Goal: Communication & Community: Ask a question

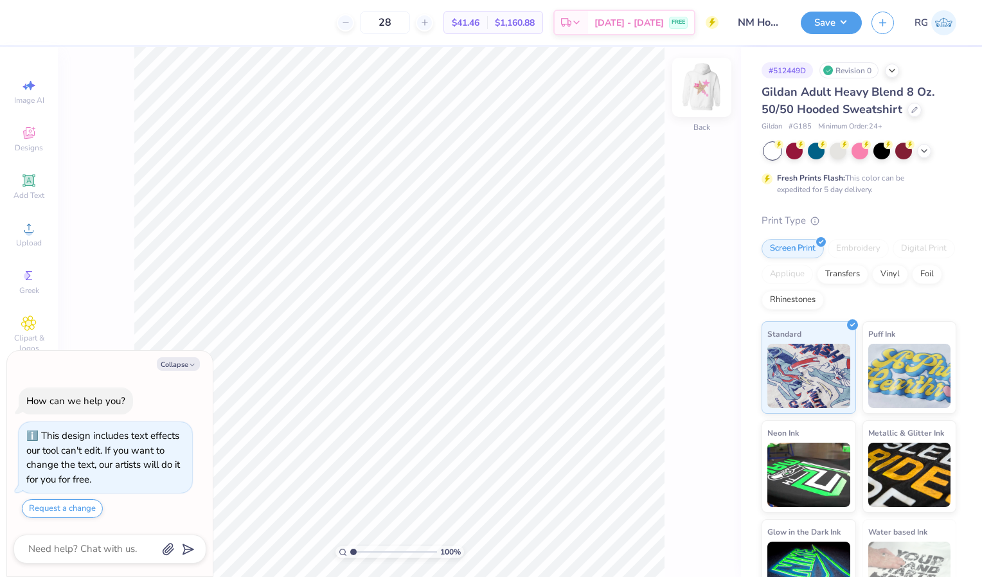
click at [694, 80] on img at bounding box center [701, 87] width 51 height 51
click at [60, 22] on div at bounding box center [58, 21] width 18 height 18
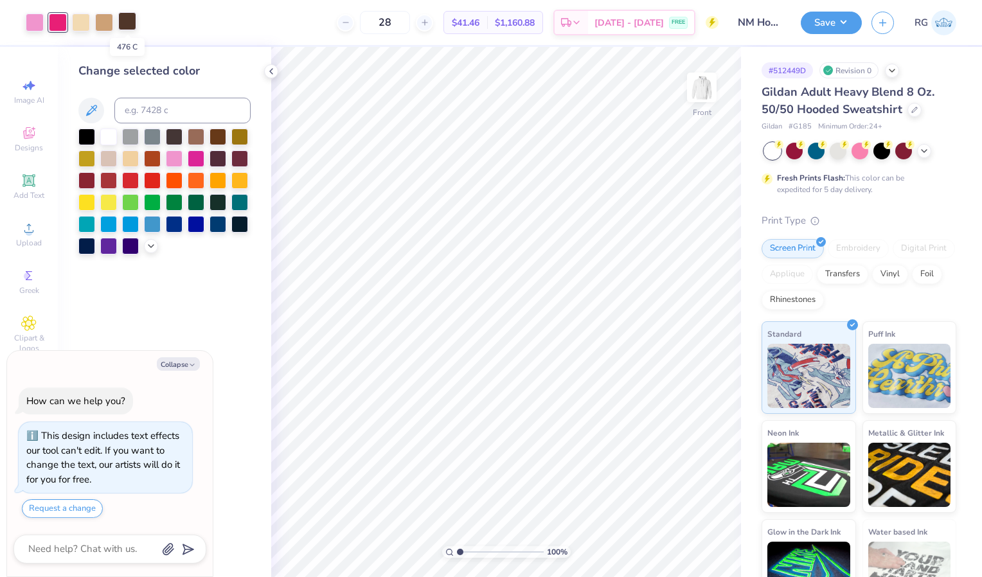
click at [125, 21] on div at bounding box center [127, 21] width 18 height 18
click at [57, 25] on div at bounding box center [58, 21] width 18 height 18
type textarea "x"
click at [163, 113] on input at bounding box center [182, 111] width 136 height 26
type input "476"
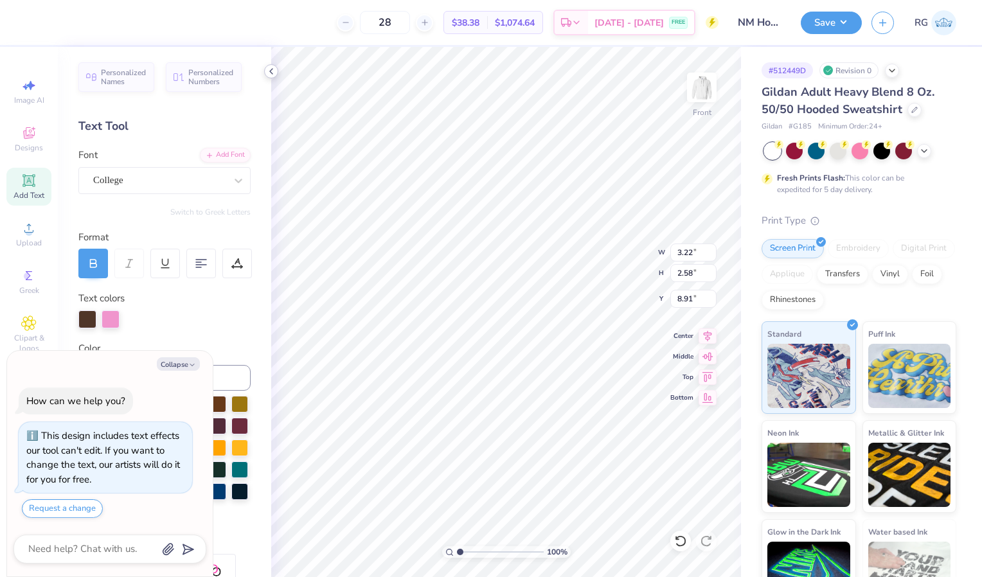
click at [272, 65] on div at bounding box center [271, 71] width 14 height 14
click at [267, 71] on icon at bounding box center [271, 71] width 10 height 10
click at [88, 319] on div at bounding box center [87, 318] width 18 height 18
drag, startPoint x: 111, startPoint y: 319, endPoint x: 80, endPoint y: 315, distance: 31.8
click at [80, 315] on div at bounding box center [164, 319] width 172 height 18
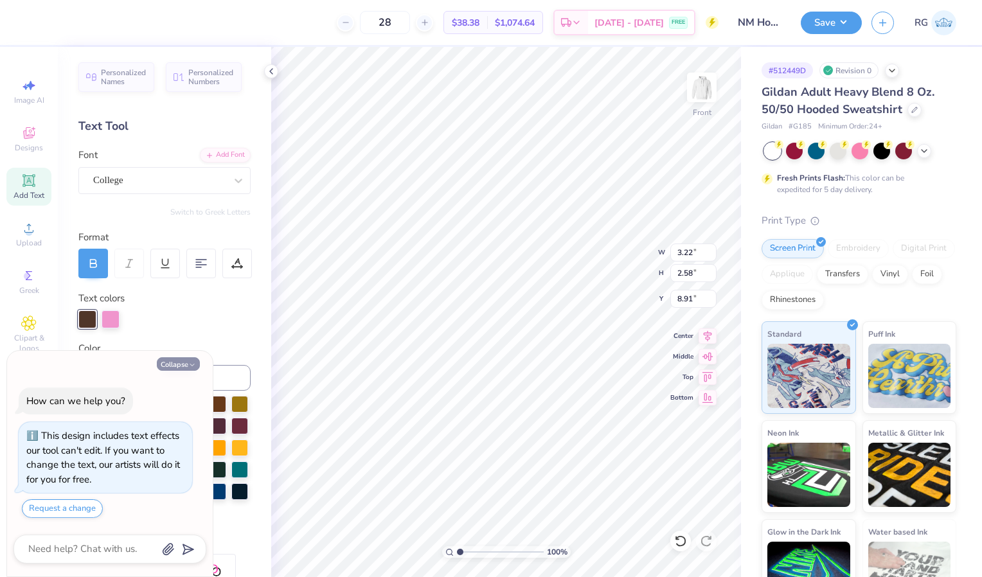
click at [184, 361] on button "Collapse" at bounding box center [178, 363] width 43 height 13
type textarea "x"
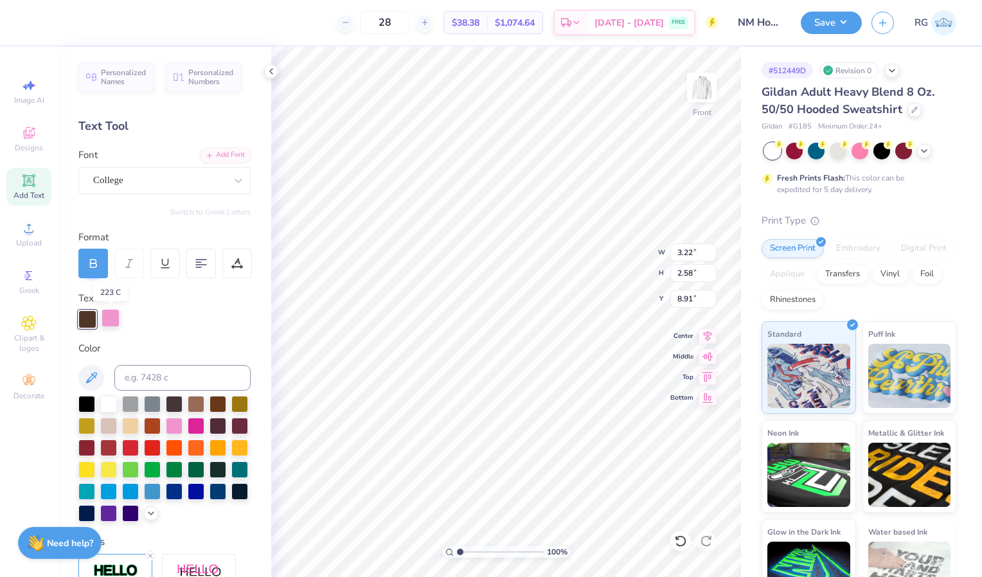
click at [109, 320] on div at bounding box center [111, 318] width 18 height 18
click at [148, 384] on input at bounding box center [182, 378] width 136 height 26
type input "223"
type input "476"
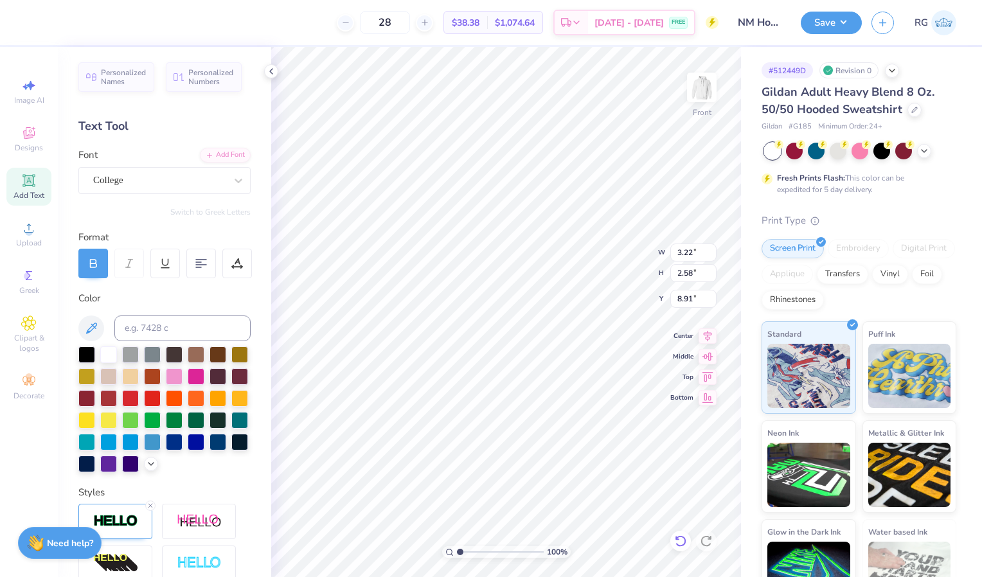
click at [686, 540] on icon at bounding box center [680, 541] width 13 height 13
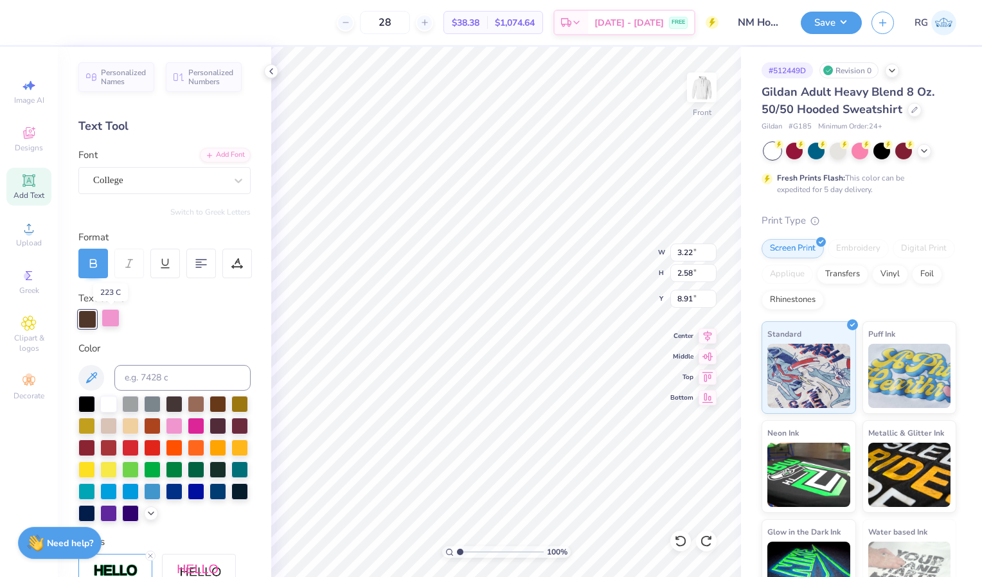
click at [112, 320] on div at bounding box center [111, 318] width 18 height 18
drag, startPoint x: 94, startPoint y: 375, endPoint x: 113, endPoint y: 316, distance: 62.6
click at [113, 316] on div "Personalized Names Personalized Numbers Text Tool Add Font Font College Switch …" at bounding box center [164, 312] width 213 height 530
click at [87, 325] on div at bounding box center [87, 318] width 18 height 18
drag, startPoint x: 94, startPoint y: 380, endPoint x: 117, endPoint y: 315, distance: 68.9
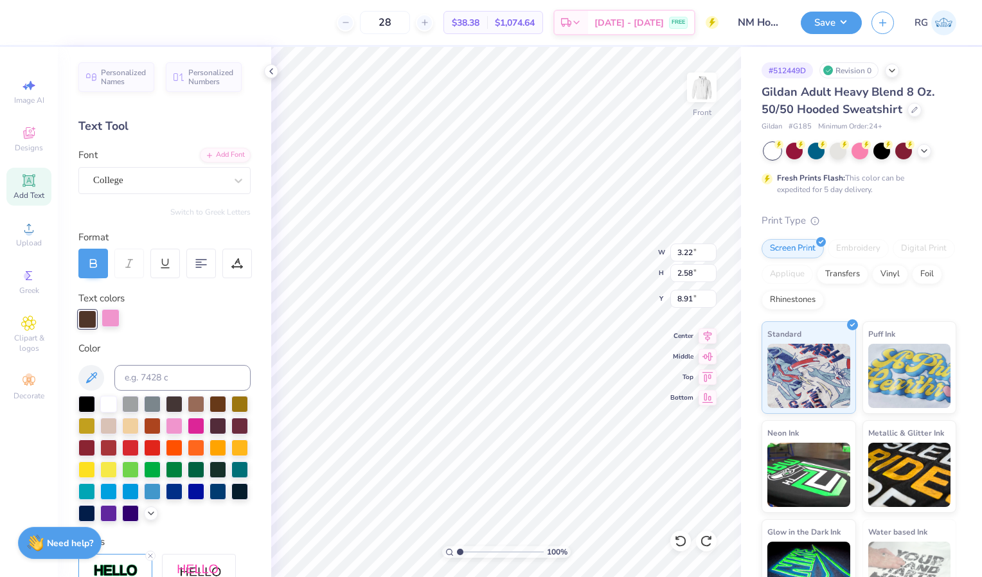
click at [117, 315] on div "Personalized Names Personalized Numbers Text Tool Add Font Font College Switch …" at bounding box center [164, 312] width 213 height 530
click at [112, 319] on div at bounding box center [111, 318] width 18 height 18
click at [89, 321] on div at bounding box center [87, 318] width 18 height 18
click at [118, 316] on div at bounding box center [111, 318] width 18 height 18
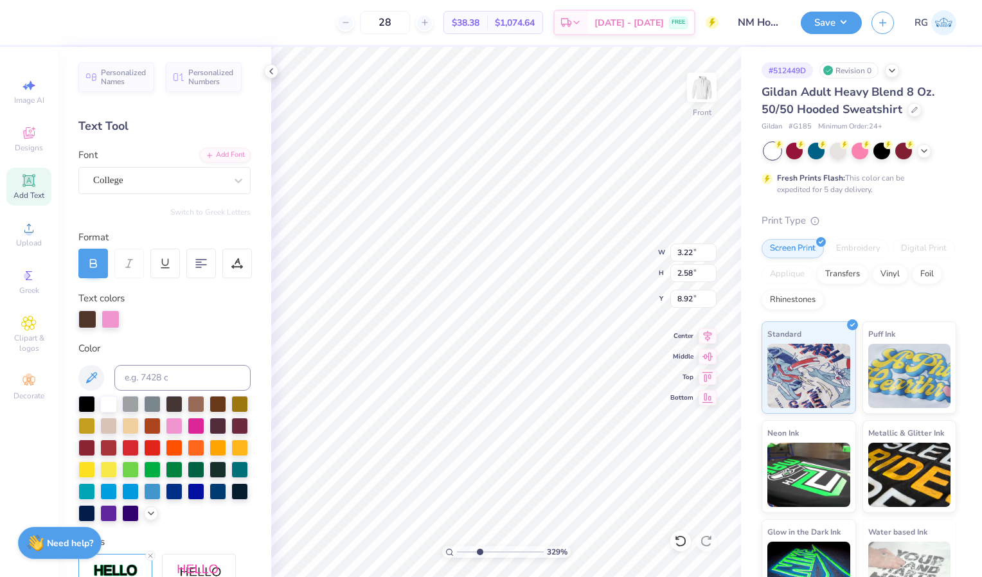
type input "3.28560844246064"
type input "12.00"
type input "12.17"
type input "6.00"
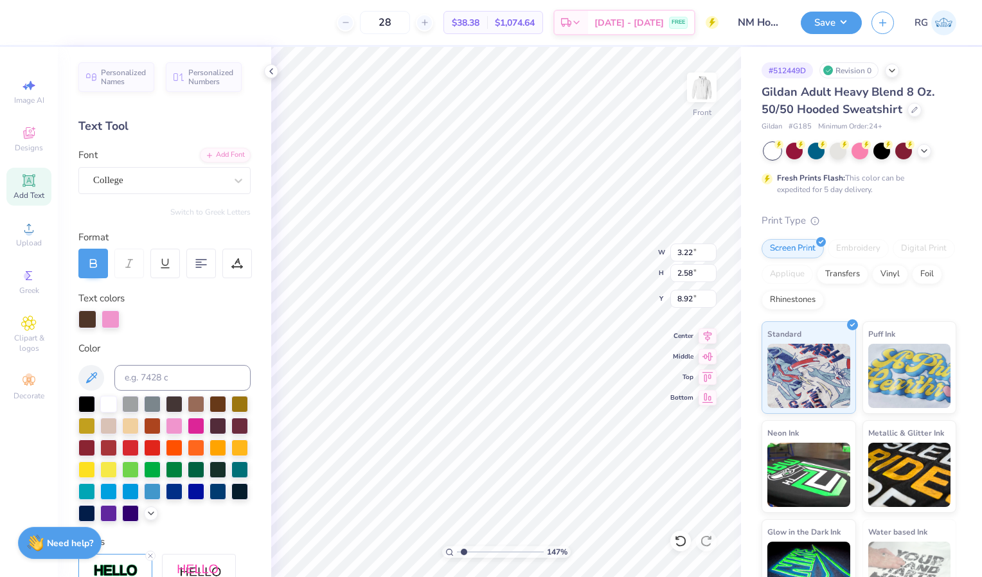
type input "1.47282350406669"
click at [110, 323] on div at bounding box center [111, 319] width 18 height 18
click at [137, 377] on input at bounding box center [182, 378] width 136 height 26
click at [83, 324] on div at bounding box center [87, 319] width 18 height 18
click at [134, 372] on input at bounding box center [182, 378] width 136 height 26
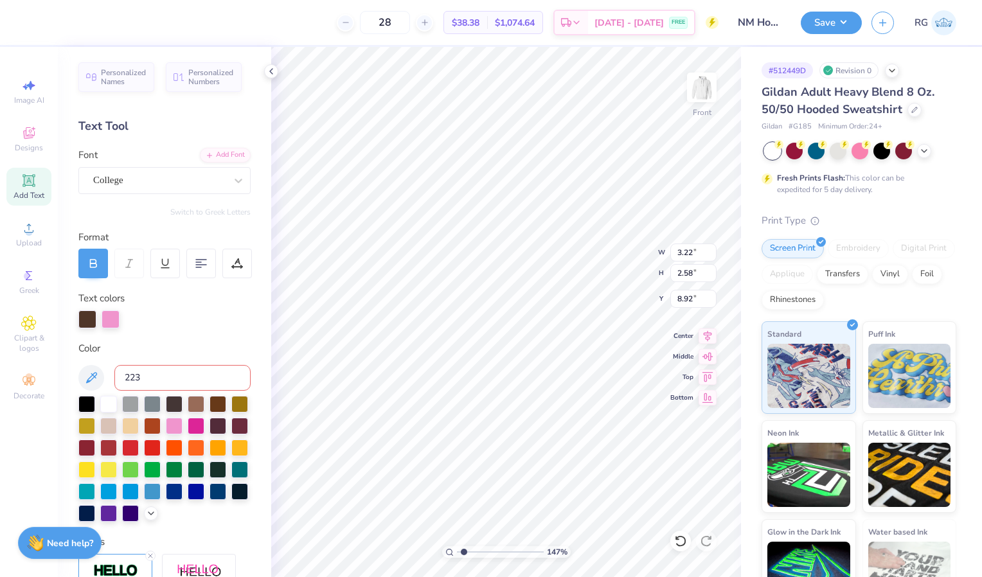
type input "223c"
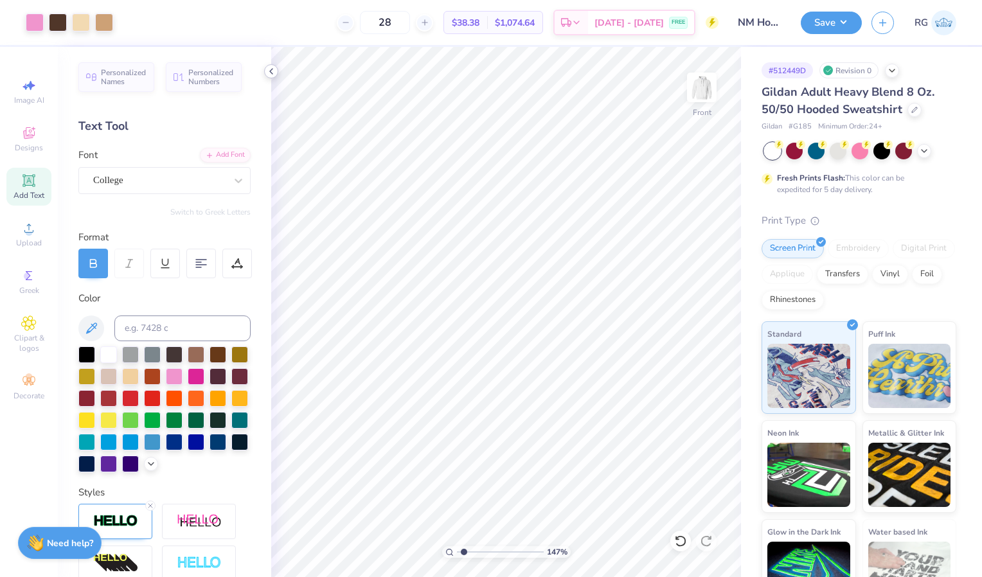
click at [271, 66] on icon at bounding box center [271, 71] width 10 height 10
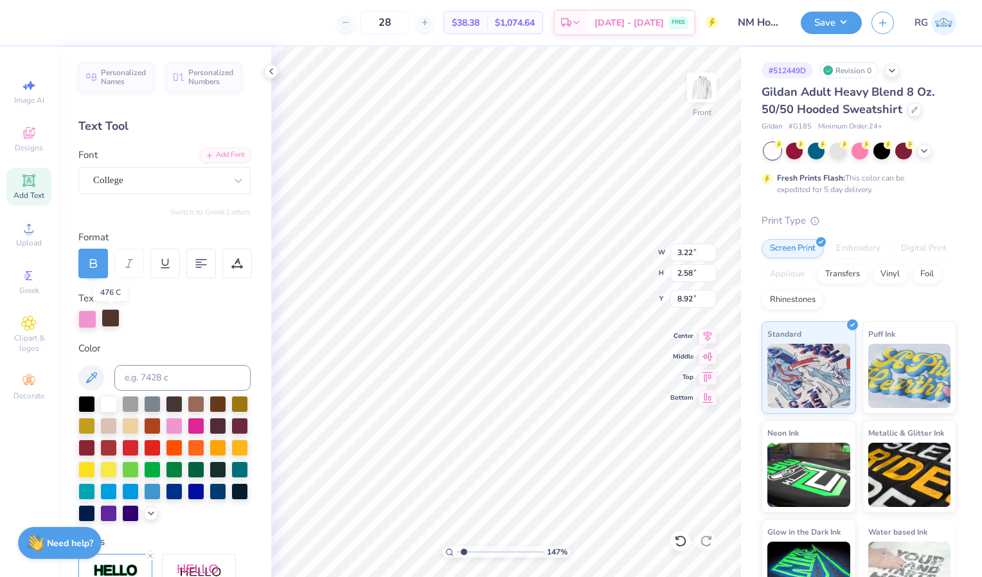
click at [113, 318] on div at bounding box center [111, 318] width 18 height 18
click at [83, 317] on div at bounding box center [87, 318] width 18 height 18
click at [112, 314] on div at bounding box center [111, 318] width 18 height 18
click at [87, 311] on div at bounding box center [87, 318] width 18 height 18
click at [111, 310] on div at bounding box center [111, 318] width 18 height 18
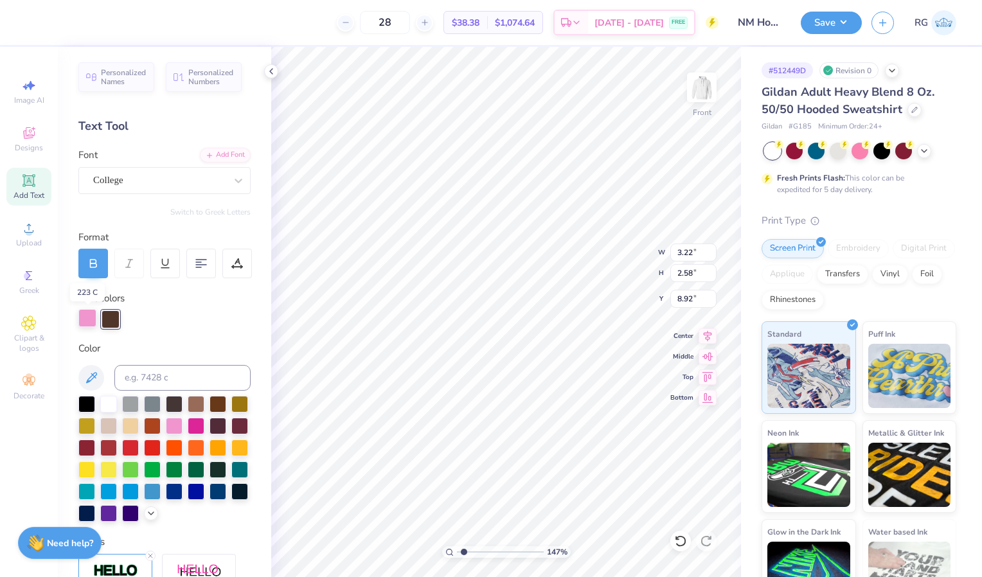
click at [91, 317] on div at bounding box center [87, 318] width 18 height 18
type input "1.47282350406669"
click at [157, 387] on input at bounding box center [182, 378] width 136 height 26
type input "476"
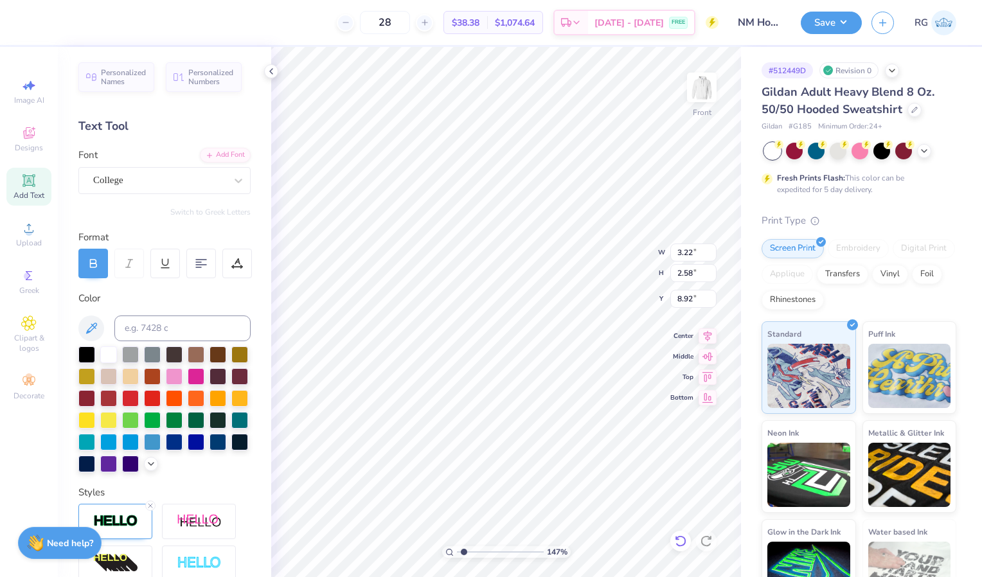
click at [678, 538] on icon at bounding box center [680, 541] width 11 height 12
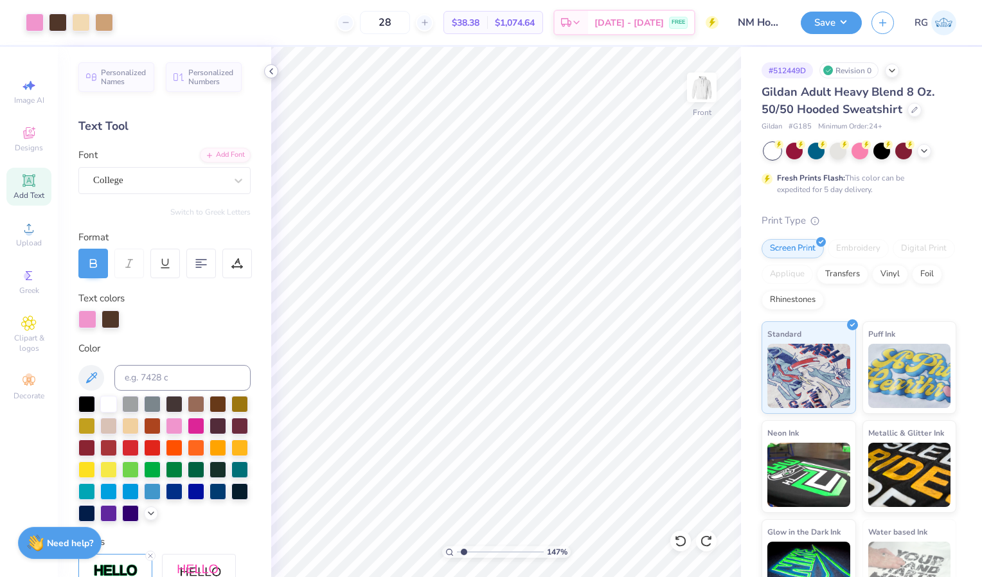
click at [272, 74] on polyline at bounding box center [271, 71] width 3 height 5
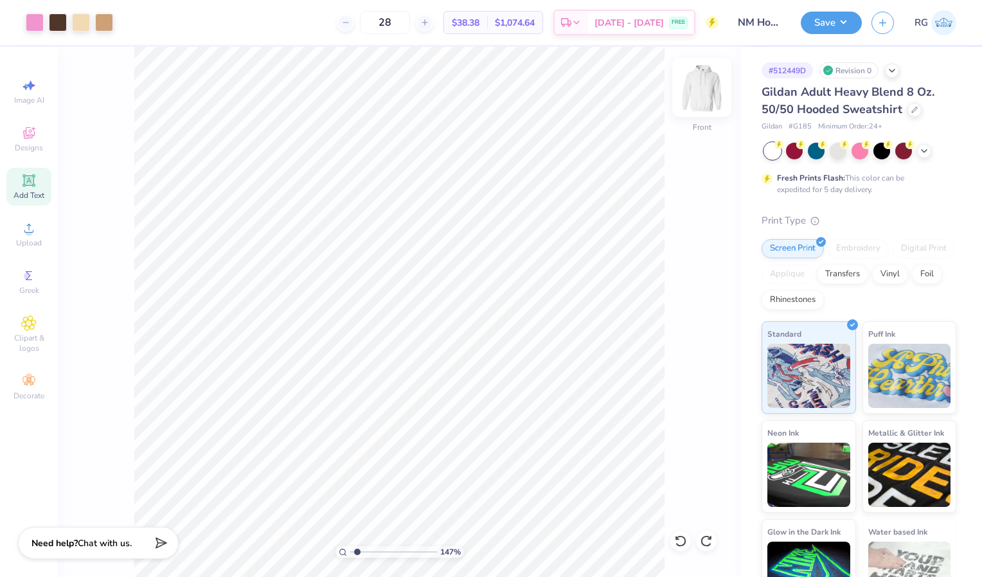
click at [695, 94] on img at bounding box center [701, 87] width 51 height 51
click at [699, 89] on img at bounding box center [701, 87] width 51 height 51
click at [700, 79] on img at bounding box center [701, 87] width 51 height 51
click at [704, 86] on img at bounding box center [701, 87] width 51 height 51
type input "1"
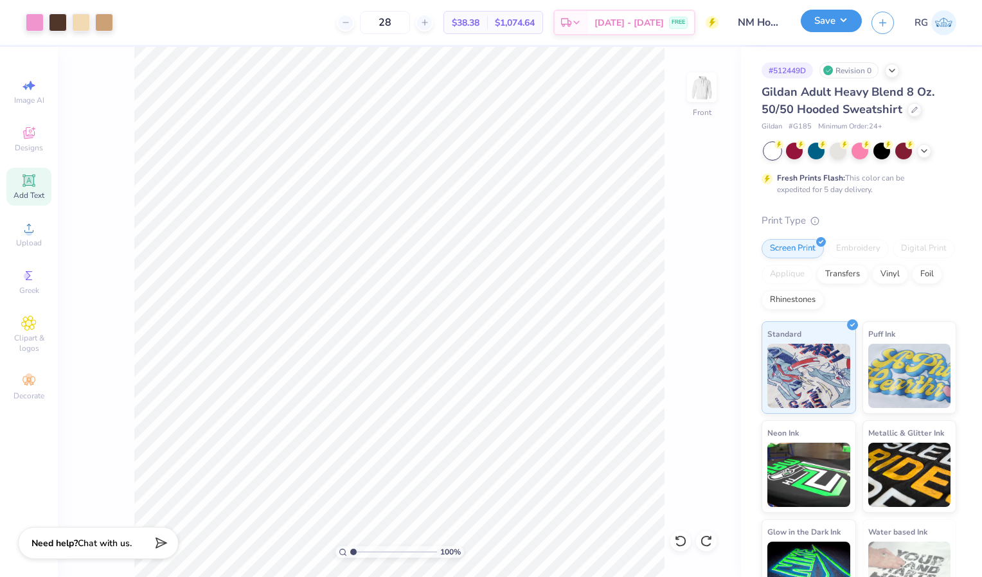
click at [826, 17] on button "Save" at bounding box center [831, 21] width 61 height 22
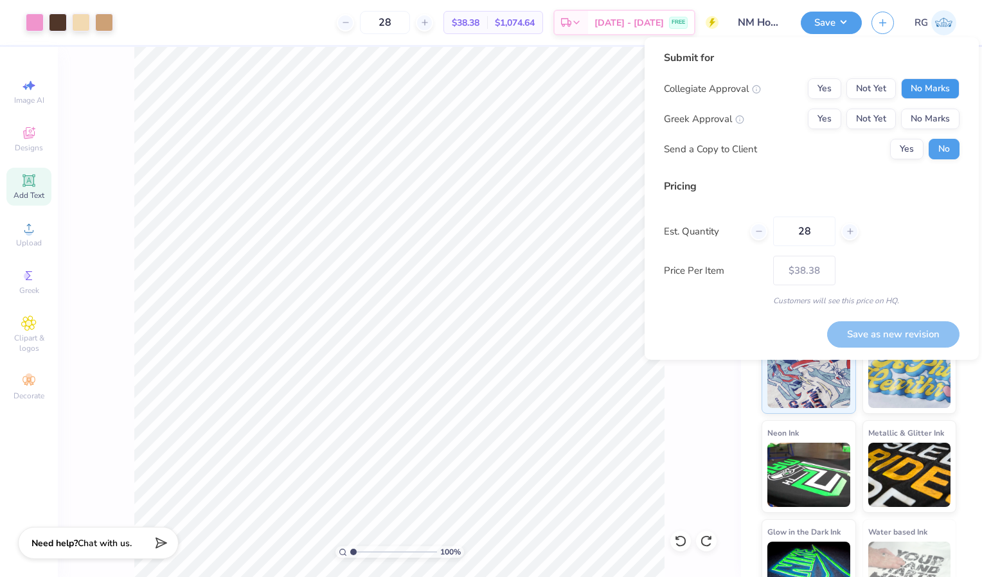
click at [914, 84] on button "No Marks" at bounding box center [930, 88] width 58 height 21
click at [833, 117] on button "Yes" at bounding box center [824, 119] width 33 height 21
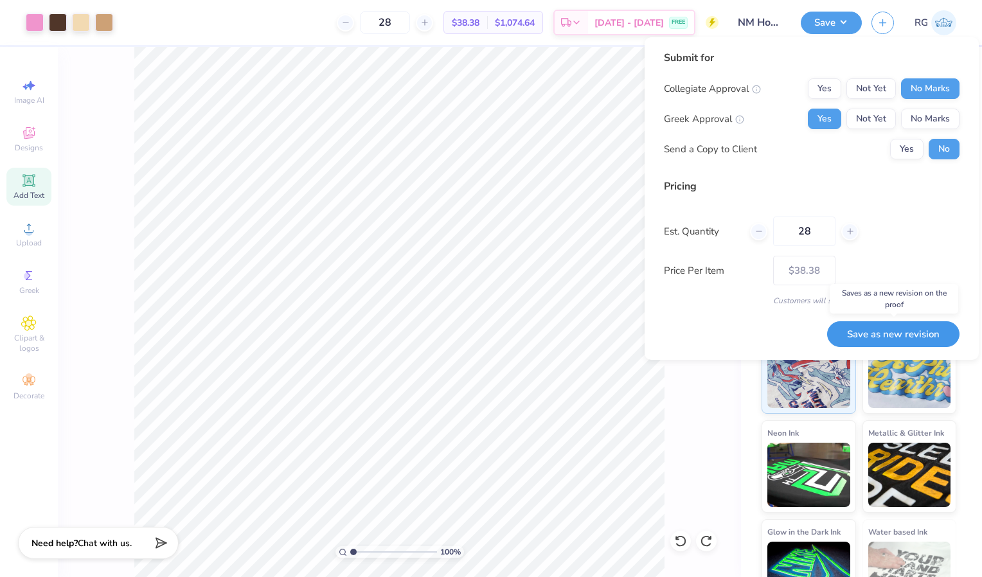
click at [901, 332] on button "Save as new revision" at bounding box center [893, 334] width 132 height 26
type input "$38.38"
click at [815, 224] on input "28" at bounding box center [804, 232] width 62 height 30
type input "2"
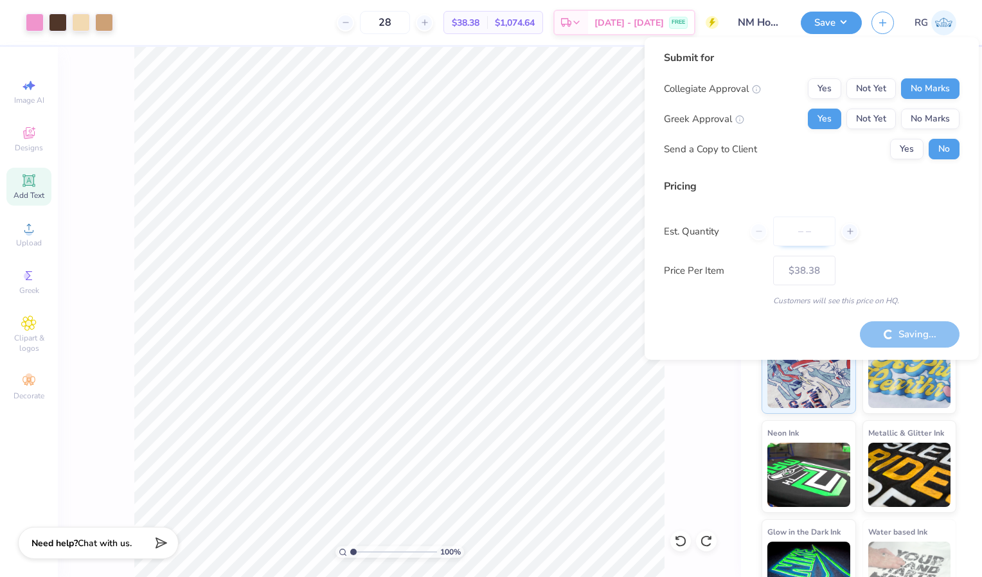
type input "0"
type input "050"
type input "50"
type input "$33.41"
type input "0"
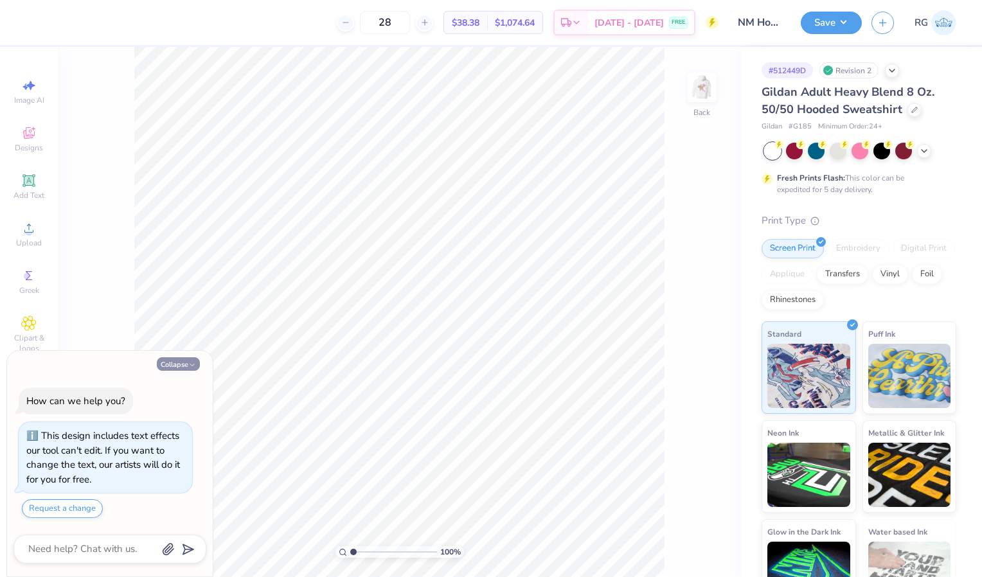
click at [179, 362] on button "Collapse" at bounding box center [178, 363] width 43 height 13
type textarea "x"
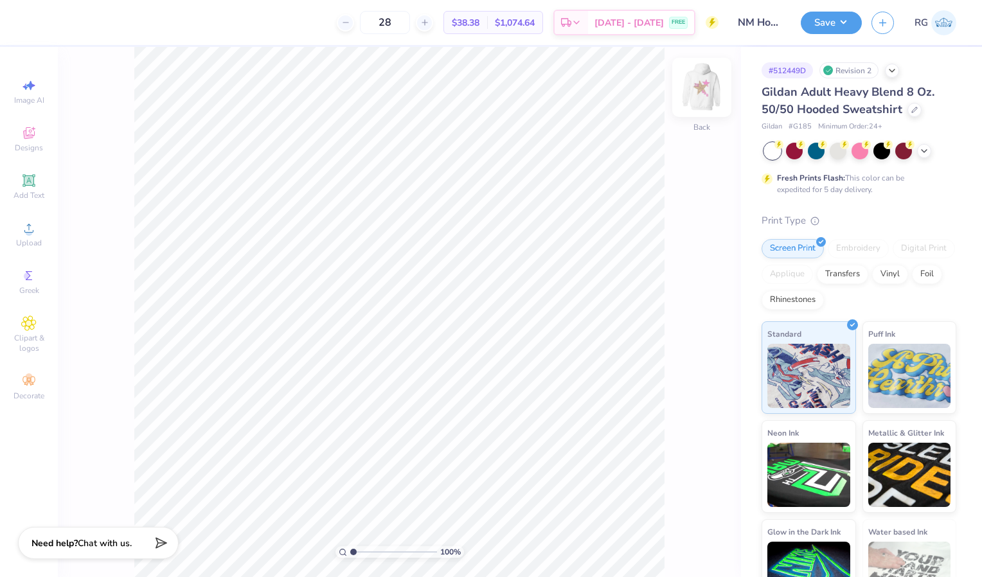
click at [704, 83] on img at bounding box center [701, 87] width 51 height 51
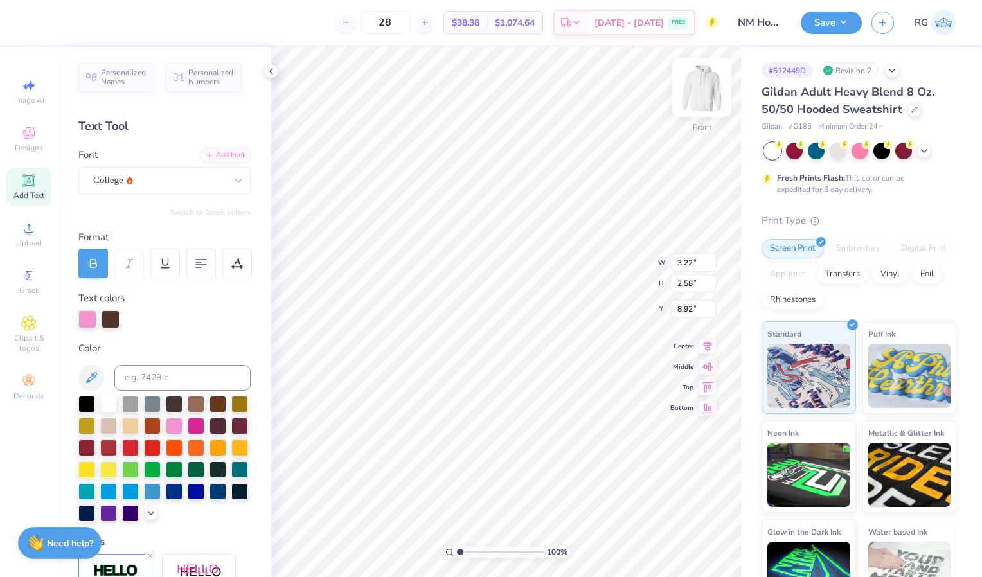
scroll to position [11, 1]
type input "6.89"
type textarea "0"
type textarea "18"
type input "6.97"
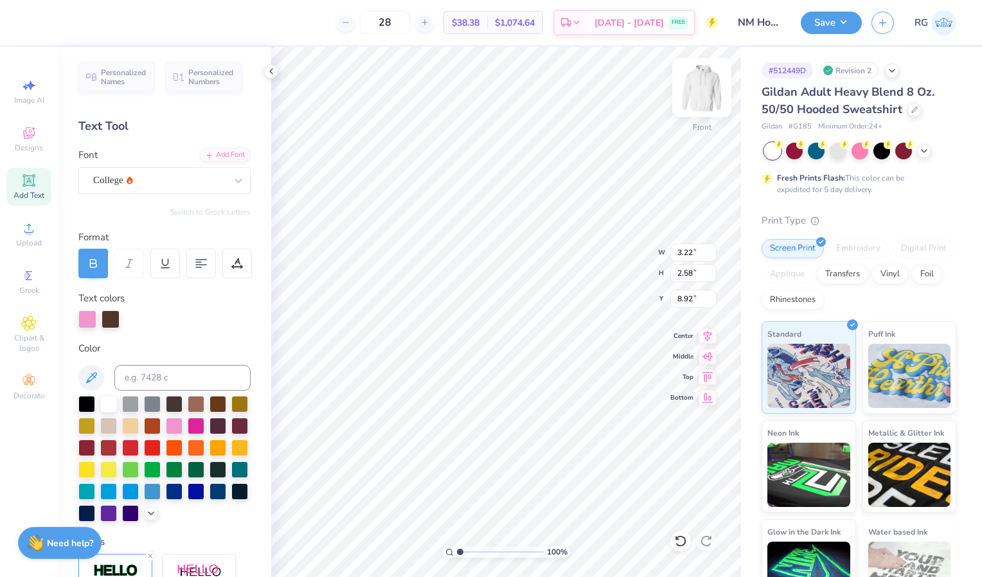
type input "3.22"
type input "2.58"
type input "8.92"
type input "2.33"
type input "1.86"
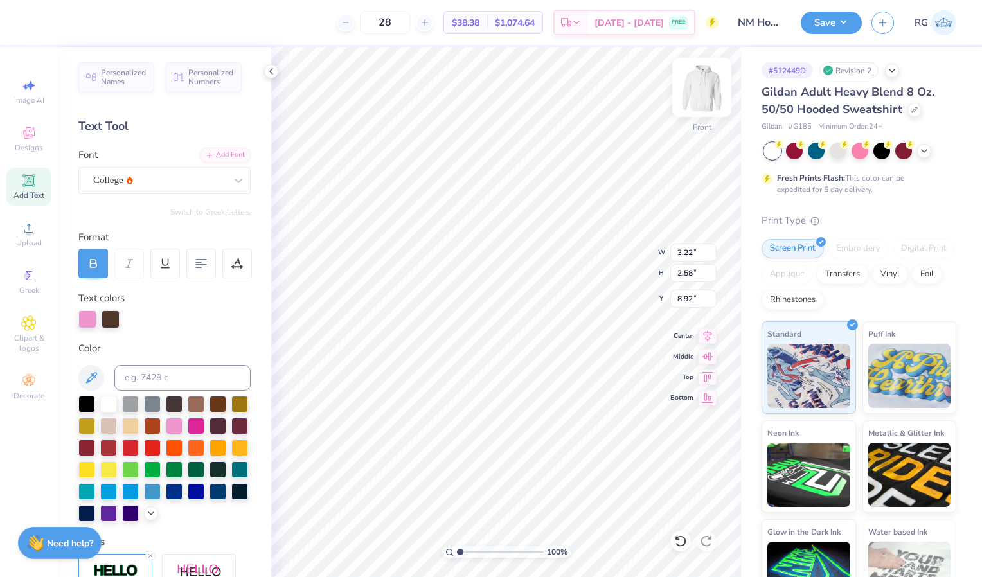
type input "9.65"
type input "3.01"
type input "2.52"
type input "6.97"
type input "2.09"
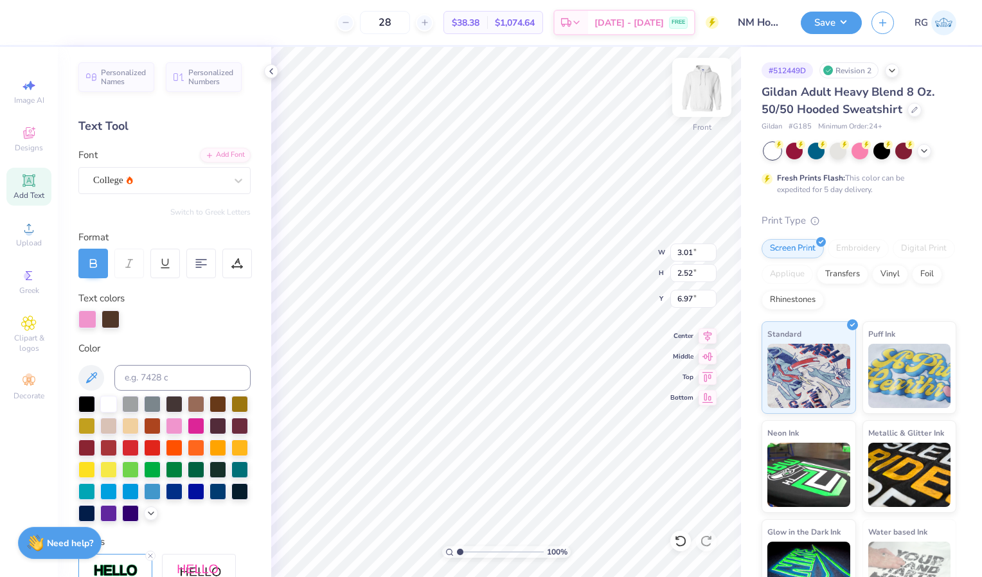
type input "1.75"
type input "8.50"
click at [706, 87] on img at bounding box center [701, 87] width 51 height 51
type input "2.97"
type input "2.24"
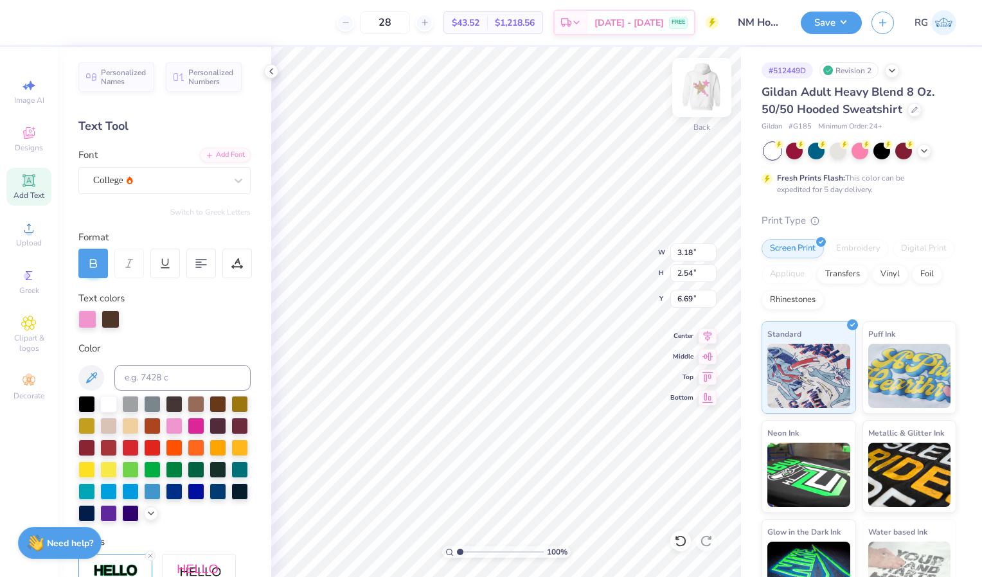
type input "6.87"
type textarea "Kappa Alpha Theta"
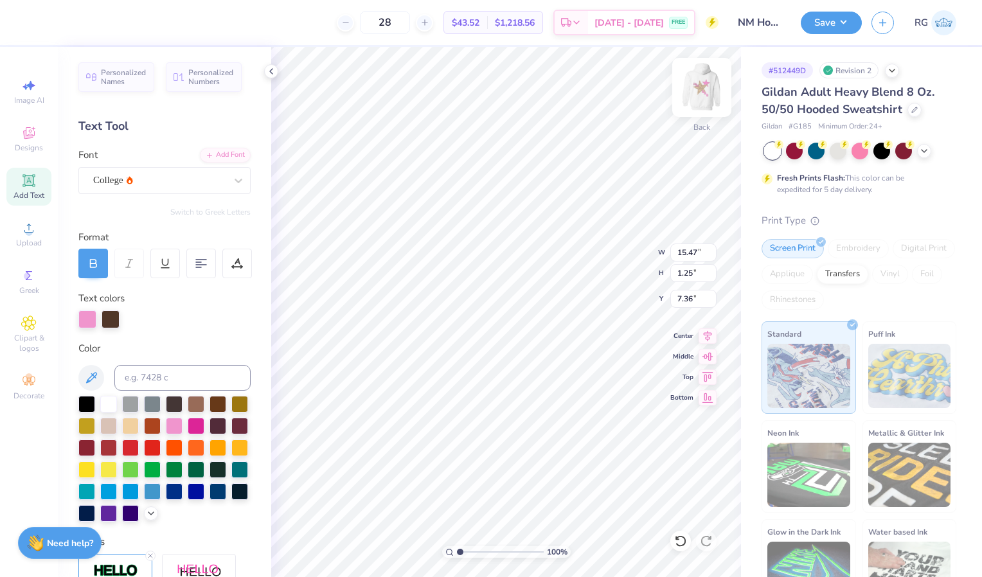
scroll to position [11, 2]
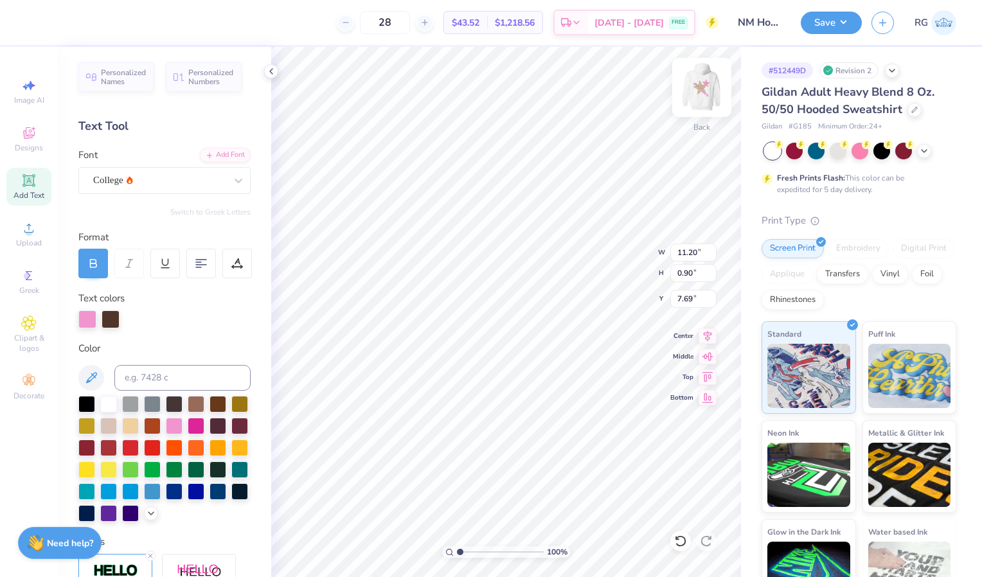
type input "11.20"
type input "0.90"
type input "5.43"
click at [706, 82] on img at bounding box center [701, 87] width 51 height 51
click at [704, 78] on img at bounding box center [701, 87] width 51 height 51
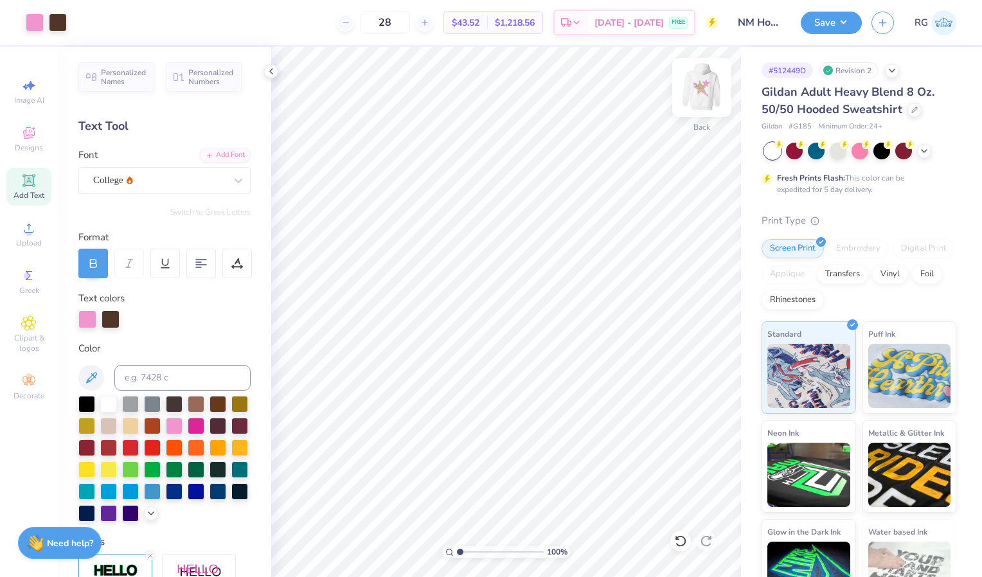
click at [704, 91] on img at bounding box center [701, 87] width 51 height 51
click at [705, 93] on img at bounding box center [701, 87] width 51 height 51
click at [821, 22] on button "Save" at bounding box center [831, 21] width 61 height 22
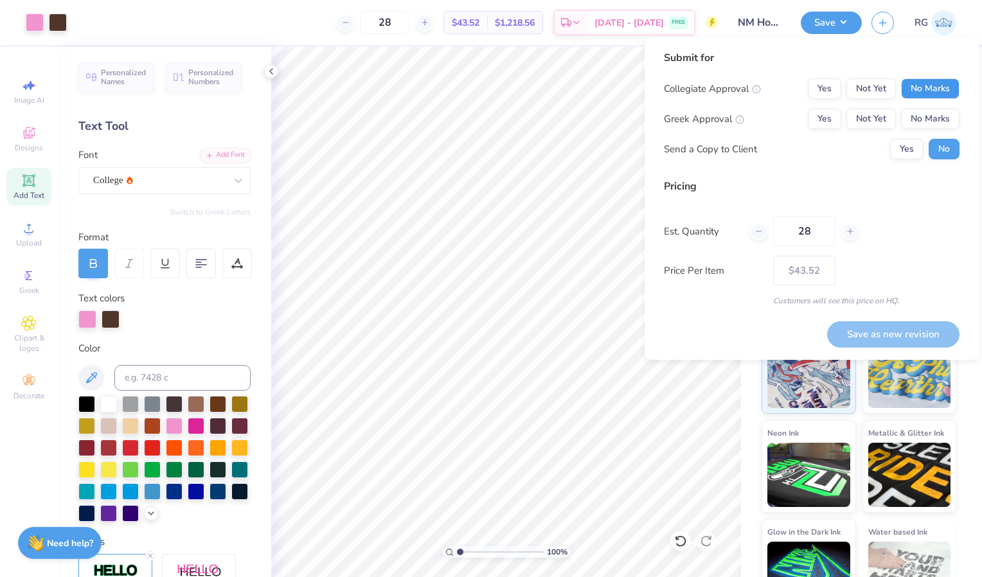
click at [925, 85] on button "No Marks" at bounding box center [930, 88] width 58 height 21
click at [825, 115] on button "Yes" at bounding box center [824, 119] width 33 height 21
click at [819, 228] on input "28" at bounding box center [804, 232] width 62 height 30
type input "250"
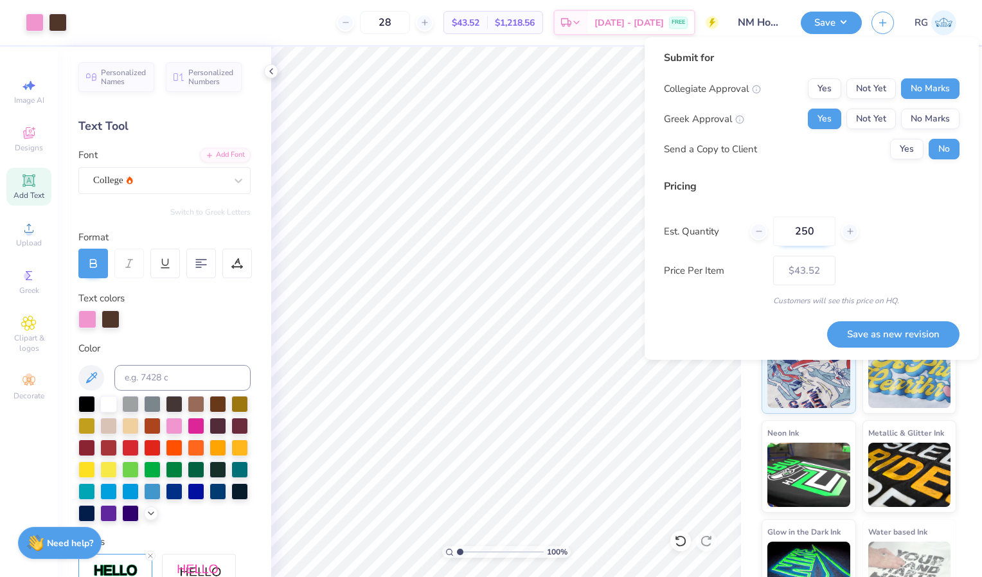
type input "250"
type input "$30.15"
type input "2"
type input "0"
type input "050"
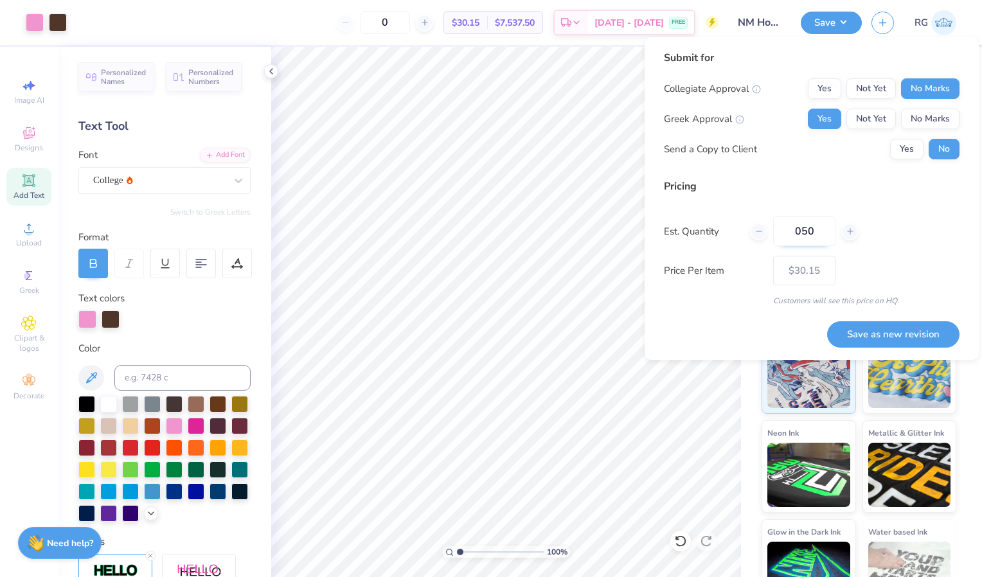
type input "50"
type input "$37.02"
type input "0"
type input "05"
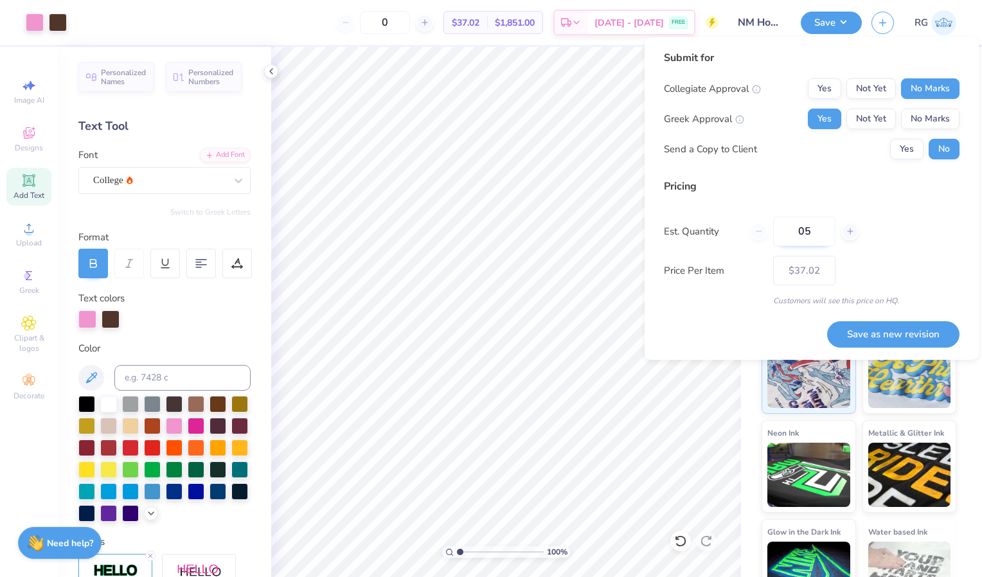
type input "5"
type input "050"
type input "50"
type input "$37.02"
type input "050"
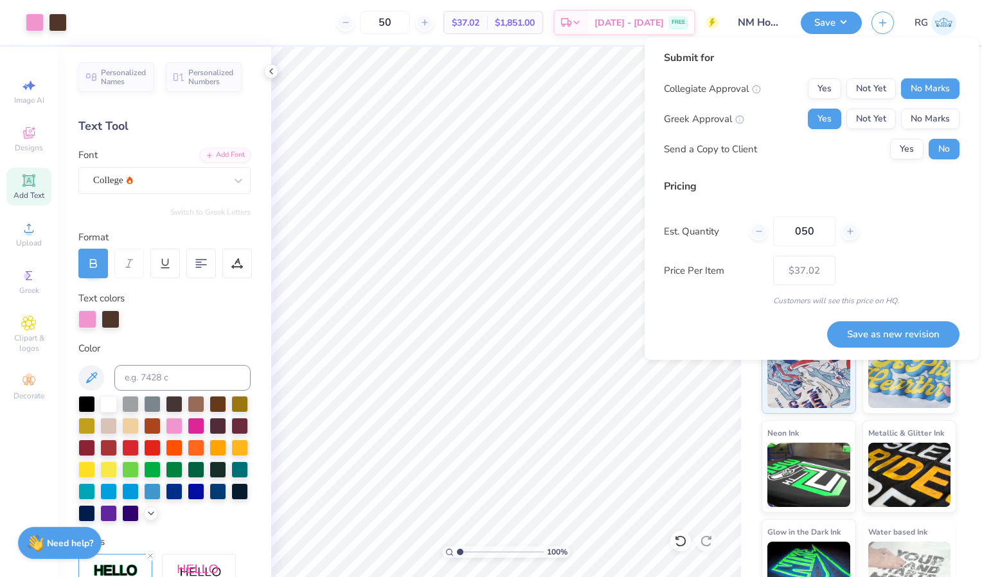
click at [914, 262] on div "Price Per Item $37.02" at bounding box center [812, 271] width 296 height 30
click at [889, 336] on button "Save as new revision" at bounding box center [893, 334] width 132 height 26
type input "$37.02"
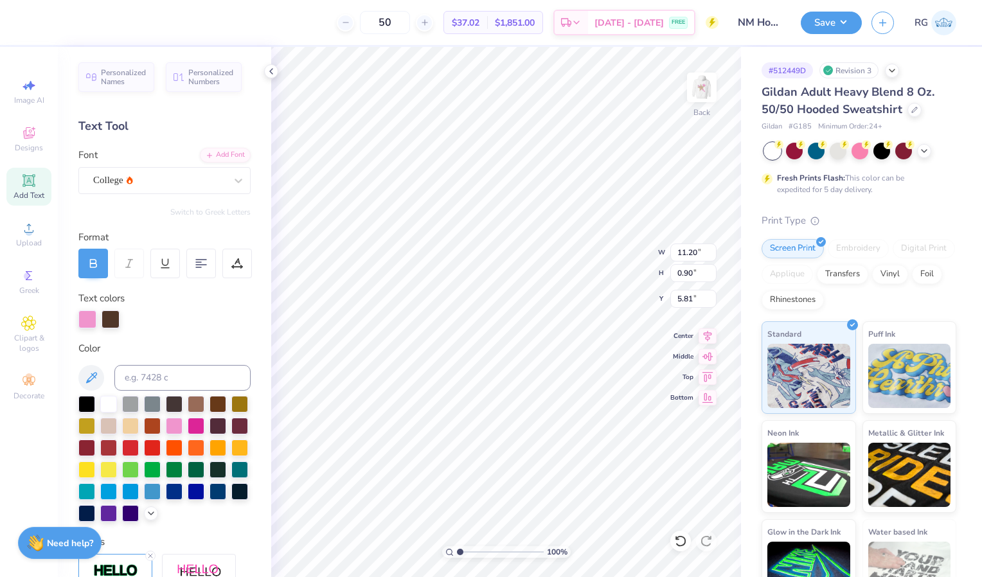
type input "5.81"
click at [833, 16] on button "Save" at bounding box center [831, 21] width 61 height 22
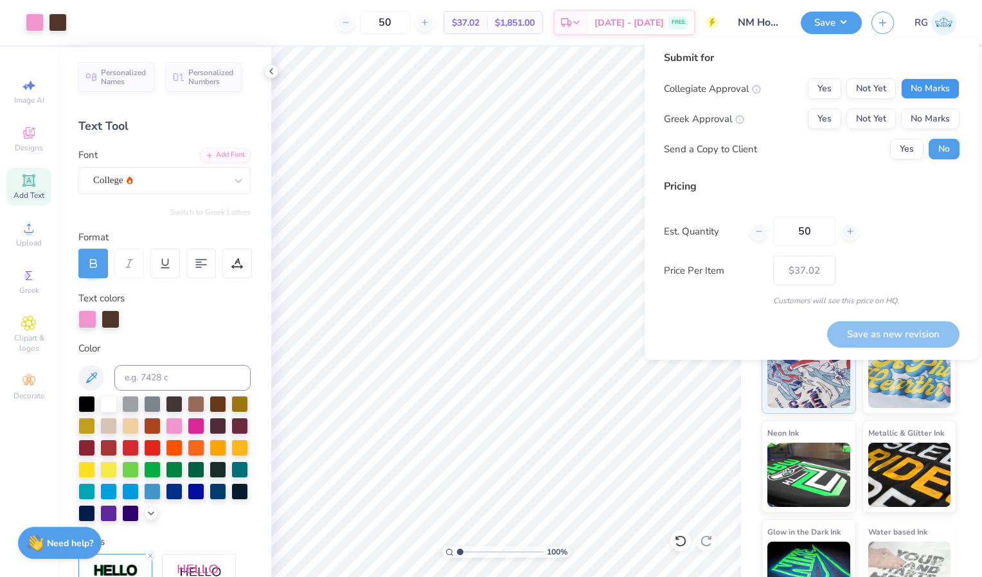
click at [936, 88] on button "No Marks" at bounding box center [930, 88] width 58 height 21
click at [822, 113] on button "Yes" at bounding box center [824, 119] width 33 height 21
click at [901, 332] on button "Save as new revision" at bounding box center [893, 334] width 132 height 26
type input "$37.02"
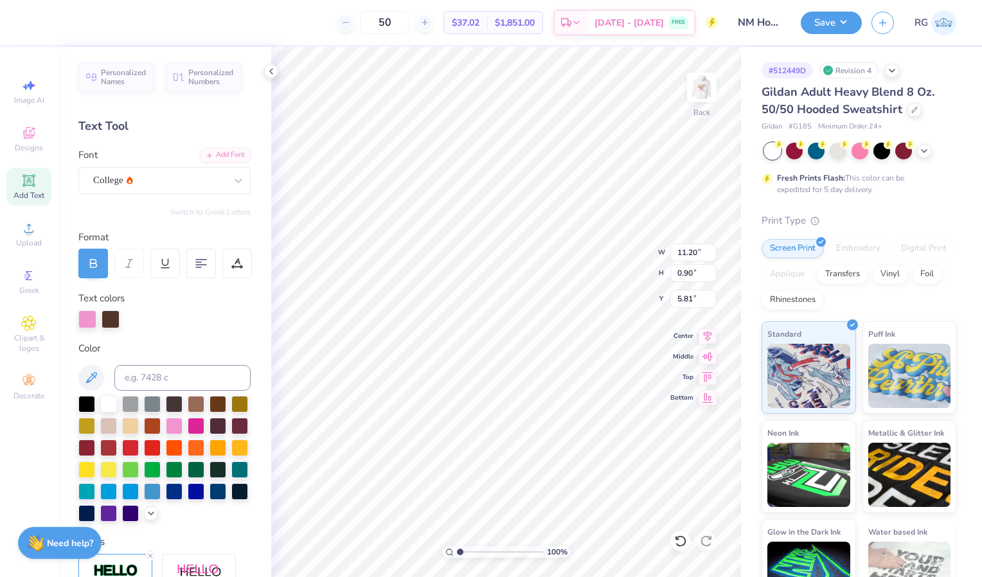
type input "5.90"
click at [702, 86] on img at bounding box center [701, 87] width 51 height 51
click at [703, 89] on img at bounding box center [701, 87] width 51 height 51
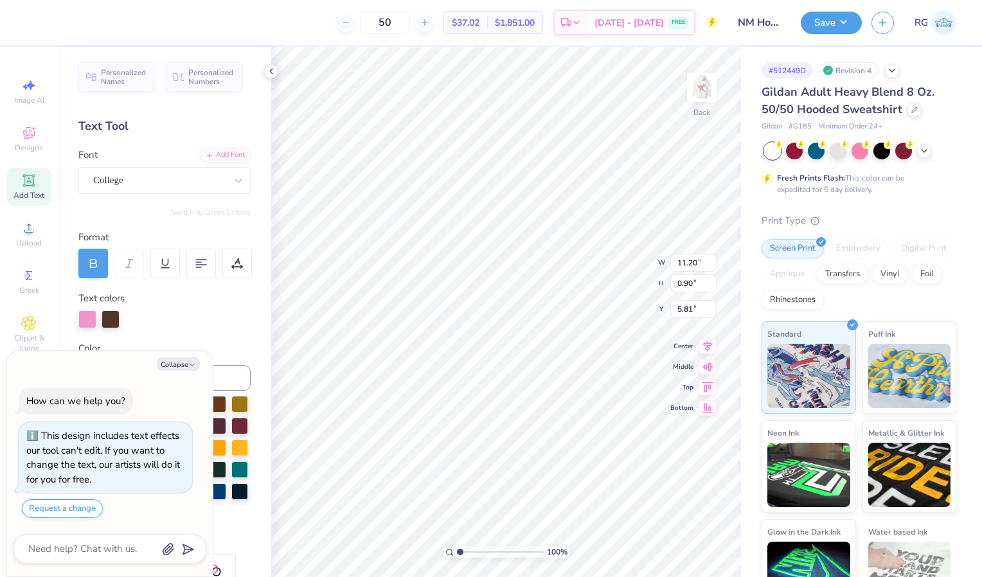
scroll to position [11, 4]
type textarea "x"
type textarea "Kappa Alpha Theta"
type textarea "x"
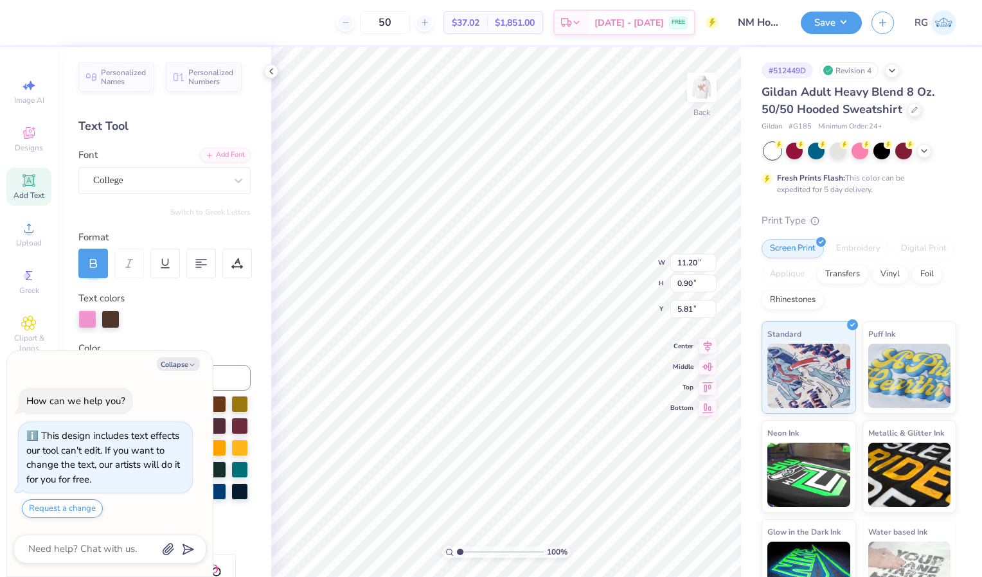
type textarea "Kappa Alpha Theta"
type textarea "x"
type textarea "Kappa Alpha Theta"
type textarea "x"
type input "3.34"
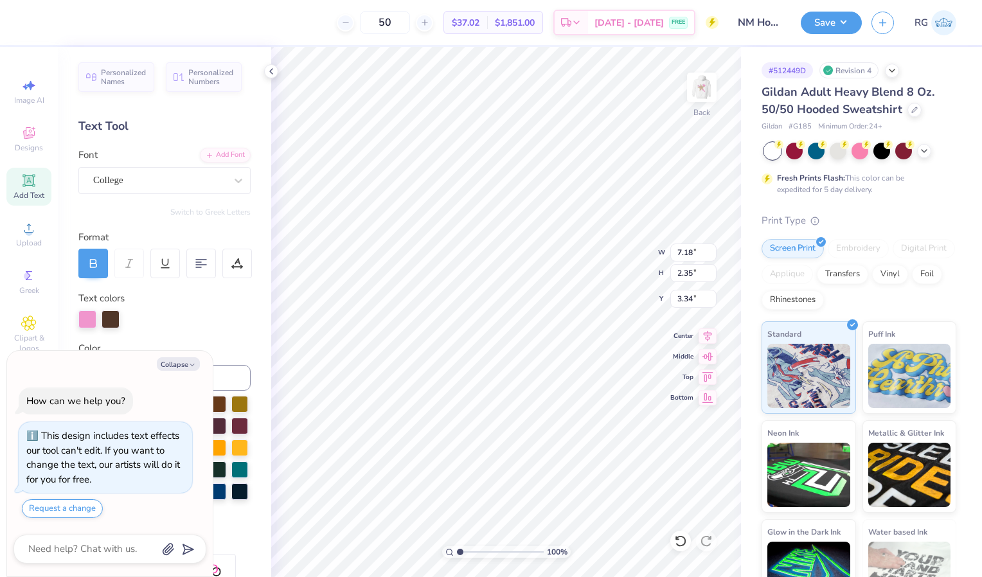
type textarea "x"
type input "6.41"
type input "2.10"
type textarea "x"
type input "5.56"
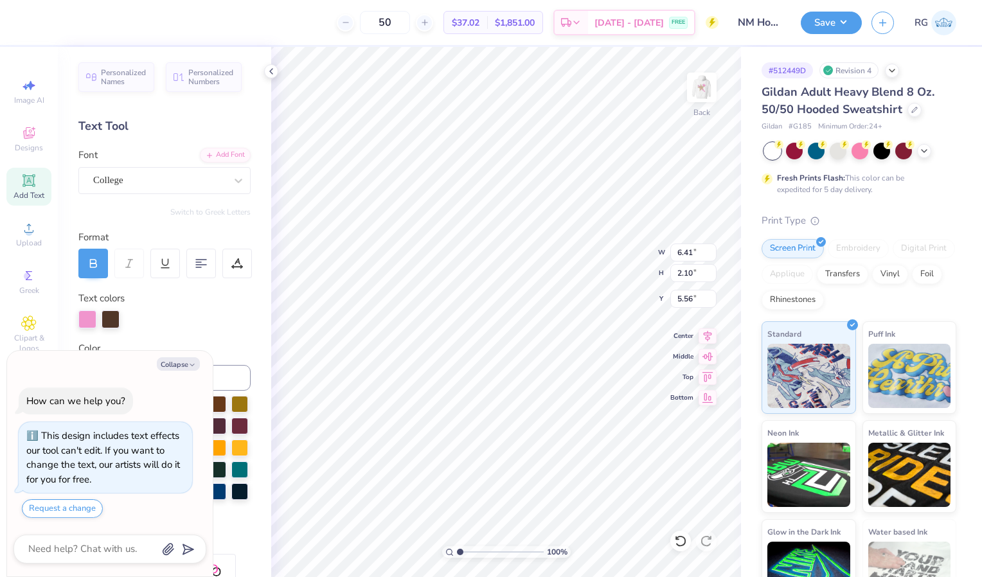
type textarea "x"
type input "4.40"
click at [176, 363] on button "Collapse" at bounding box center [178, 363] width 43 height 13
type textarea "x"
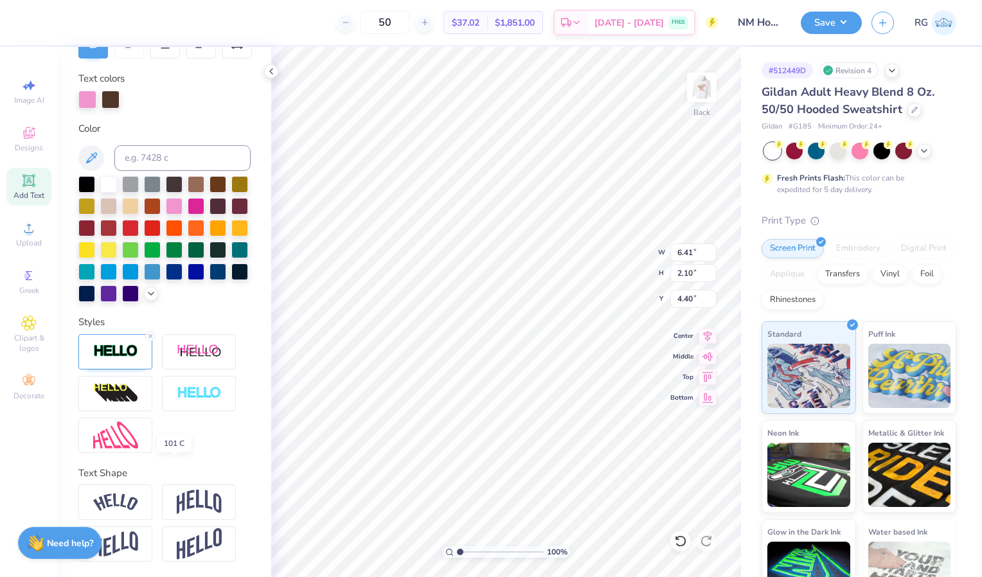
scroll to position [0, 0]
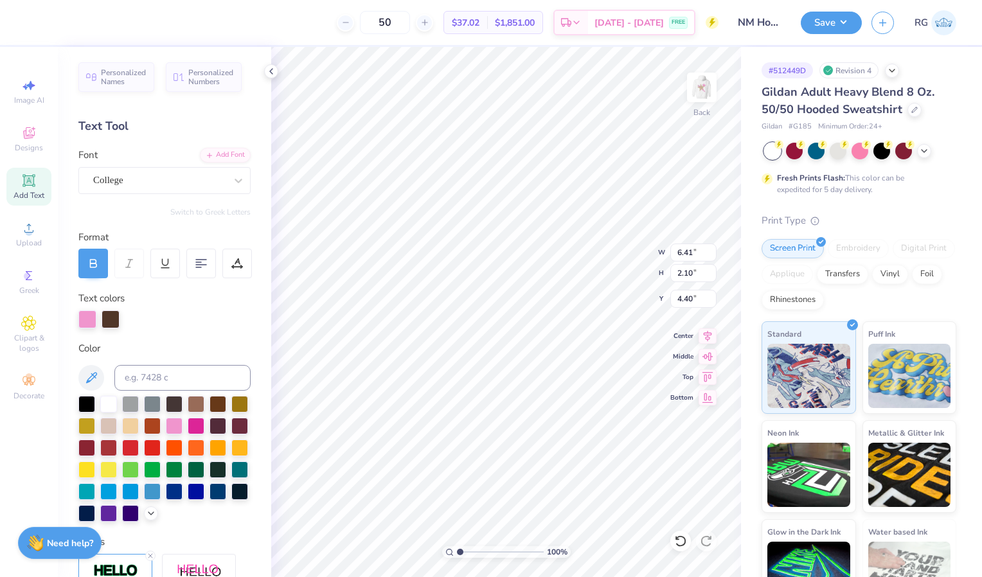
type textarea "Kappa Alpha"
click at [269, 72] on icon at bounding box center [271, 71] width 10 height 10
type input "8.35"
type textarea "K"
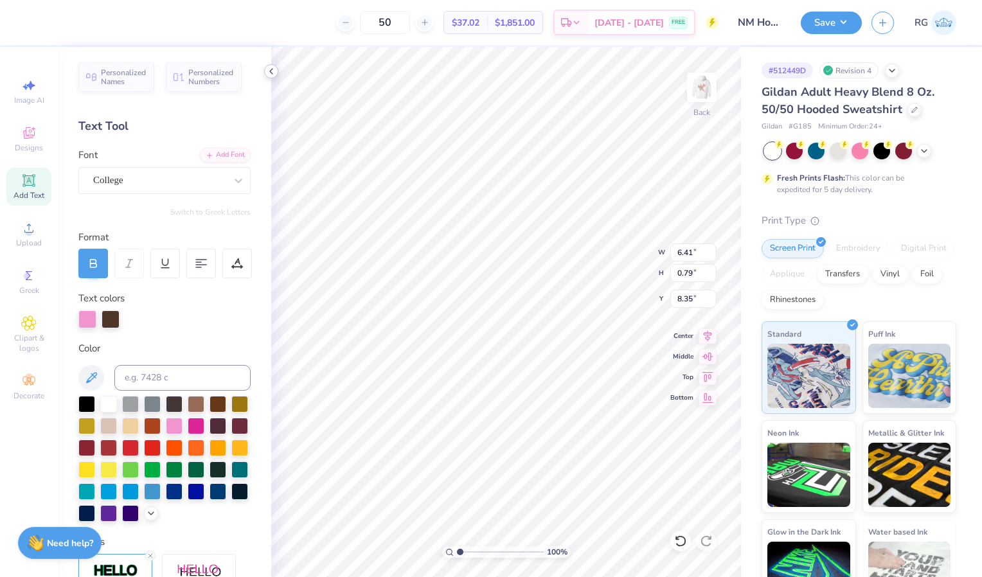
type textarea "Theta"
type input "4.33"
type input "1.11"
type input "6.14"
type input "3.56"
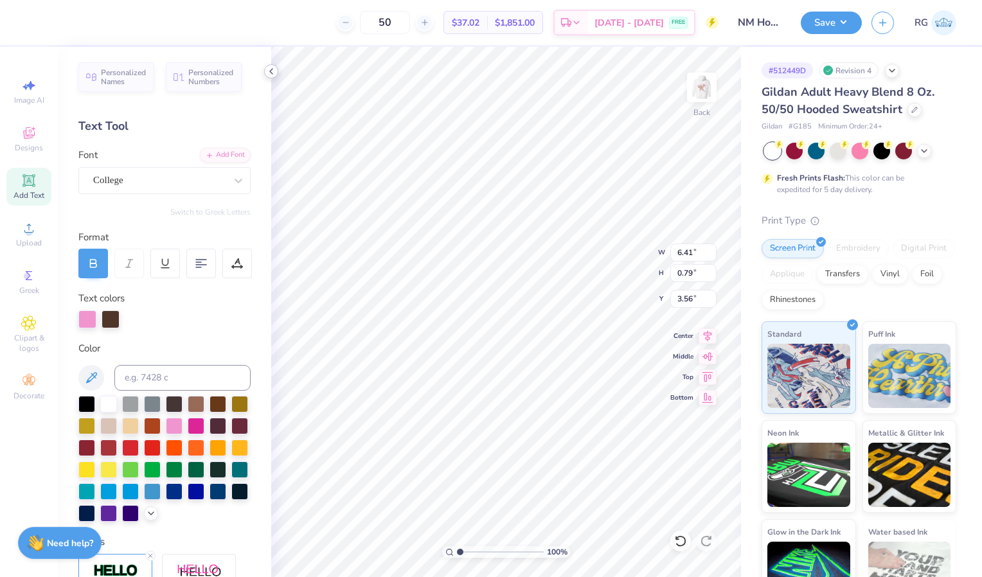
type input "4.33"
type input "1.11"
type input "5.12"
type input "6.41"
type input "0.79"
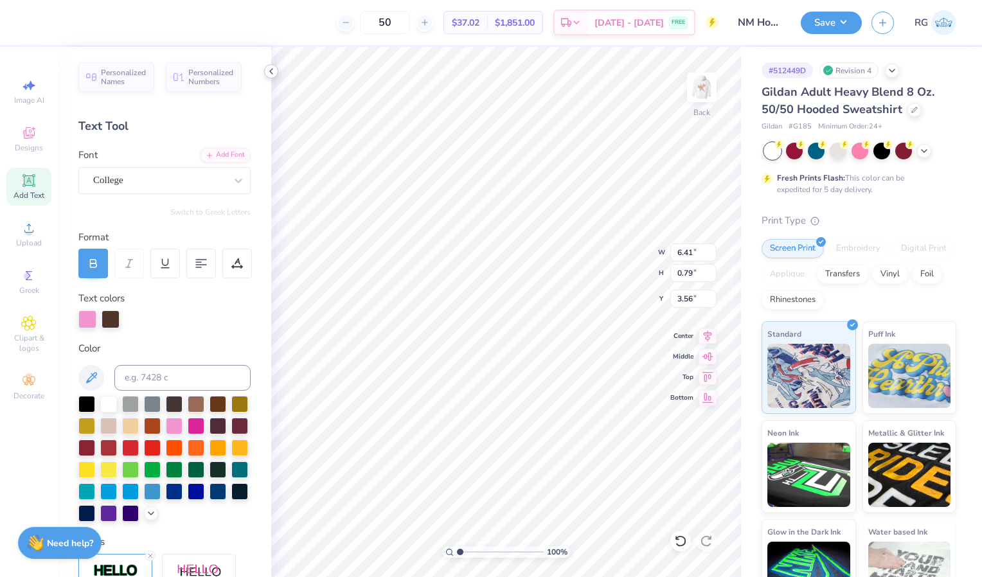
type input "3.91"
click at [828, 24] on button "Save" at bounding box center [831, 21] width 61 height 22
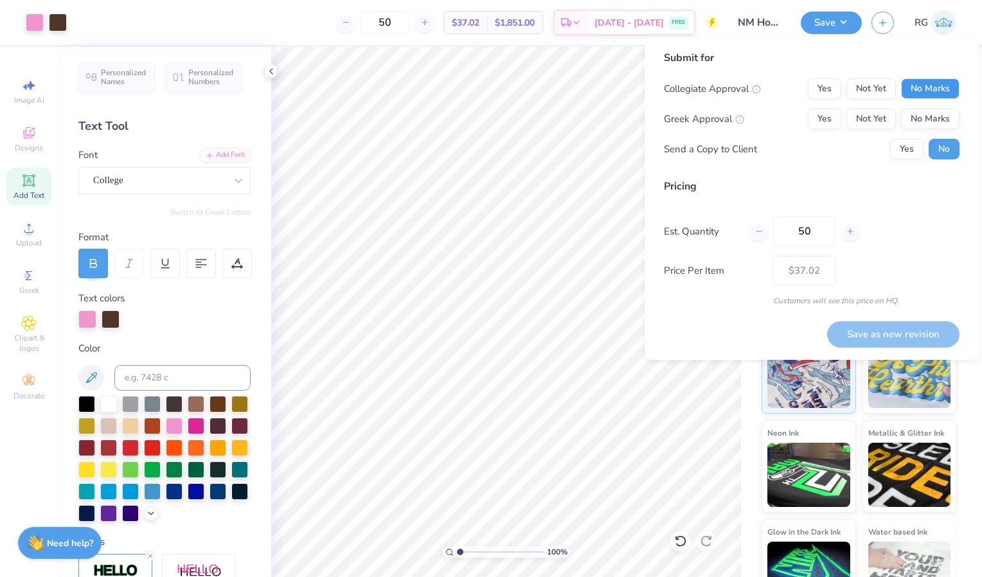
click at [931, 93] on button "No Marks" at bounding box center [930, 88] width 58 height 21
click at [830, 124] on button "Yes" at bounding box center [824, 119] width 33 height 21
click at [889, 144] on div "Send a Copy to Client Yes No" at bounding box center [812, 149] width 296 height 21
click at [896, 148] on button "Yes" at bounding box center [906, 149] width 33 height 21
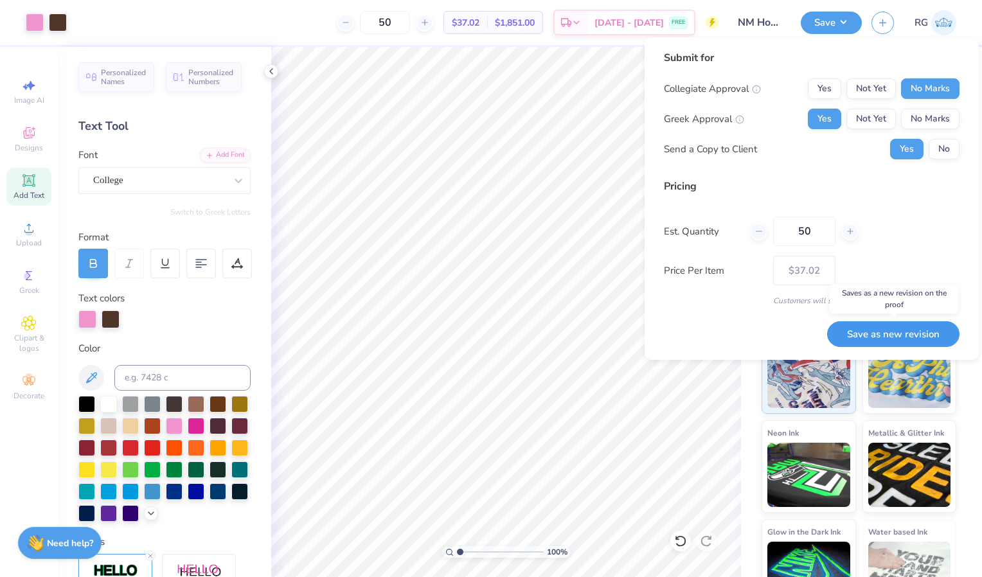
click at [895, 336] on button "Save as new revision" at bounding box center [893, 334] width 132 height 26
type input "$37.02"
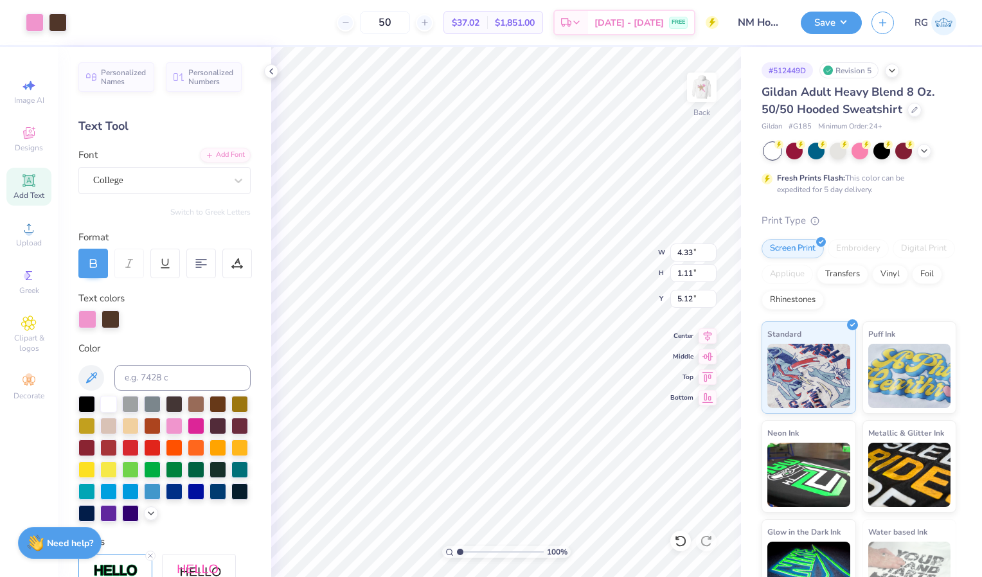
scroll to position [11, 2]
click at [686, 540] on icon at bounding box center [680, 541] width 11 height 12
click at [680, 537] on icon at bounding box center [680, 541] width 11 height 12
click at [673, 538] on div at bounding box center [680, 541] width 21 height 21
click at [673, 537] on div at bounding box center [680, 541] width 21 height 21
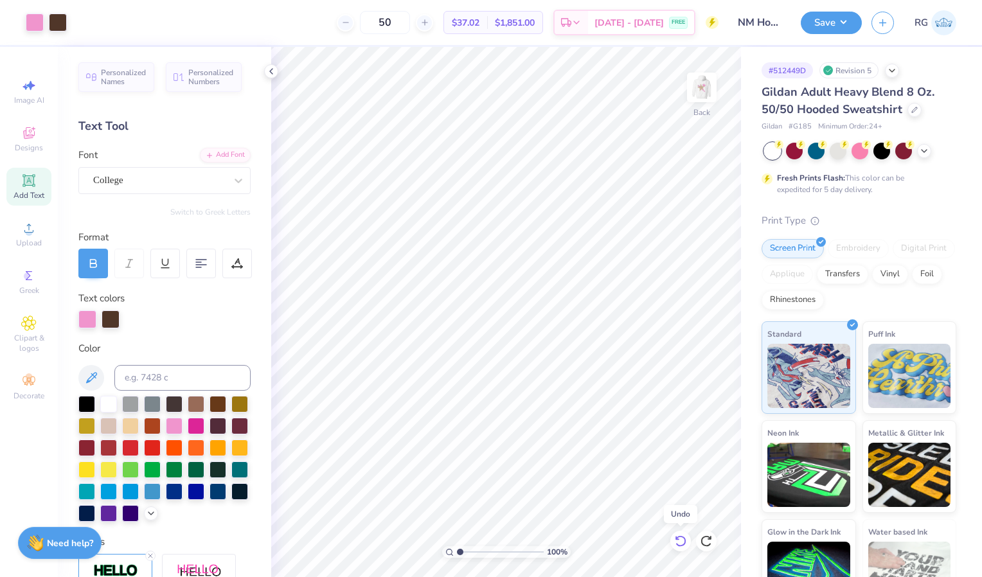
click at [677, 540] on icon at bounding box center [680, 541] width 13 height 13
type input "4.81"
type input "0.60"
type input "5.25"
type input "4.31"
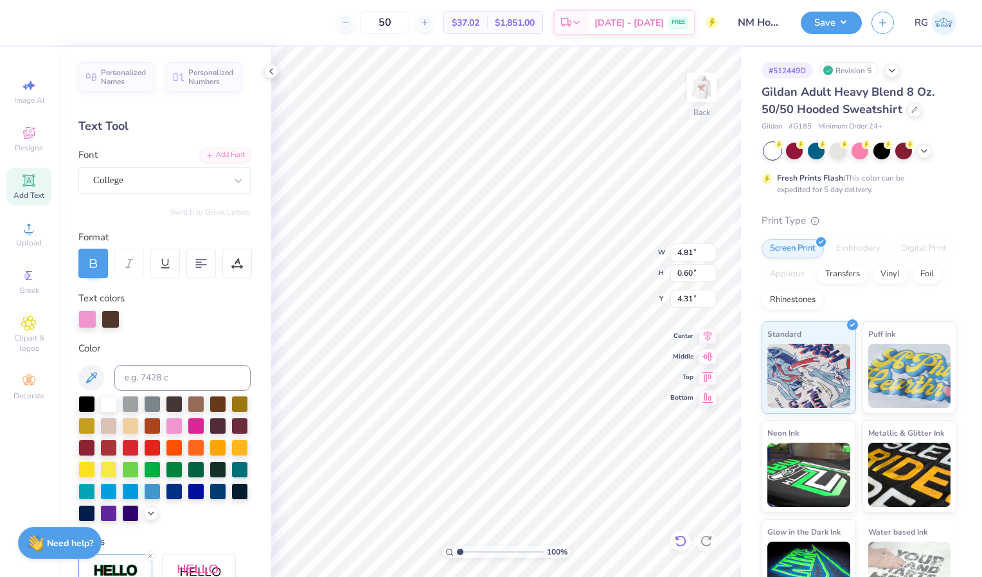
type input "3.07"
type input "0.78"
type input "5.62"
type input "5.10"
type input "0.63"
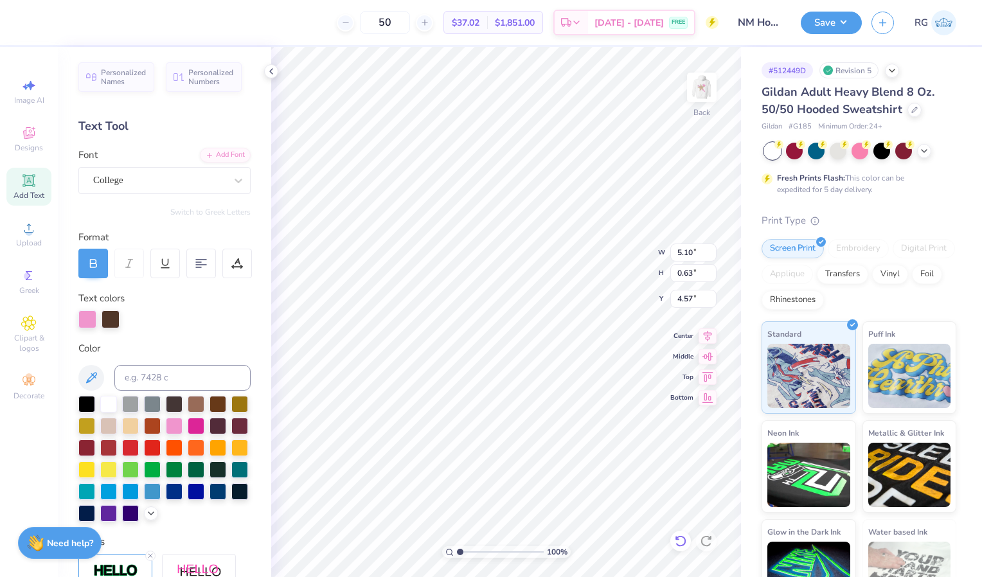
type input "4.57"
click at [819, 27] on button "Save" at bounding box center [831, 21] width 61 height 22
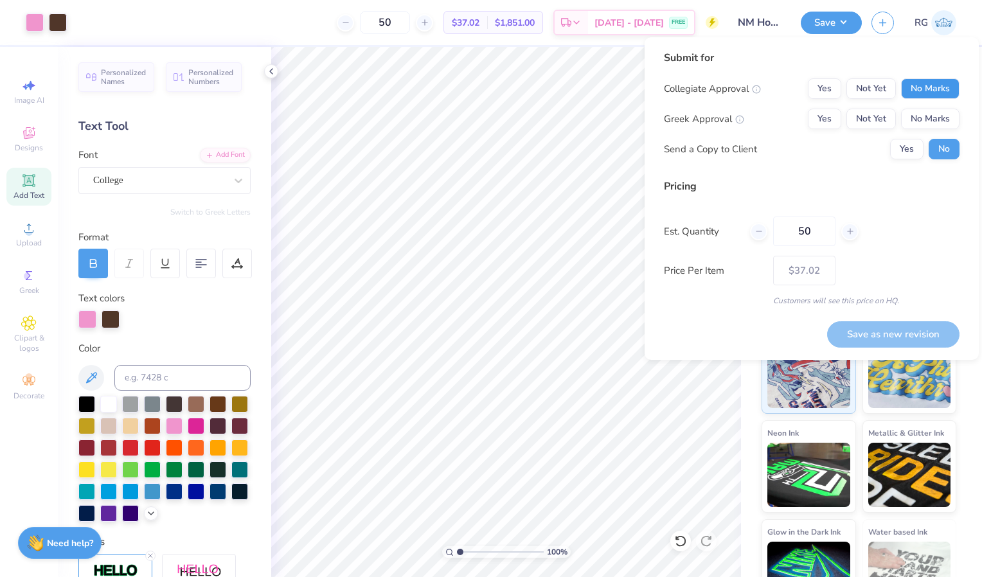
click at [913, 88] on button "No Marks" at bounding box center [930, 88] width 58 height 21
click at [826, 112] on button "Yes" at bounding box center [824, 119] width 33 height 21
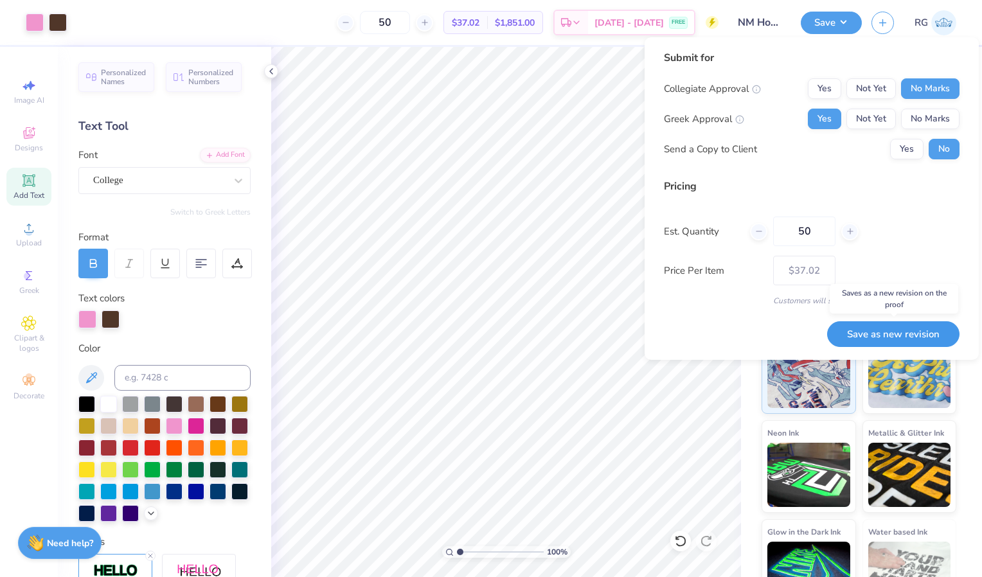
click at [886, 337] on button "Save as new revision" at bounding box center [893, 334] width 132 height 26
type input "$37.02"
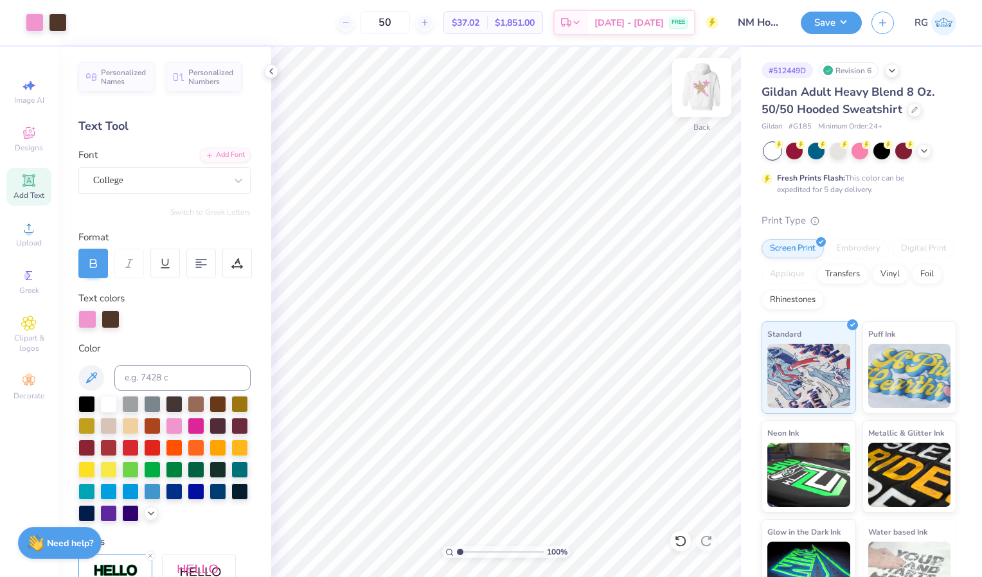
click at [706, 94] on img at bounding box center [701, 87] width 51 height 51
click at [704, 99] on img at bounding box center [701, 87] width 51 height 51
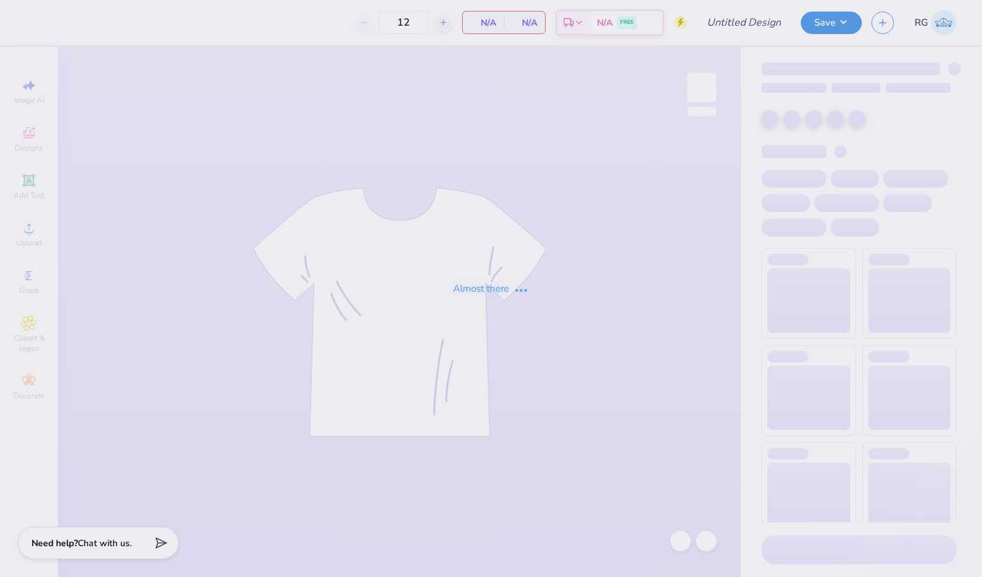
type input "parents weekend"
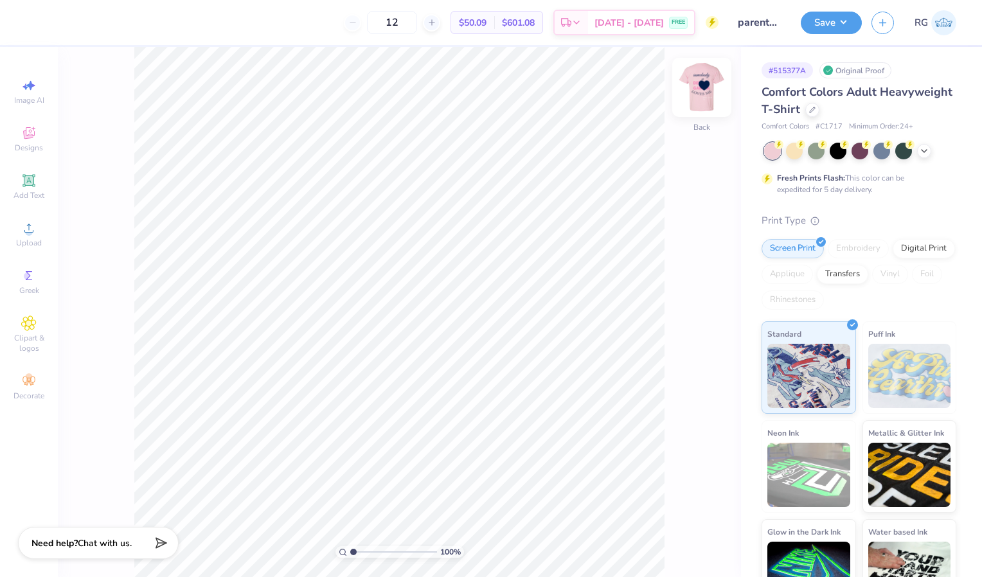
click at [706, 82] on img at bounding box center [701, 87] width 51 height 51
type input "19.40"
type input "2.56"
type input "2.33"
type input "20.56"
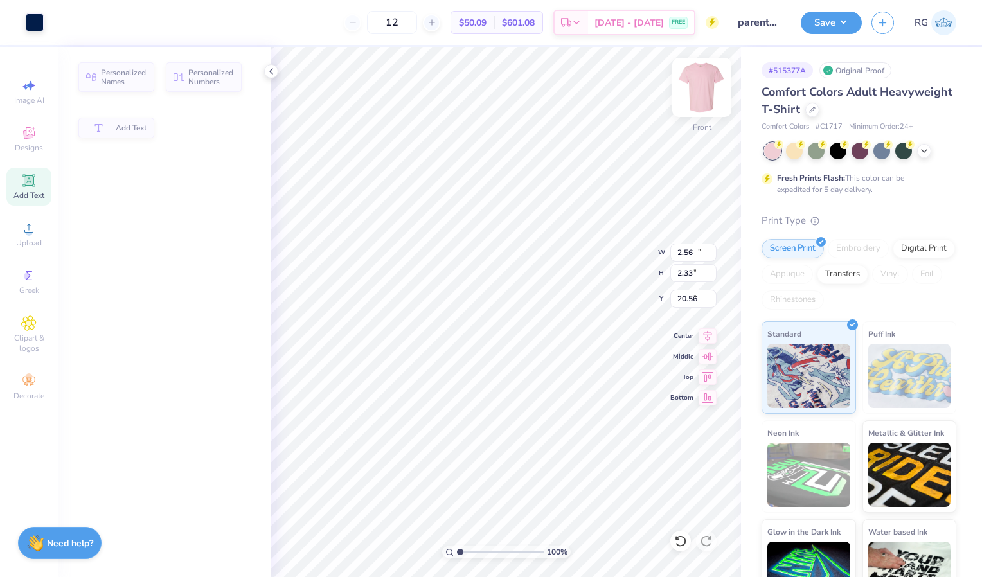
type input "10.00"
type input "3.28"
type input "5.09"
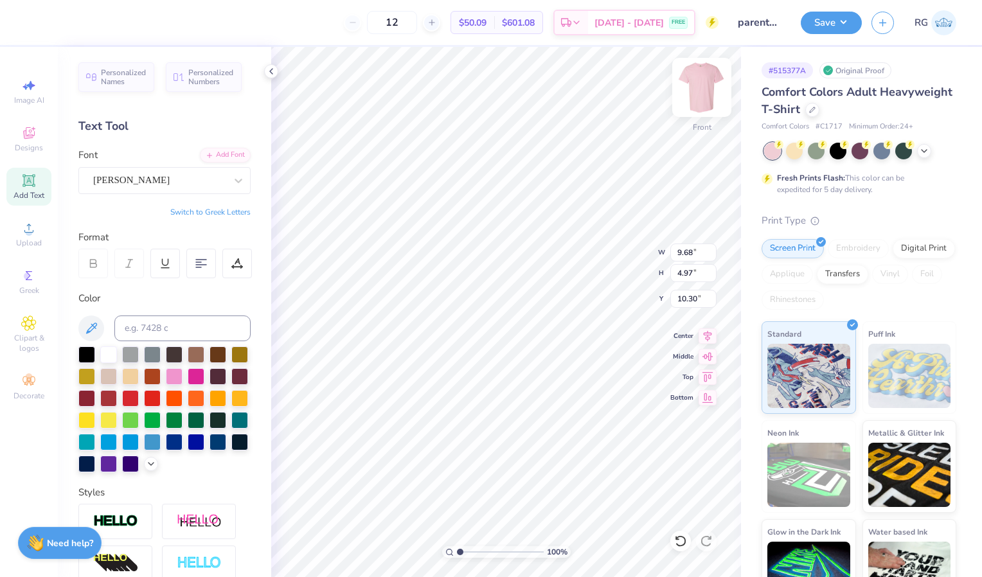
scroll to position [11, 1]
type textarea "DELTA GAMMA"
type input "19.39"
type input "22.83"
type input "2.56"
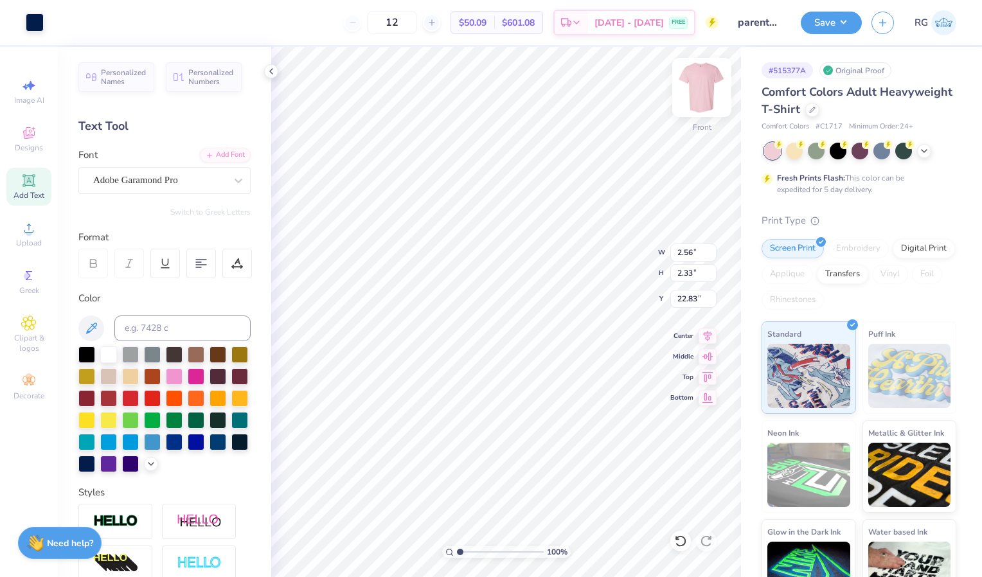
type input "2.33"
type input "19.43"
type input "5.59"
type input "1.74"
type input "22.83"
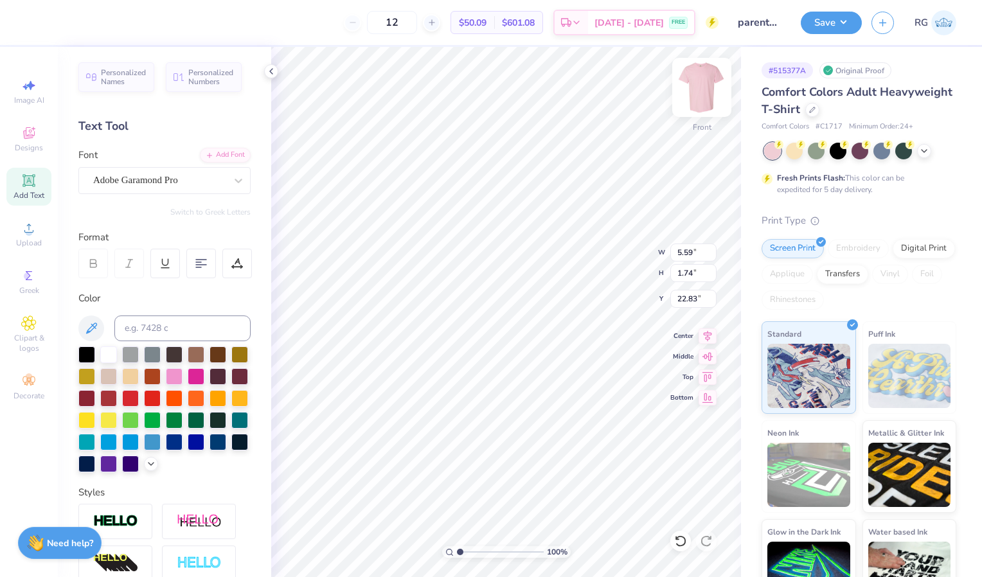
type input "6.01"
type input "1.87"
type input "22.70"
click at [702, 85] on img at bounding box center [701, 87] width 51 height 51
click at [694, 100] on img at bounding box center [701, 87] width 51 height 51
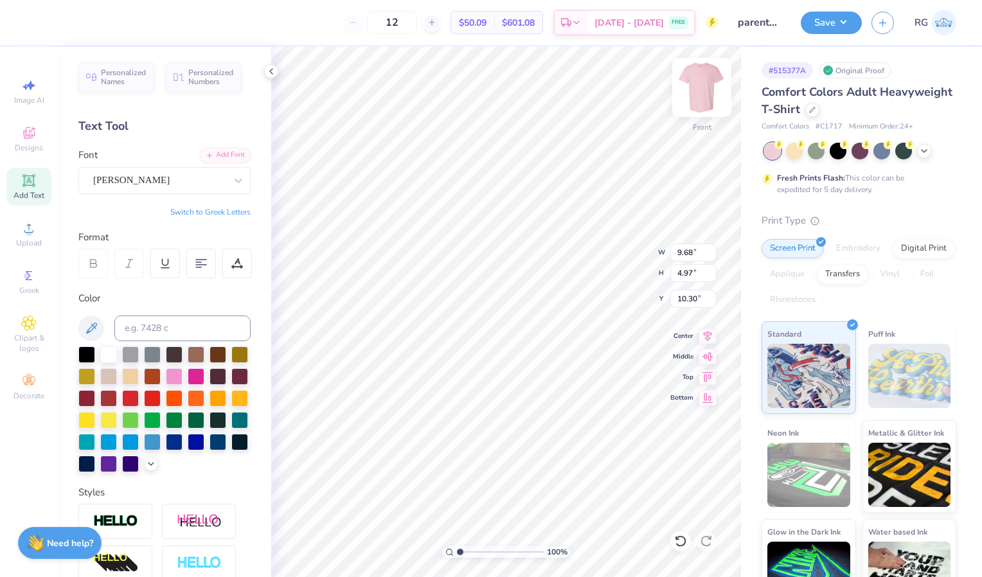
click at [705, 75] on img at bounding box center [701, 87] width 51 height 51
type textarea "DG"
type input "4.14"
click at [710, 87] on img at bounding box center [701, 87] width 51 height 51
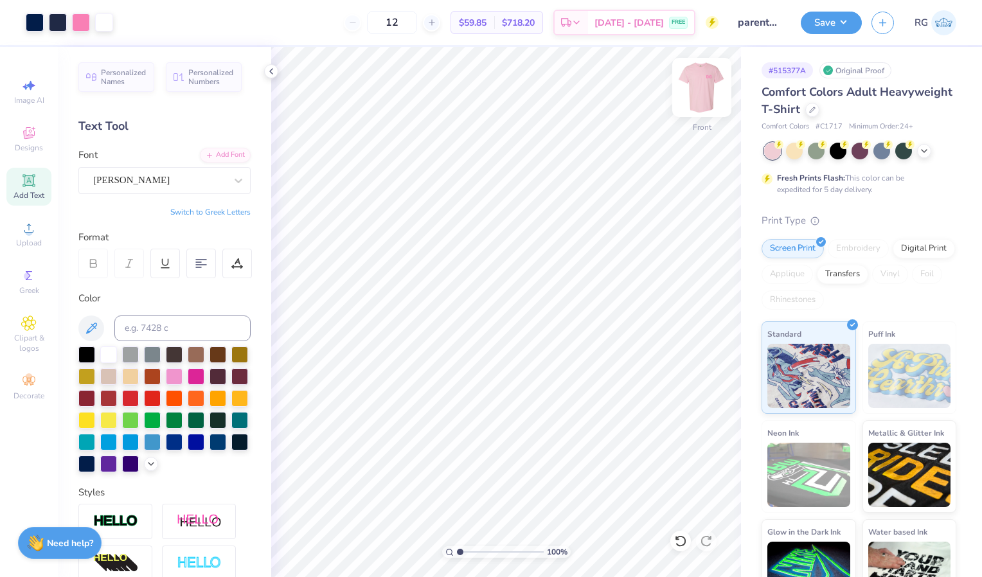
click at [710, 88] on img at bounding box center [701, 87] width 51 height 51
click at [751, 26] on input "parents weekend" at bounding box center [759, 23] width 63 height 26
click at [827, 21] on button "Save" at bounding box center [831, 21] width 61 height 22
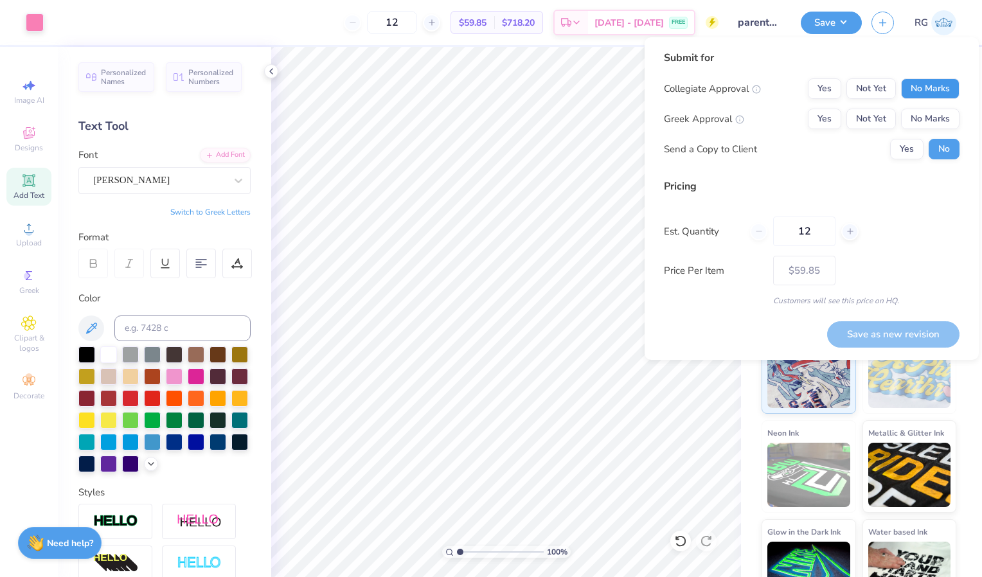
click at [926, 84] on button "No Marks" at bounding box center [930, 88] width 58 height 21
click at [833, 114] on button "Yes" at bounding box center [824, 119] width 33 height 21
click at [819, 235] on input "12" at bounding box center [804, 232] width 62 height 30
type input "1"
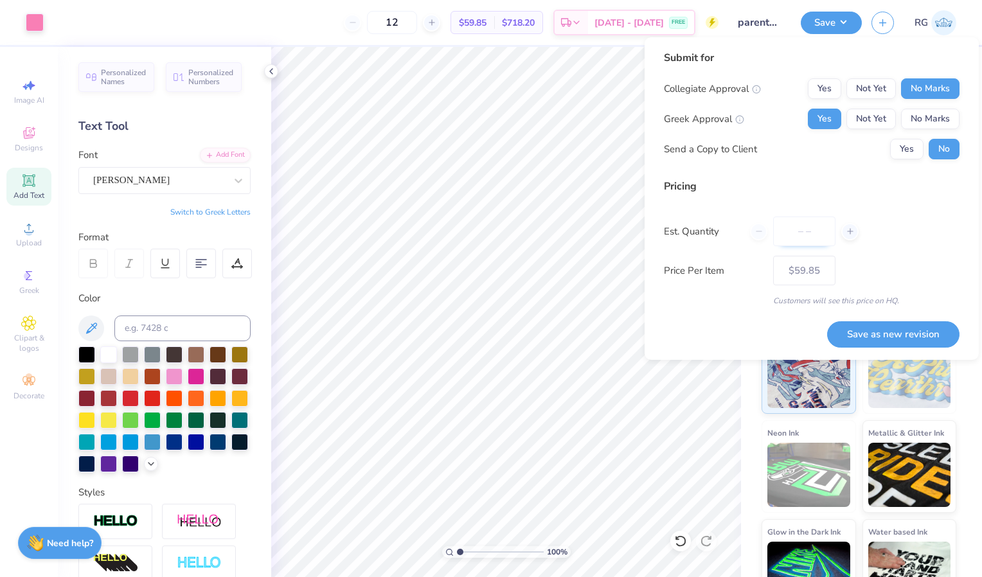
type input "0"
type input "024"
type input "24"
type input "$37.48"
type input "024"
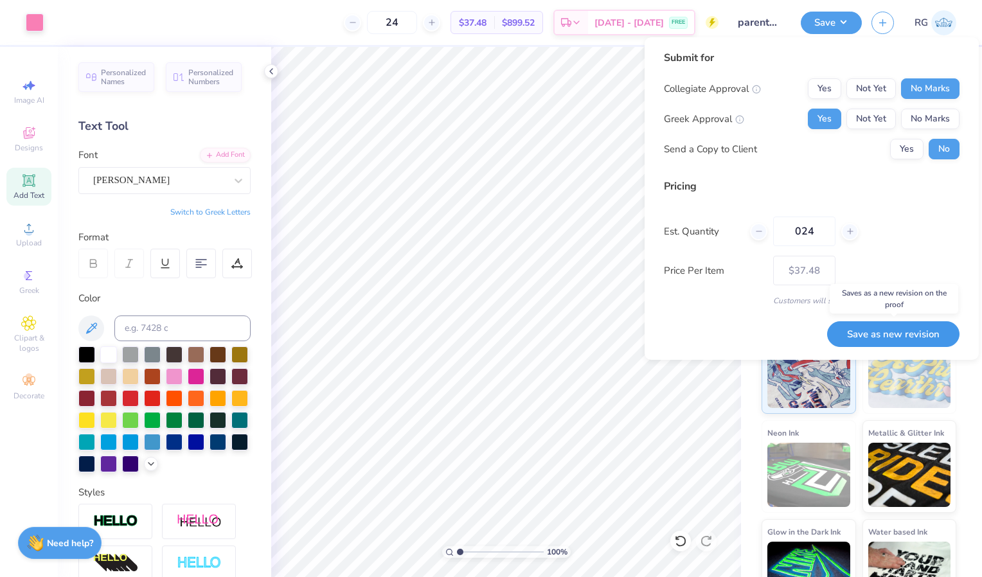
click at [909, 334] on button "Save as new revision" at bounding box center [893, 334] width 132 height 26
type input "$37.48"
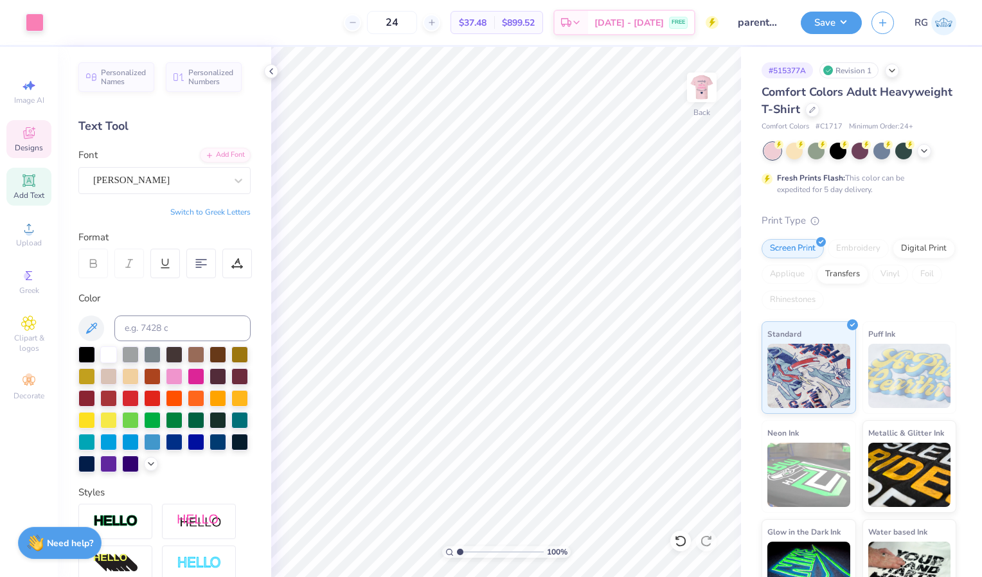
click at [31, 138] on icon at bounding box center [28, 132] width 15 height 15
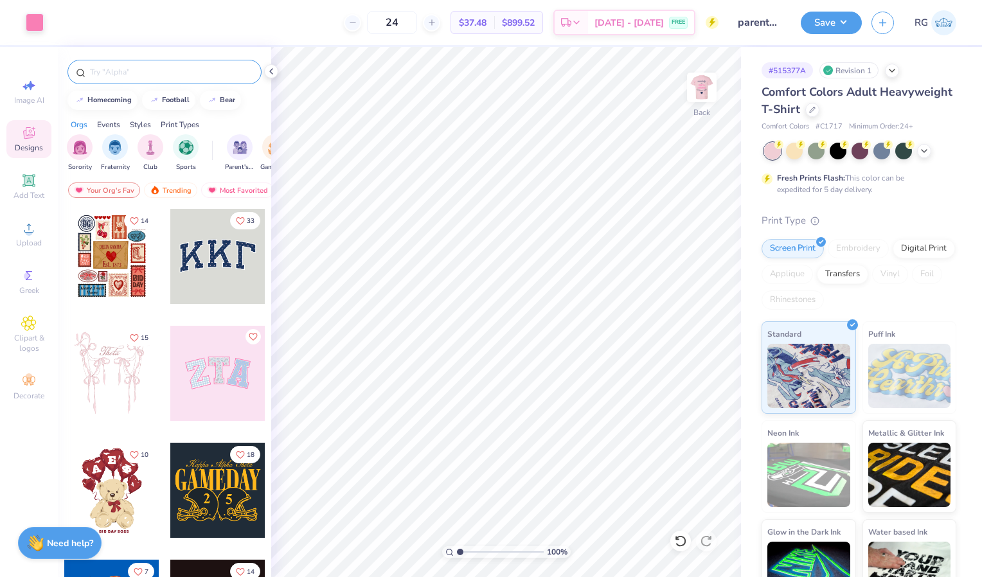
click at [154, 71] on input "text" at bounding box center [171, 72] width 165 height 13
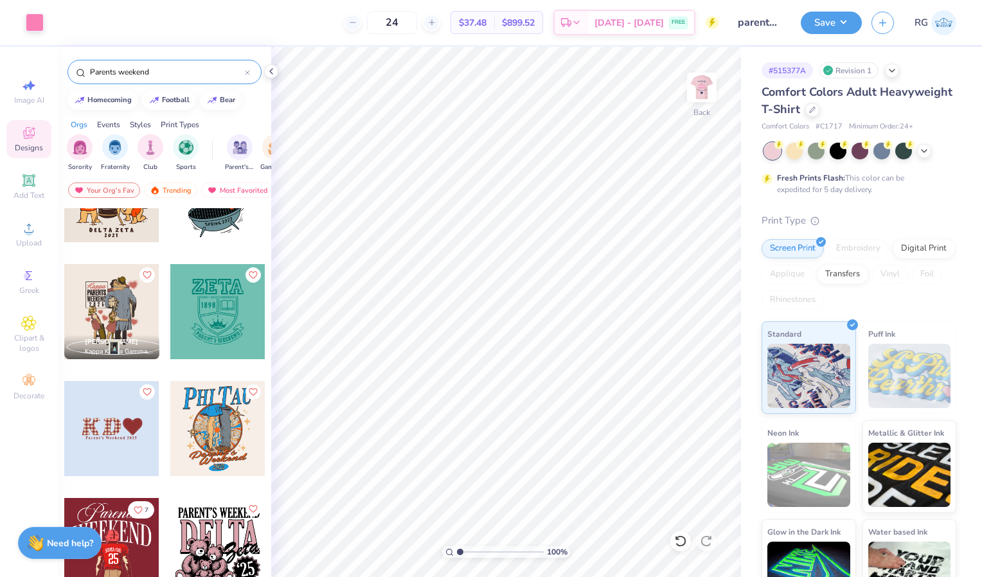
scroll to position [1467, 0]
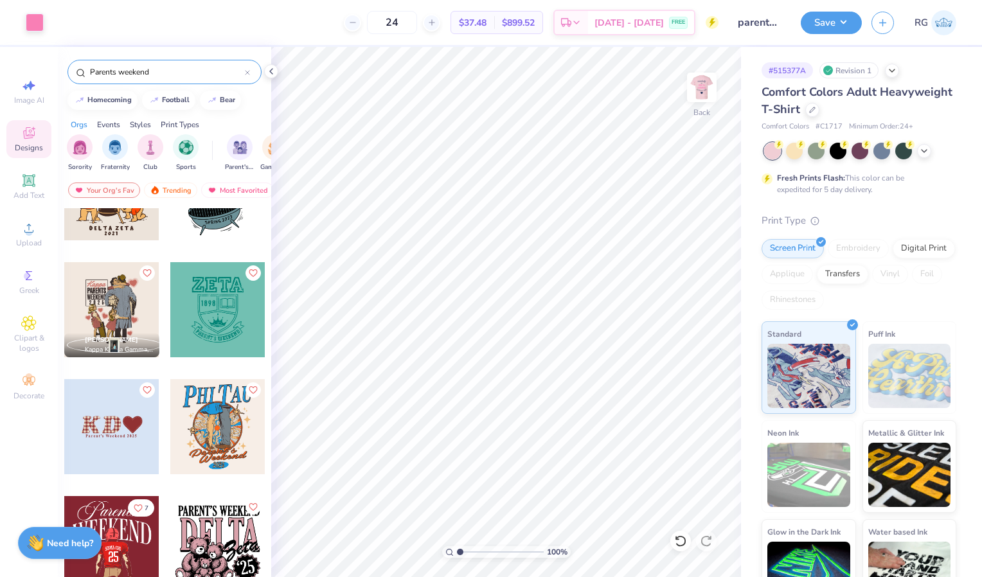
type input "Parents weekend"
click at [105, 418] on div at bounding box center [111, 426] width 95 height 95
click at [922, 152] on icon at bounding box center [924, 150] width 10 height 10
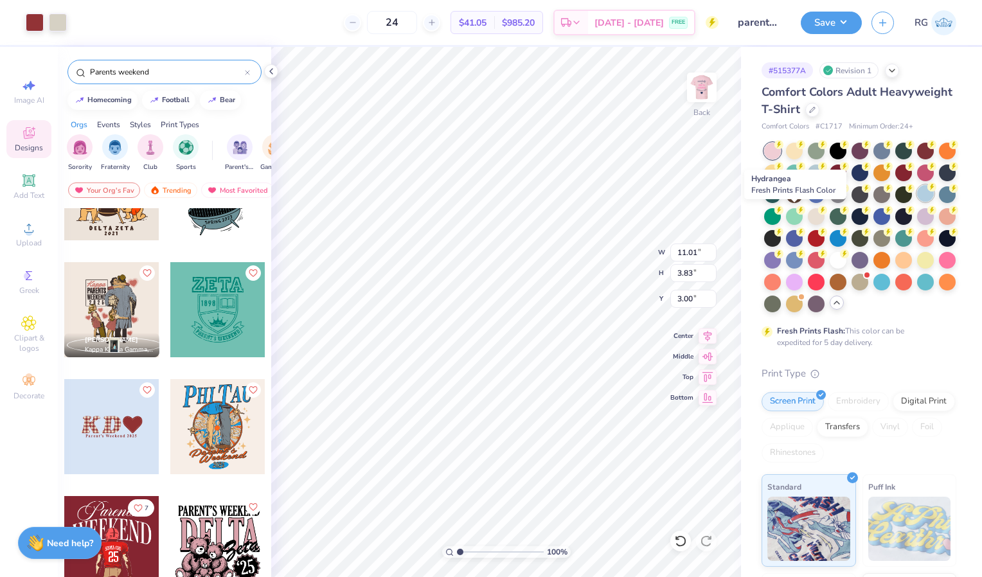
click at [917, 202] on div at bounding box center [925, 193] width 17 height 17
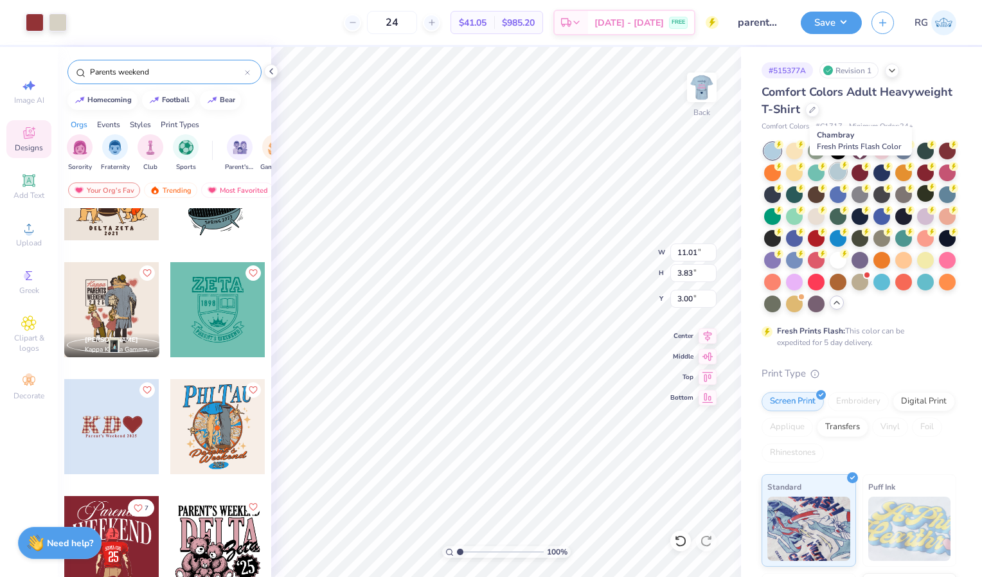
click at [846, 172] on div at bounding box center [838, 171] width 17 height 17
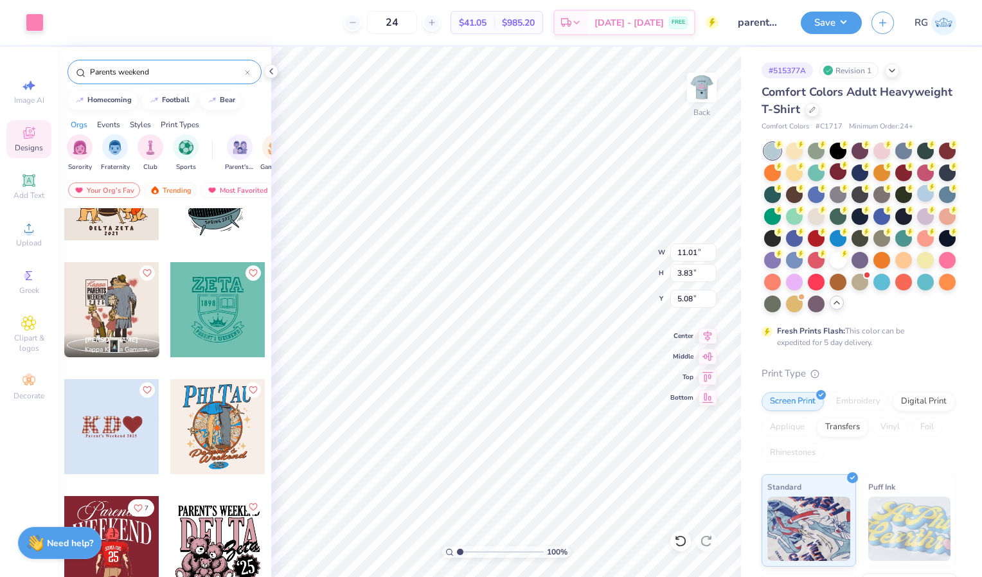
type input "5.08"
type input "3.09"
type input "1.86"
type input "4.14"
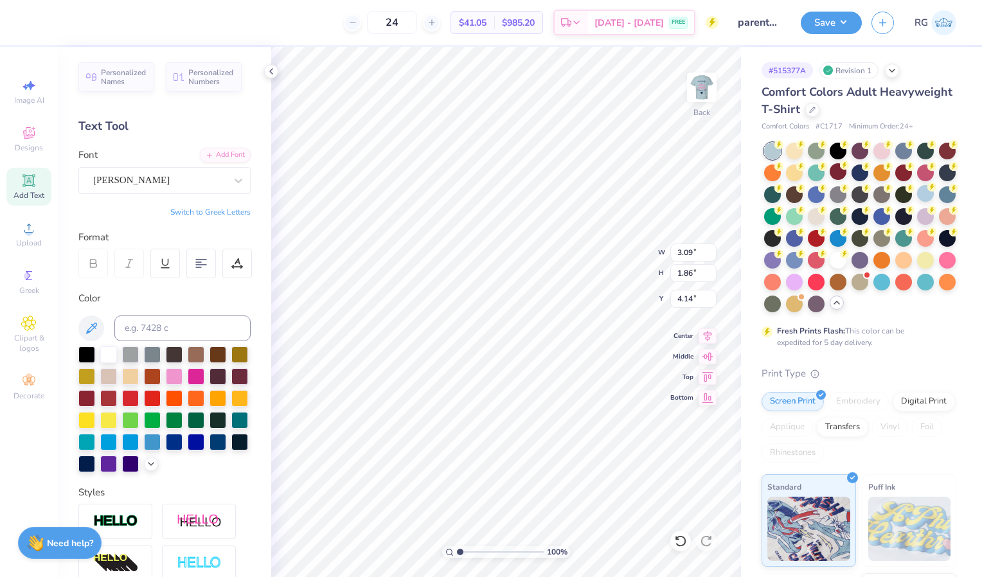
type input "11.01"
type input "3.83"
type input "5.08"
type input "3.42"
click at [705, 86] on img at bounding box center [701, 87] width 51 height 51
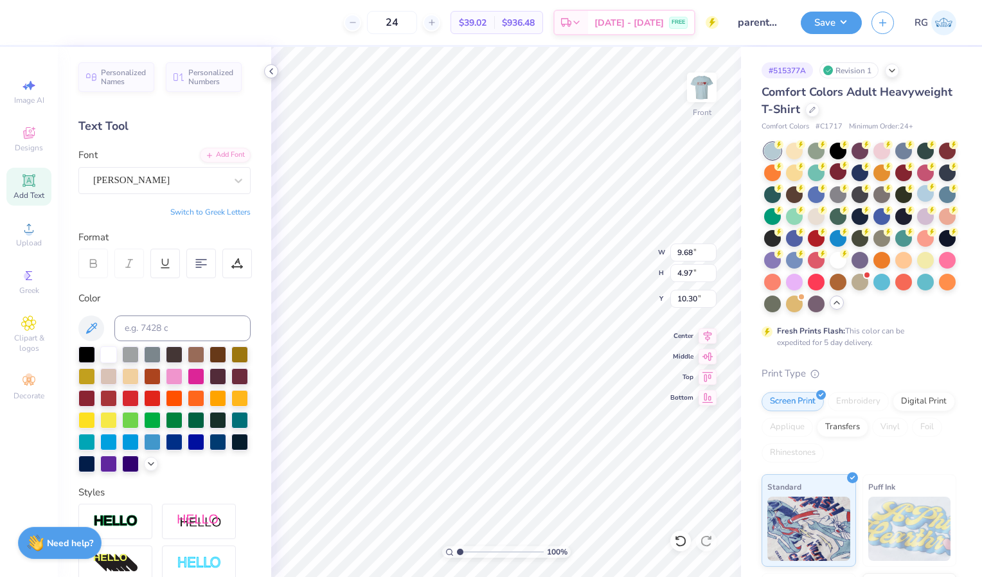
click at [272, 72] on icon at bounding box center [271, 71] width 10 height 10
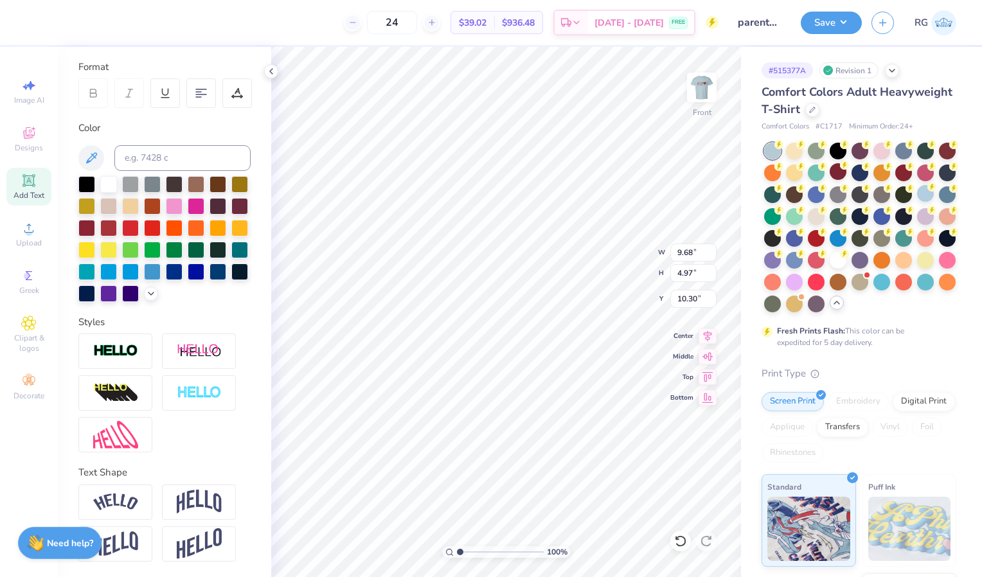
scroll to position [0, 0]
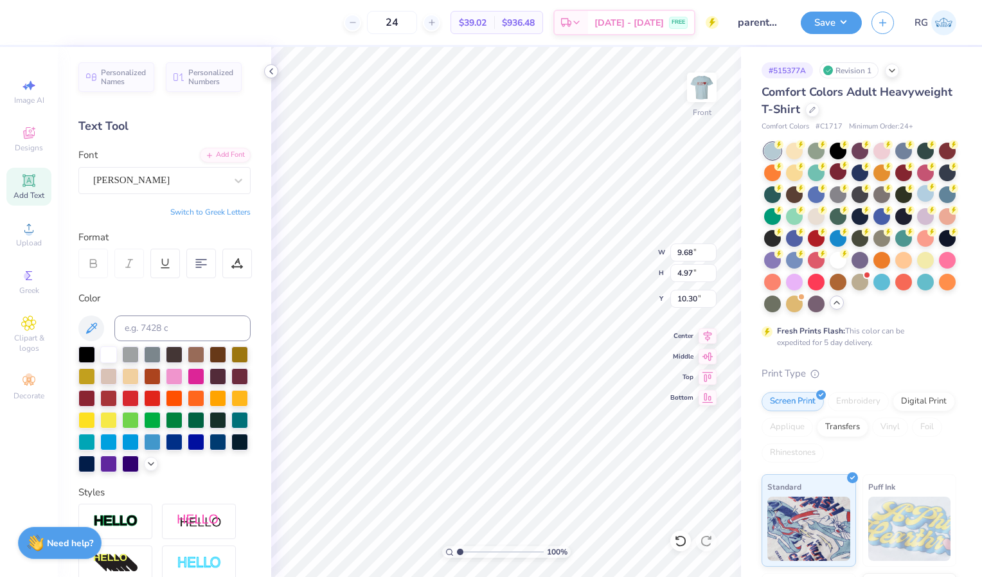
click at [269, 73] on icon at bounding box center [271, 71] width 10 height 10
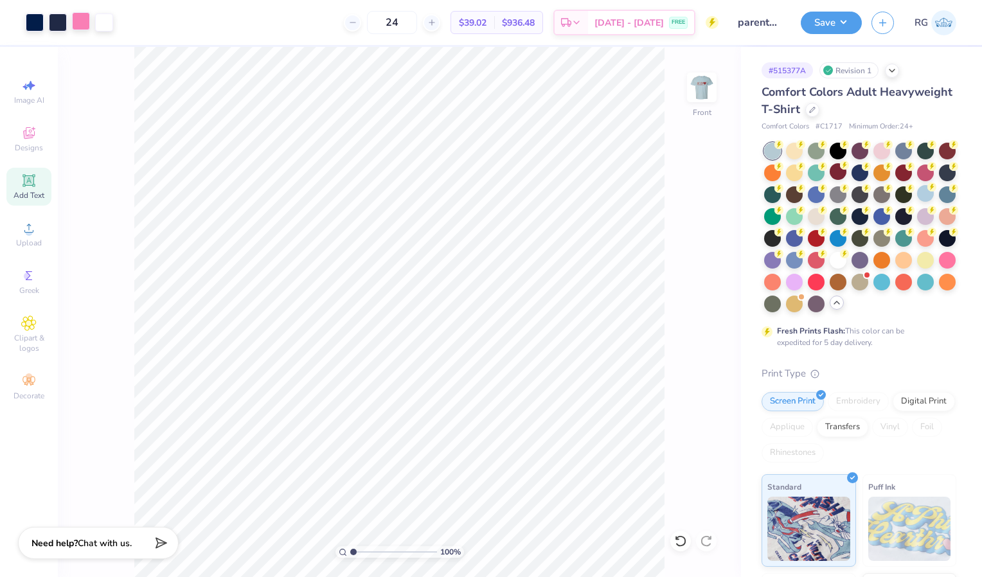
click at [79, 21] on div at bounding box center [81, 21] width 18 height 18
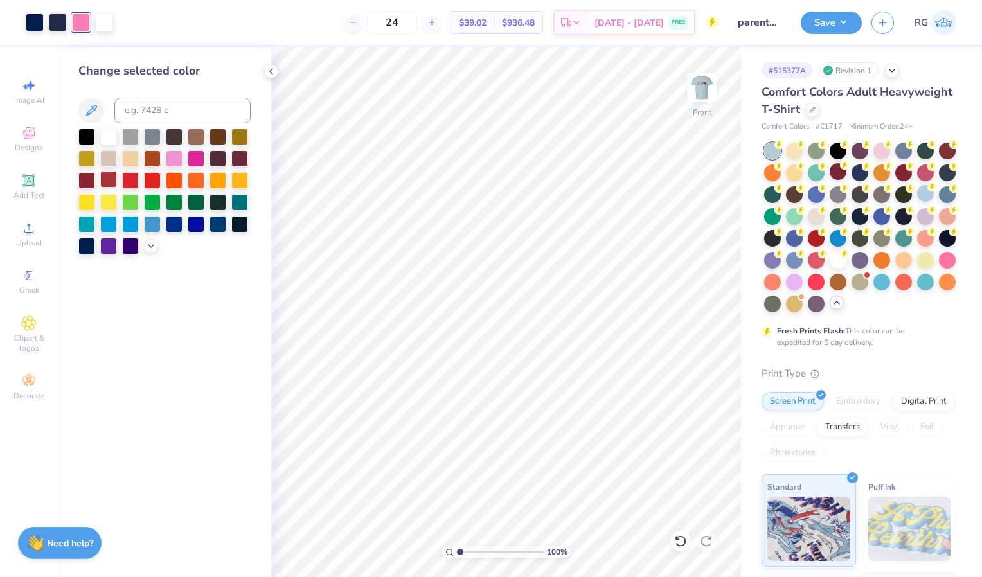
click at [107, 175] on div at bounding box center [108, 179] width 17 height 17
click at [702, 84] on img at bounding box center [701, 87] width 51 height 51
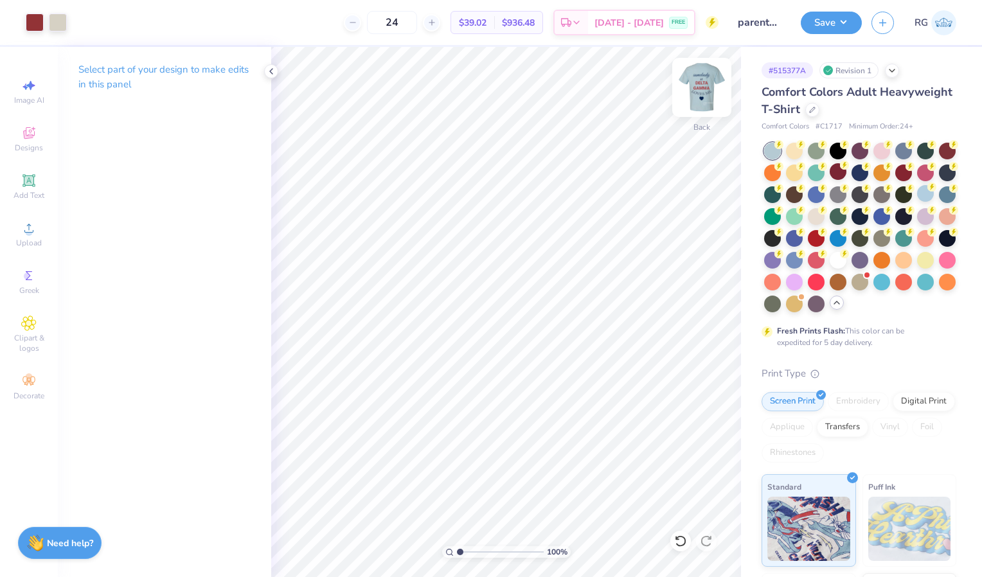
click at [707, 92] on img at bounding box center [701, 87] width 51 height 51
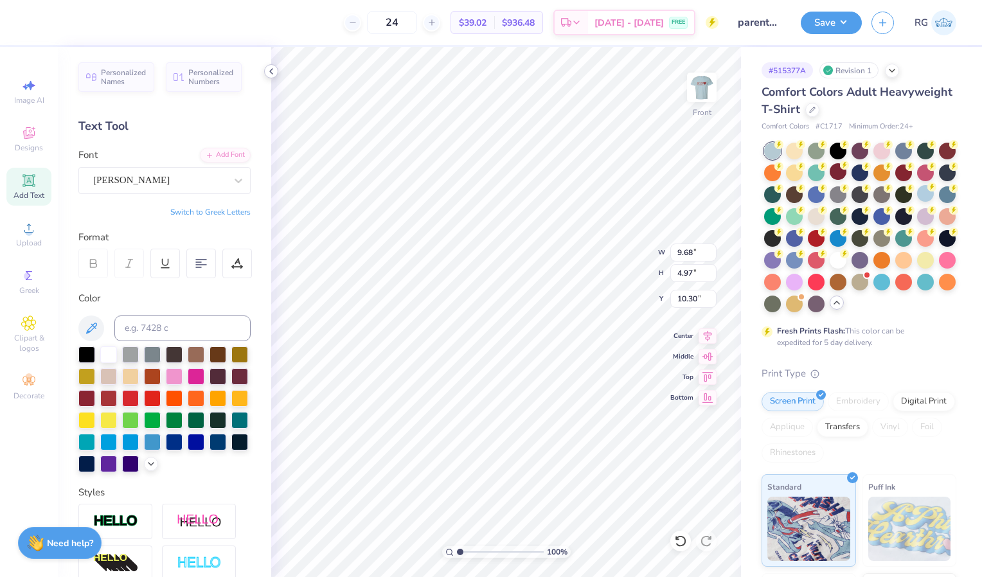
click at [276, 73] on div at bounding box center [271, 71] width 14 height 14
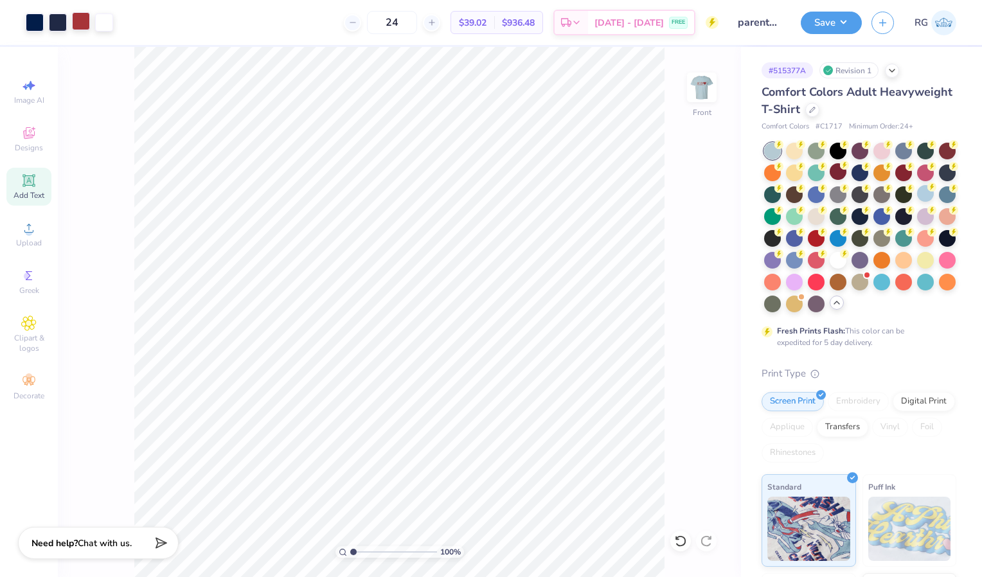
click at [82, 23] on div at bounding box center [81, 21] width 18 height 18
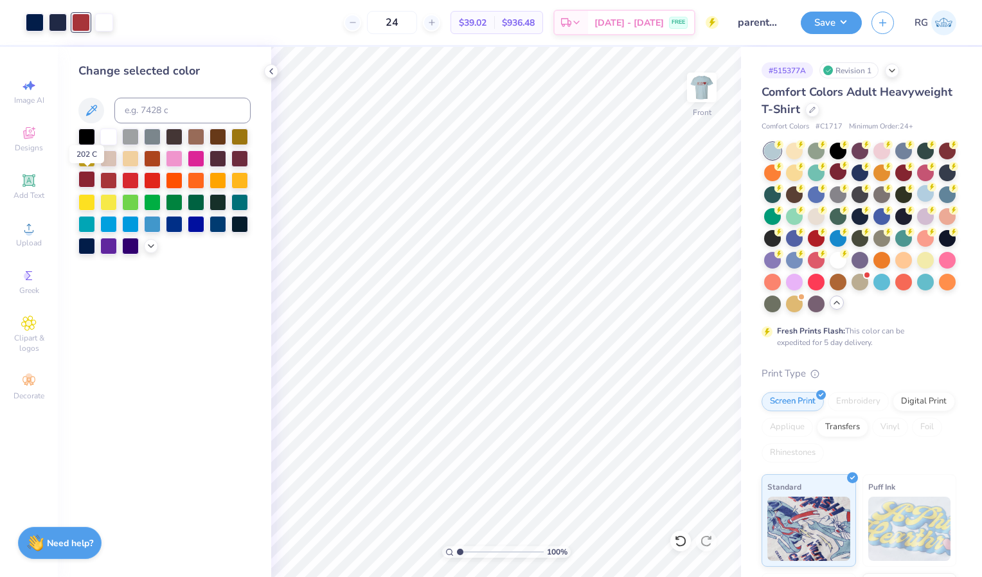
click at [84, 181] on div at bounding box center [86, 179] width 17 height 17
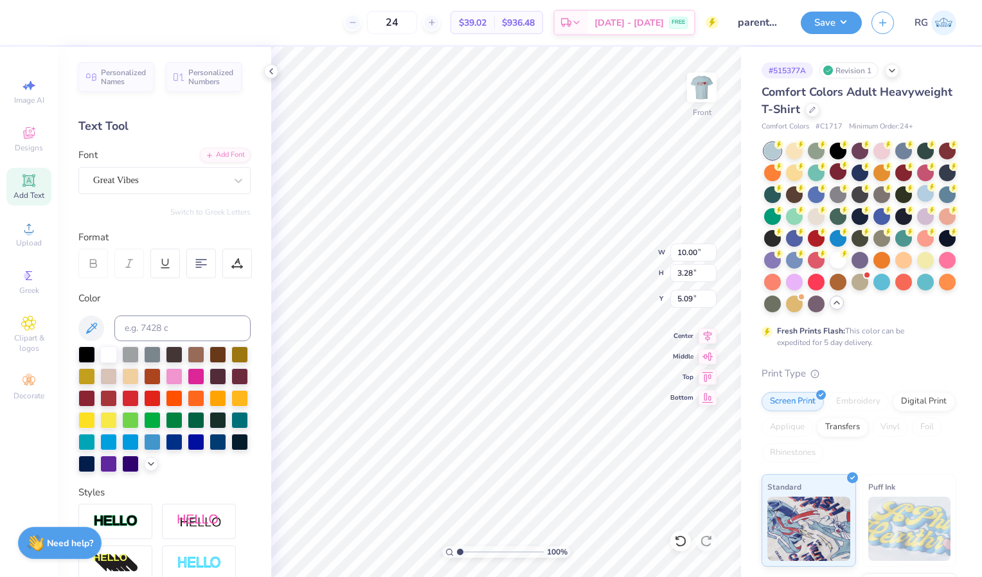
scroll to position [11, 1]
type textarea "Somebody"
type input "22.40"
type textarea "Parents weekend 2025"
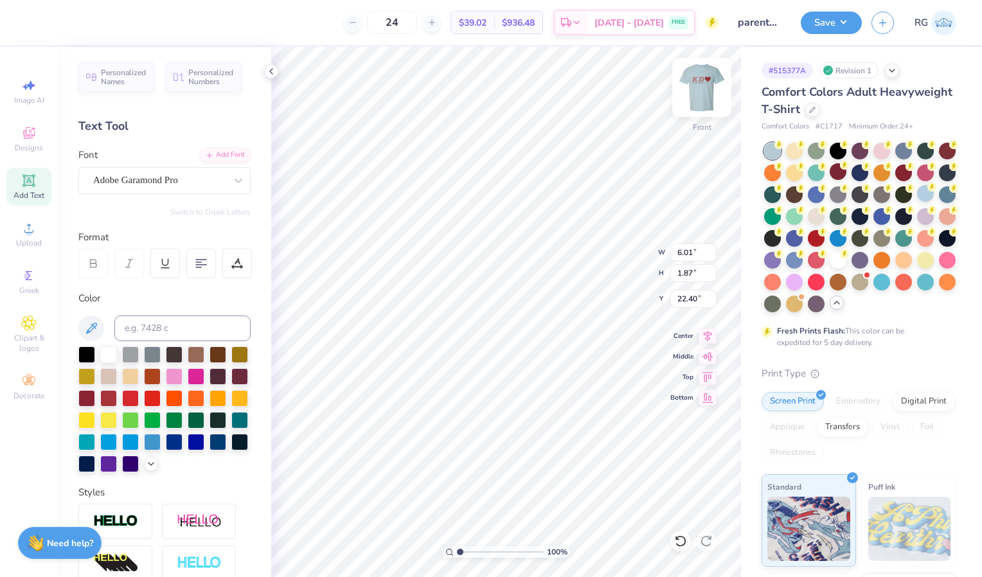
scroll to position [11, 3]
type textarea "Parents weekend 2025"
type textarea "Parents Weekend 2025"
click at [709, 99] on img at bounding box center [701, 87] width 51 height 51
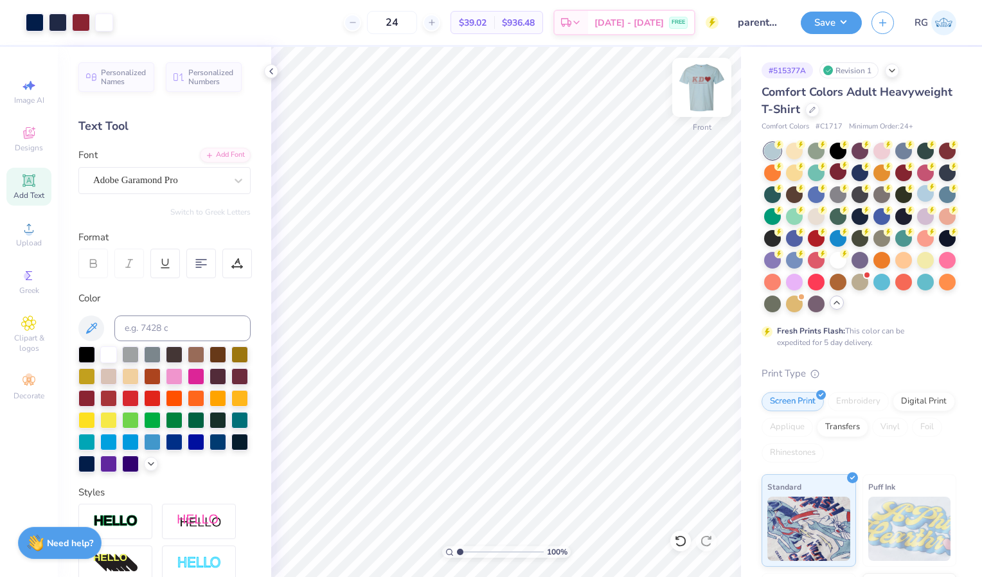
click at [700, 84] on img at bounding box center [701, 87] width 51 height 51
click at [706, 80] on img at bounding box center [701, 87] width 51 height 51
type textarea "Weekend 2025"
click at [697, 96] on img at bounding box center [701, 87] width 51 height 51
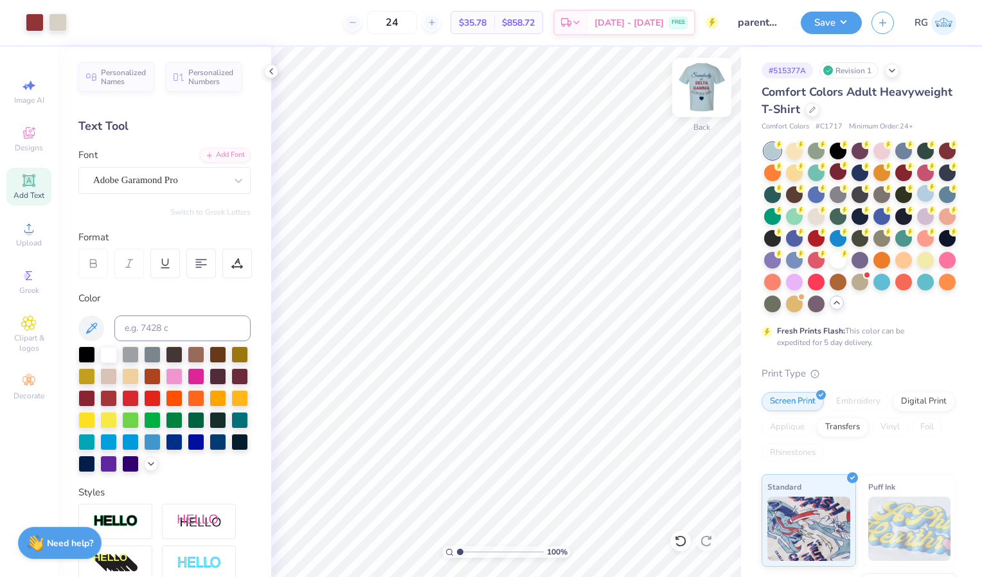
click at [705, 93] on img at bounding box center [701, 87] width 51 height 51
click at [704, 91] on img at bounding box center [701, 87] width 51 height 51
click at [272, 70] on icon at bounding box center [271, 71] width 10 height 10
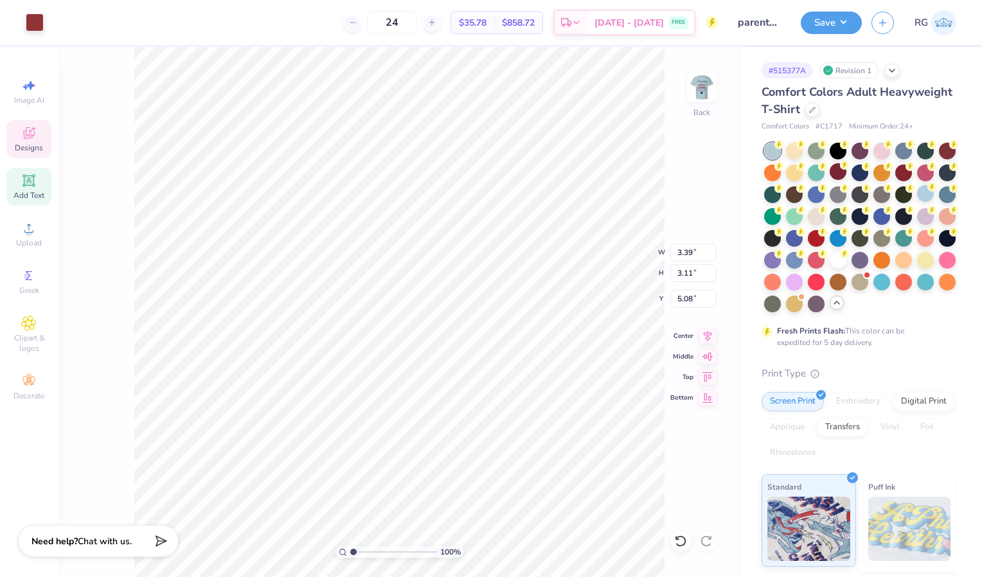
click at [71, 536] on strong "Need help?" at bounding box center [54, 541] width 46 height 12
click at [95, 541] on textarea at bounding box center [92, 548] width 130 height 17
type textarea "C"
type textarea "x"
type textarea "Ca"
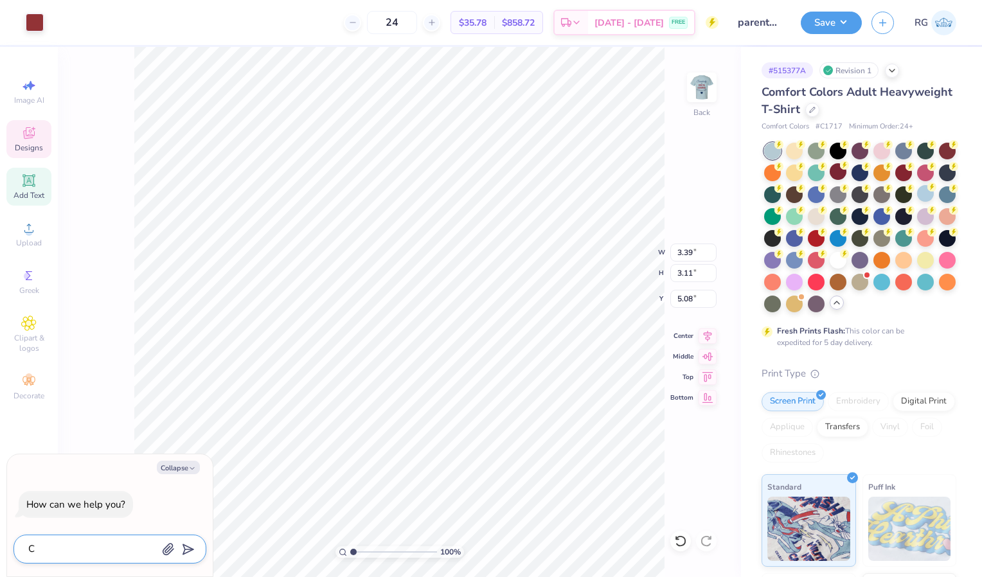
type textarea "x"
type textarea "Can"
type textarea "x"
type textarea "Can"
type textarea "x"
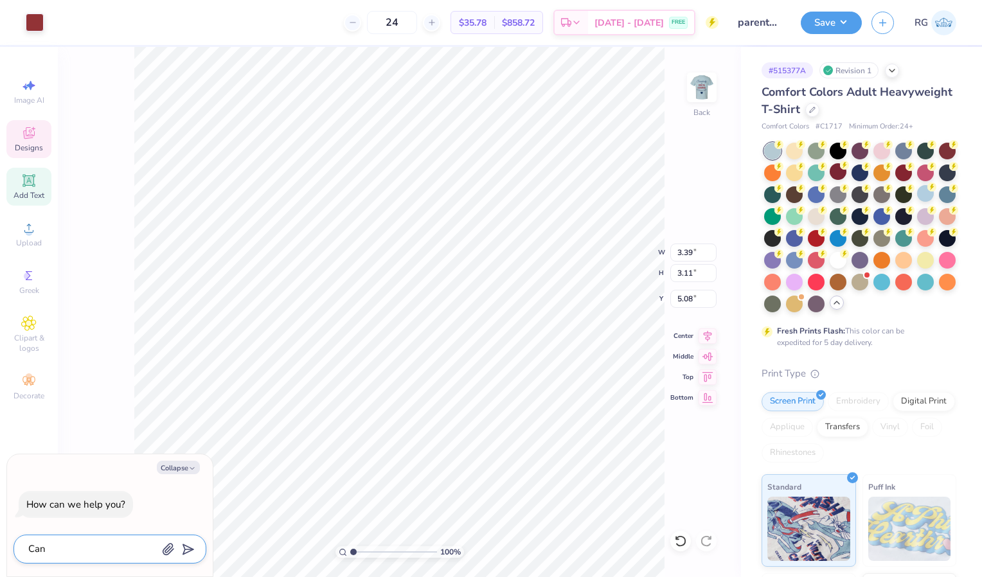
type textarea "Can y"
type textarea "x"
type textarea "Can yo"
type textarea "x"
type textarea "Can you"
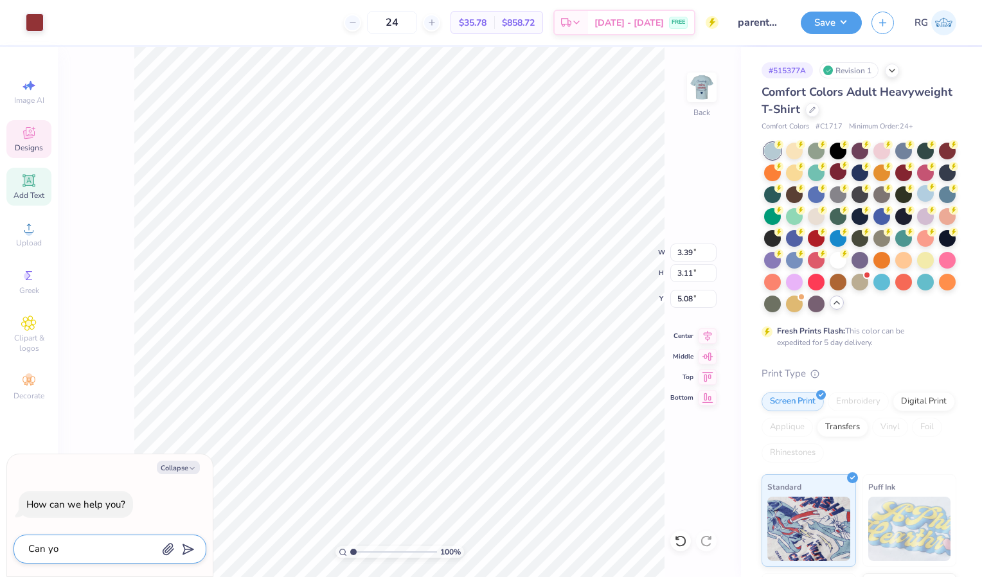
type textarea "x"
type textarea "Can you"
type textarea "x"
type textarea "Can you g"
type textarea "x"
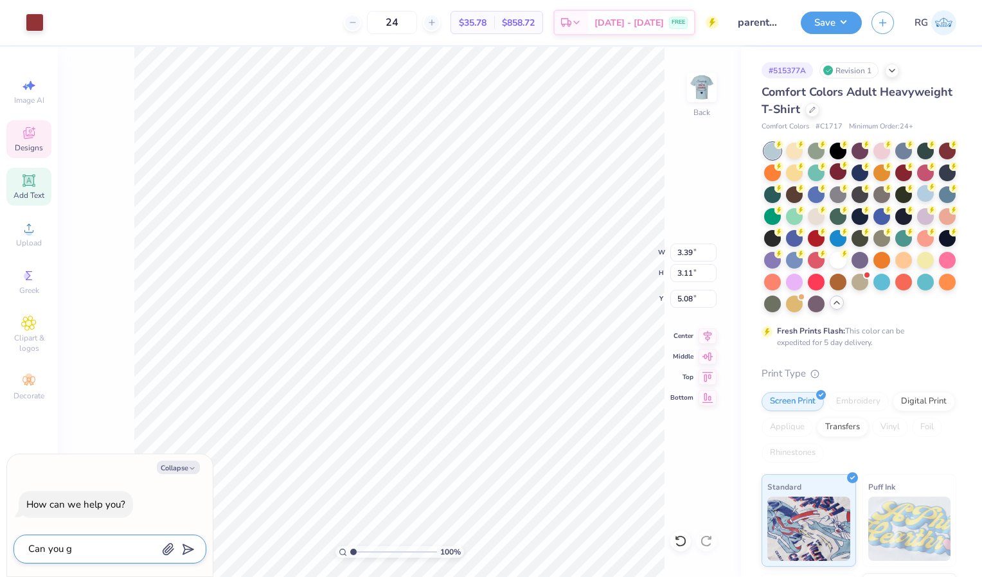
type textarea "Can you"
type textarea "x"
type textarea "Can you h"
type textarea "x"
type textarea "Can you he"
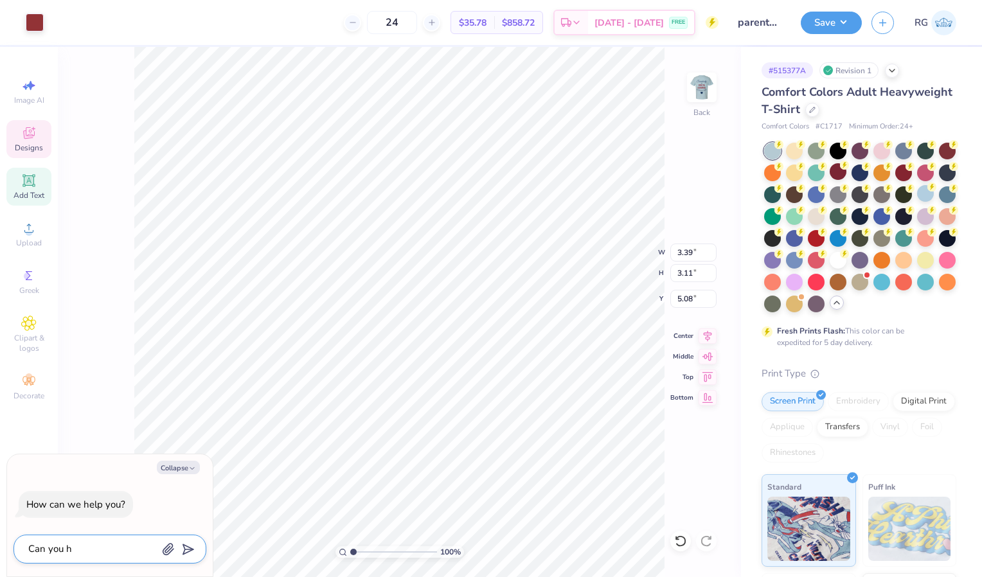
type textarea "x"
type textarea "Can you hel"
type textarea "x"
type textarea "Can you help"
type textarea "x"
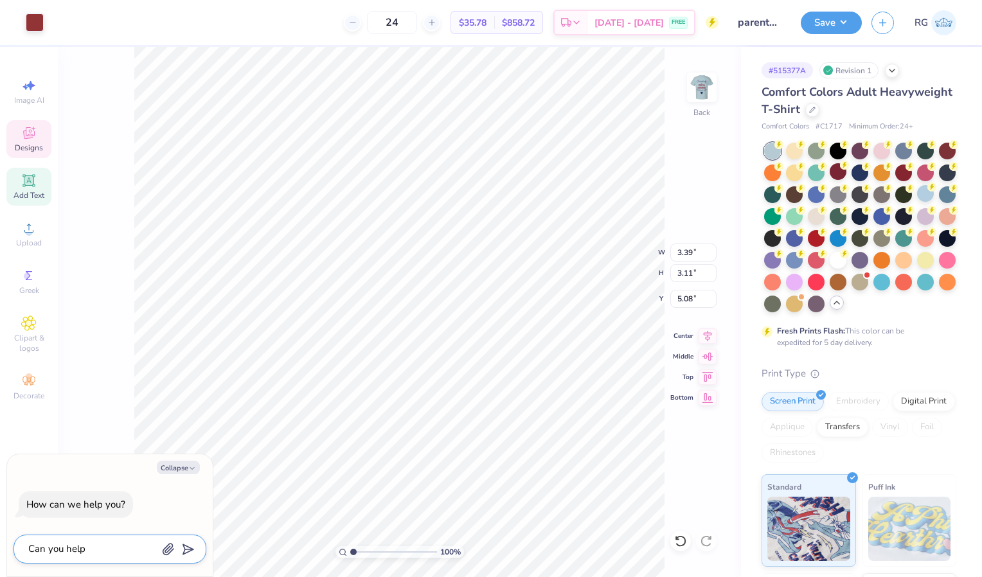
type textarea "Can you help"
type textarea "x"
type textarea "Can you help m"
type textarea "x"
type textarea "Can you help me"
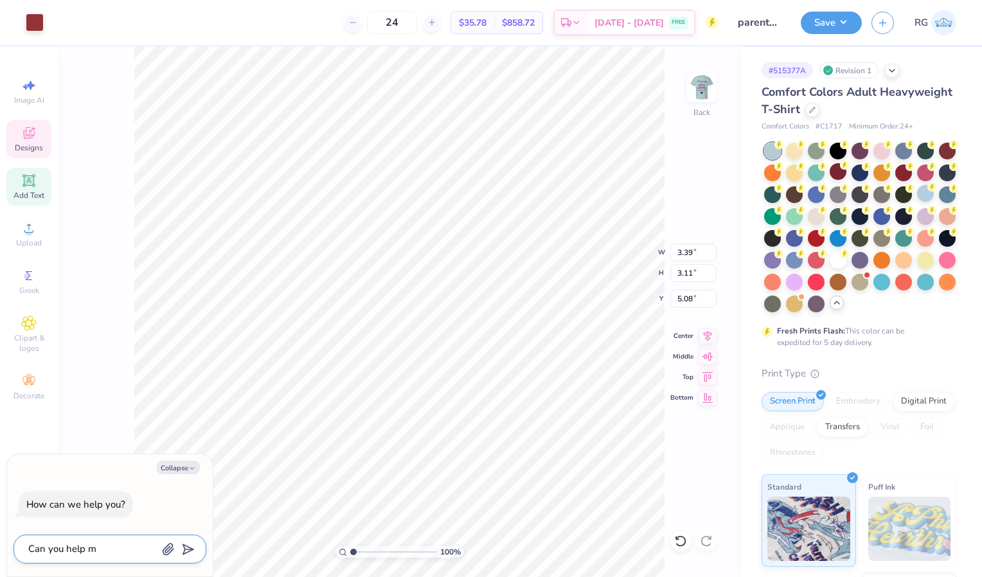
type textarea "x"
type textarea "Can you help me"
type textarea "x"
type textarea "Can you help me t"
type textarea "x"
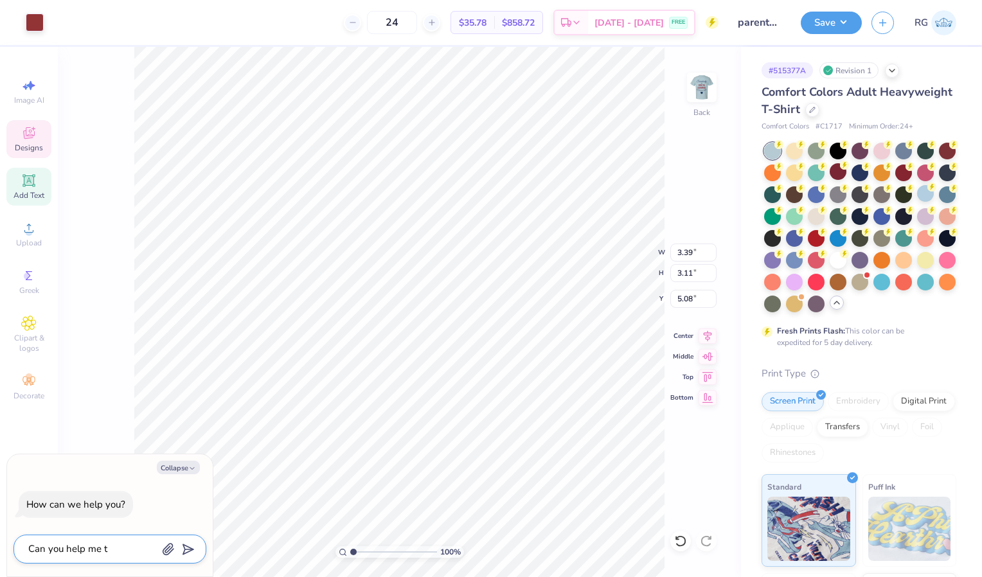
type textarea "Can you help me th"
type textarea "x"
type textarea "Can you help me the"
type textarea "x"
type textarea "Can you help me th"
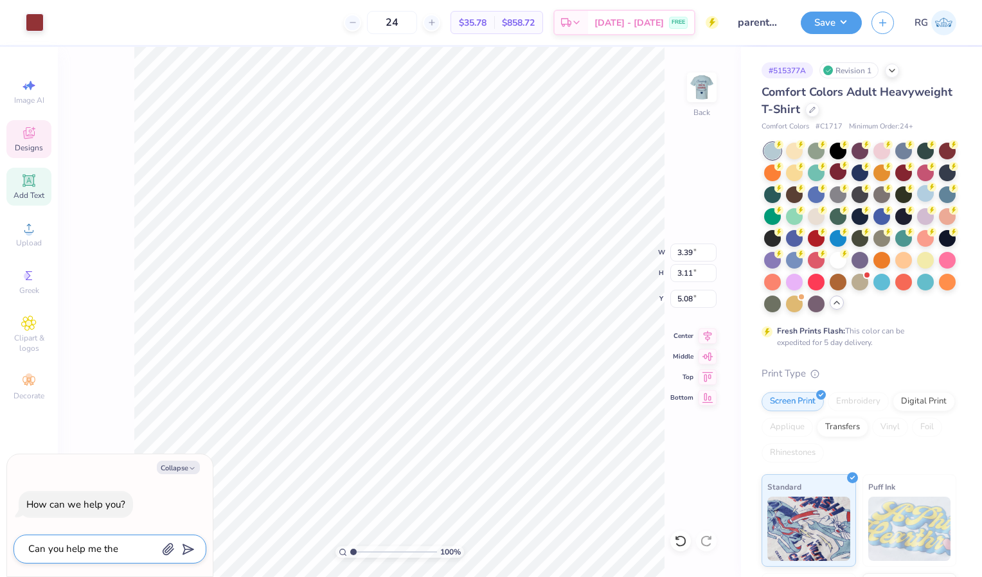
type textarea "x"
type textarea "Can you help me t"
type textarea "x"
type textarea "Can you help me"
type textarea "x"
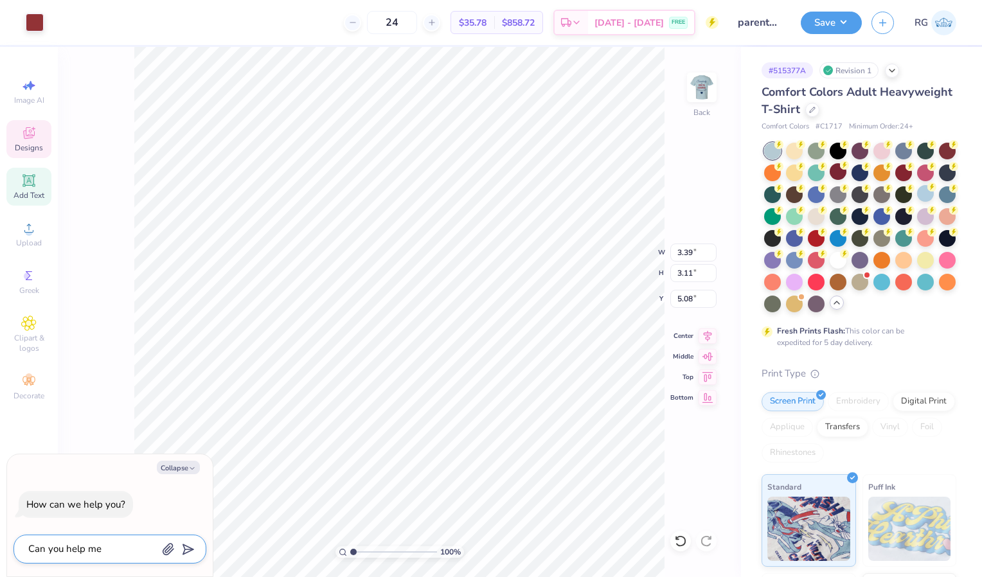
type textarea "Can you help me c"
type textarea "x"
type textarea "Can you help me ch"
type textarea "x"
type textarea "Can you help me cha"
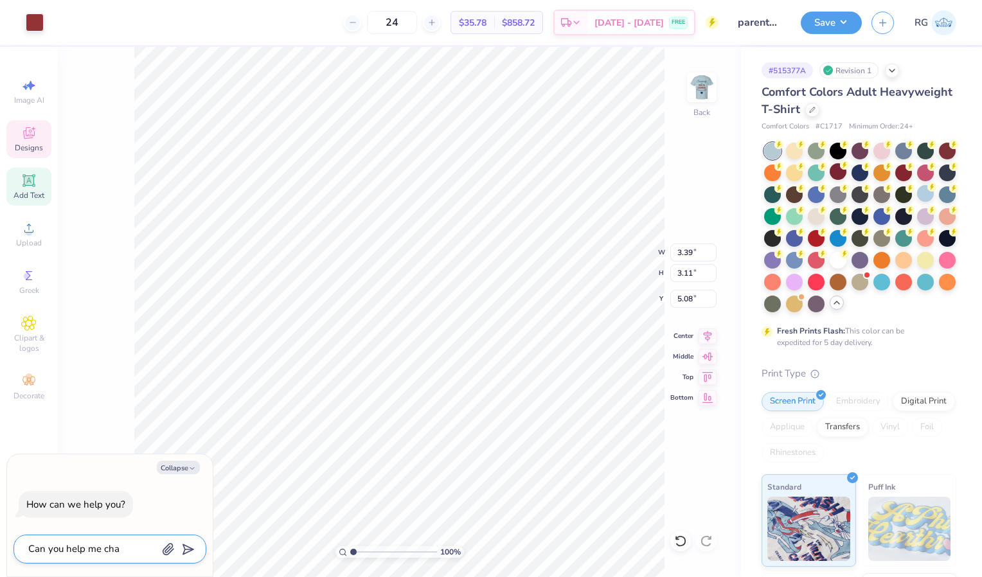
type textarea "x"
type textarea "Can you help me chag"
type textarea "x"
type textarea "Can you help me chagn"
type textarea "x"
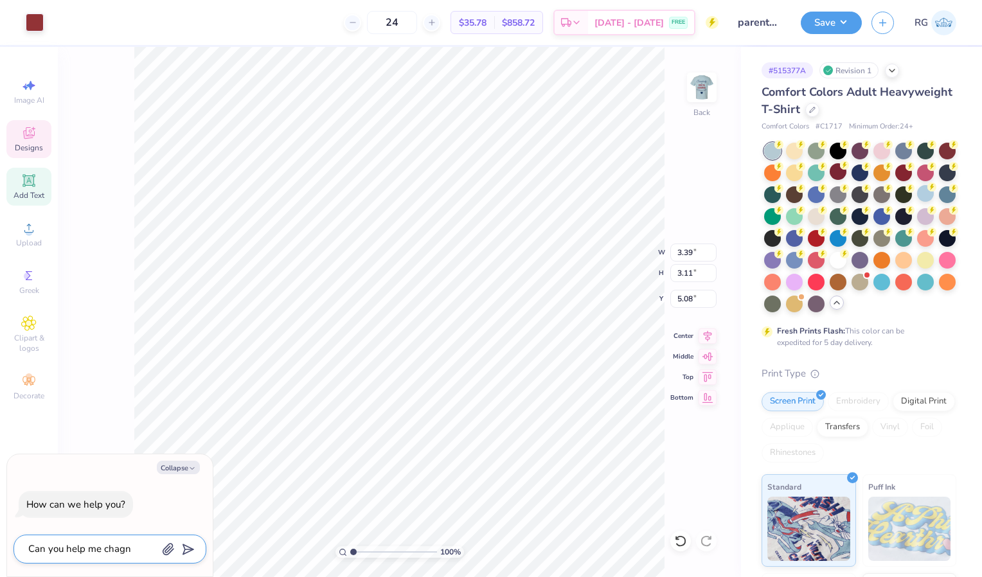
type textarea "Can you help me chagne"
type textarea "x"
type textarea "Can you help me chagne"
type textarea "x"
type textarea "Can you help me chagne t"
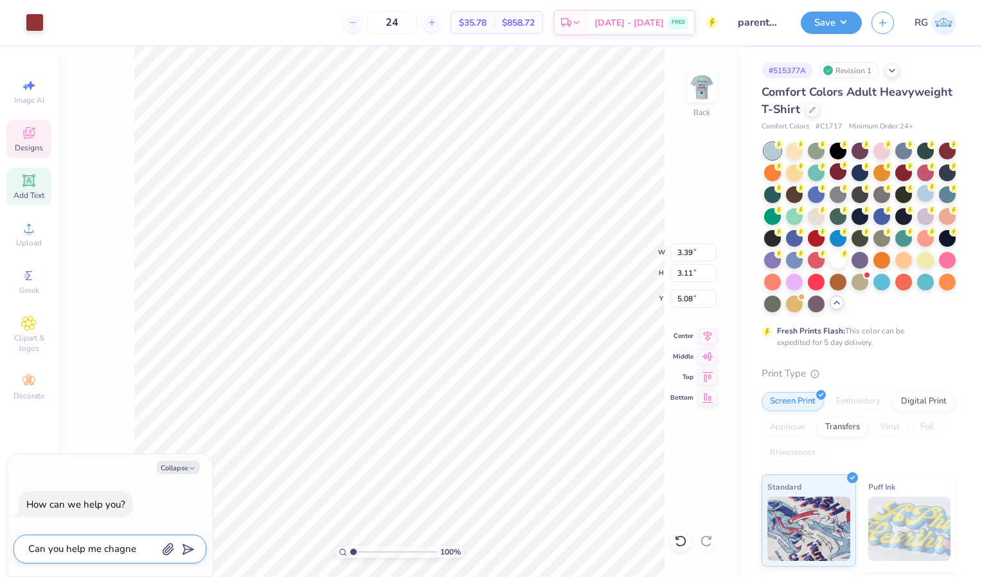
type textarea "x"
type textarea "Can you help me chagne"
type textarea "x"
type textarea "Can you help me chagne"
type textarea "x"
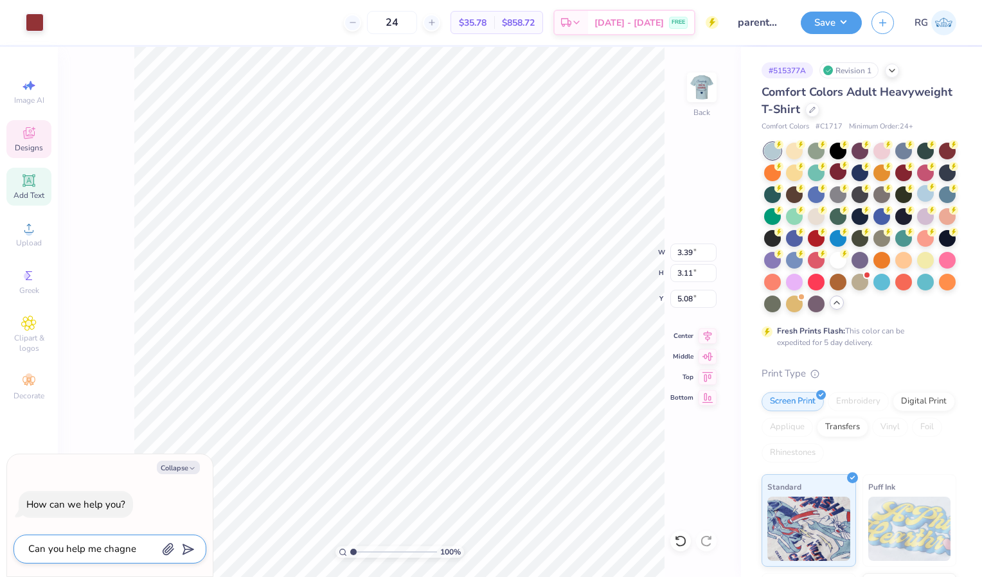
type textarea "Can you help me chagn"
type textarea "x"
type textarea "Can you help me chag"
type textarea "x"
type textarea "Can you help me cha"
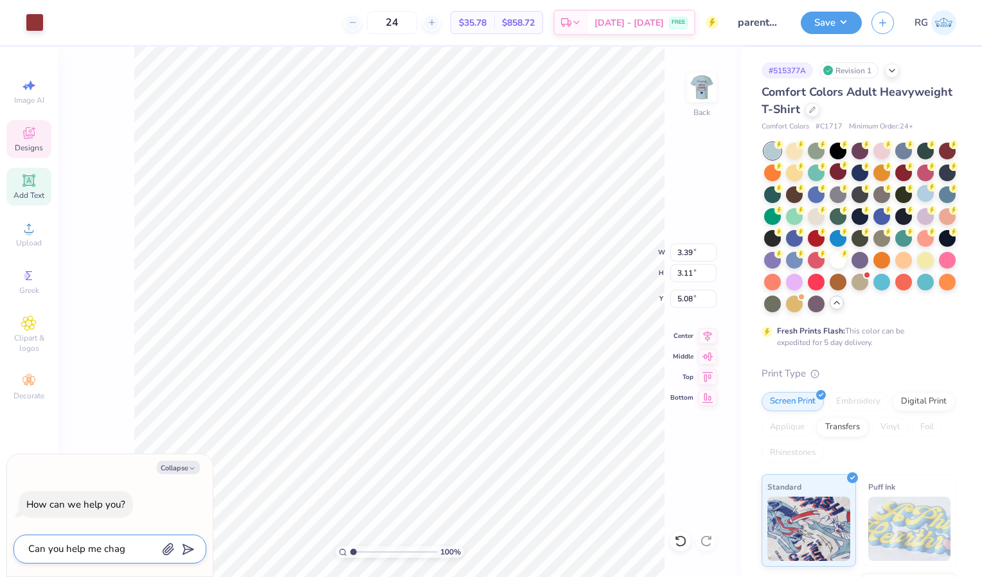
type textarea "x"
type textarea "Can you help me [PERSON_NAME]"
type textarea "x"
type textarea "Can you help me [PERSON_NAME]"
type textarea "x"
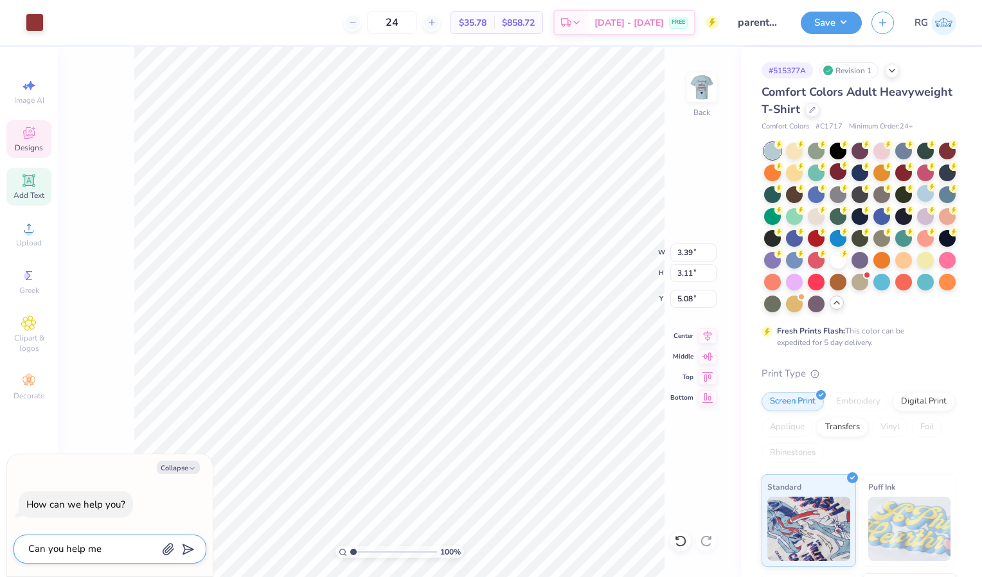
type textarea "Can you help me change"
type textarea "x"
type textarea "Can you help me change"
type textarea "x"
type textarea "Can you help me change t"
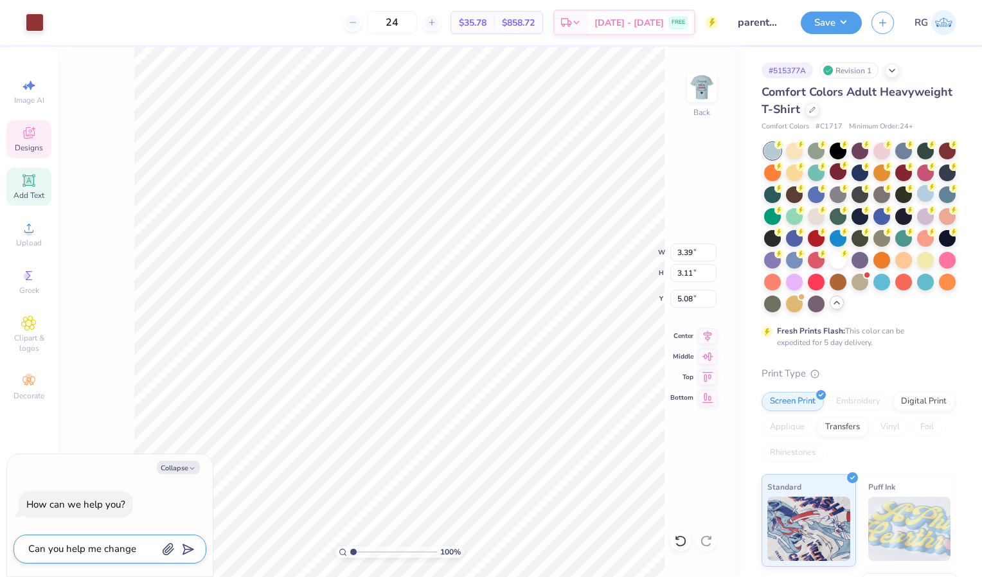
type textarea "x"
type textarea "Can you help me change th"
type textarea "x"
type textarea "Can you help me change the"
type textarea "x"
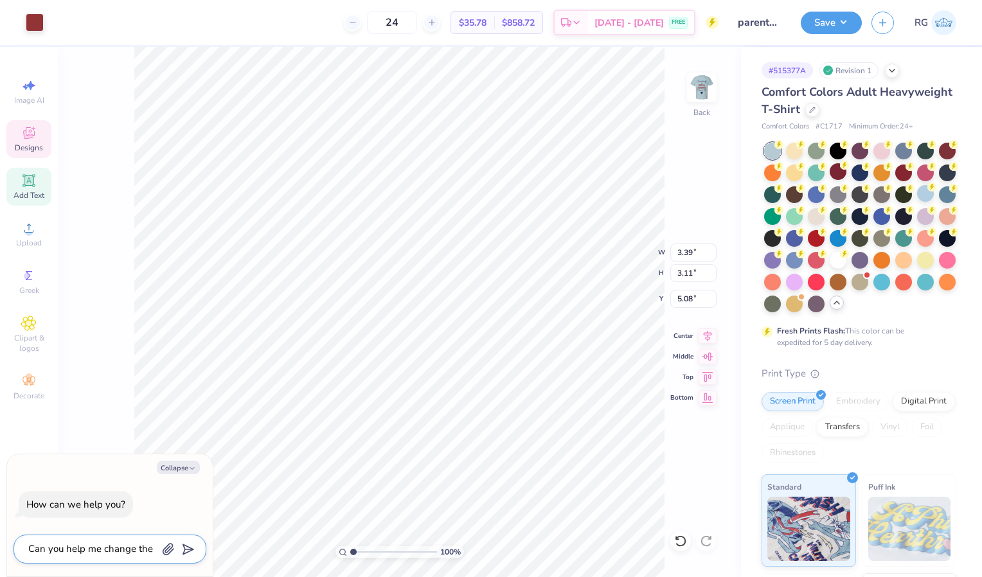
type textarea "Can you help me change the"
type textarea "x"
type textarea "Can you help me change the K"
type textarea "x"
type textarea "Can you help me change the K"
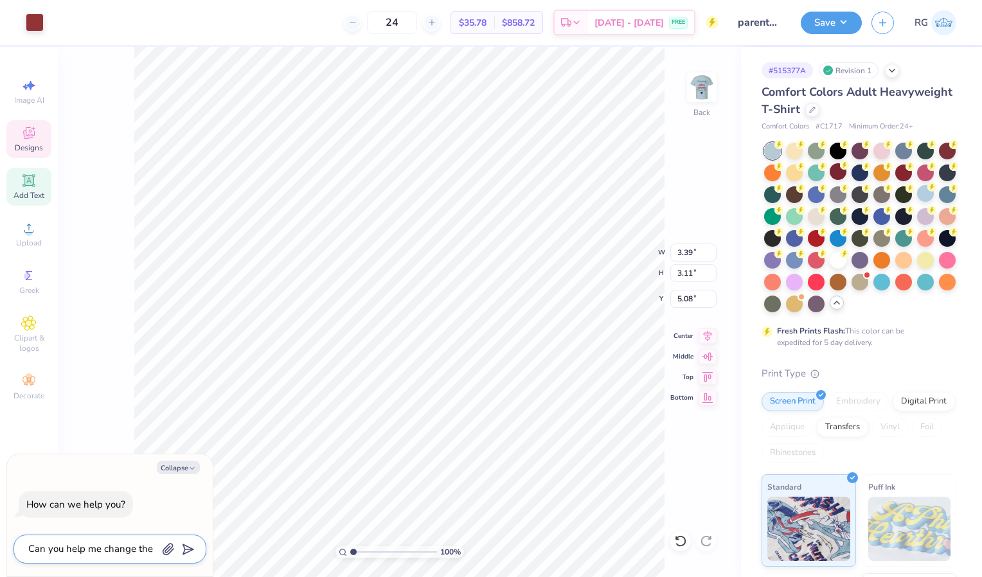
type textarea "x"
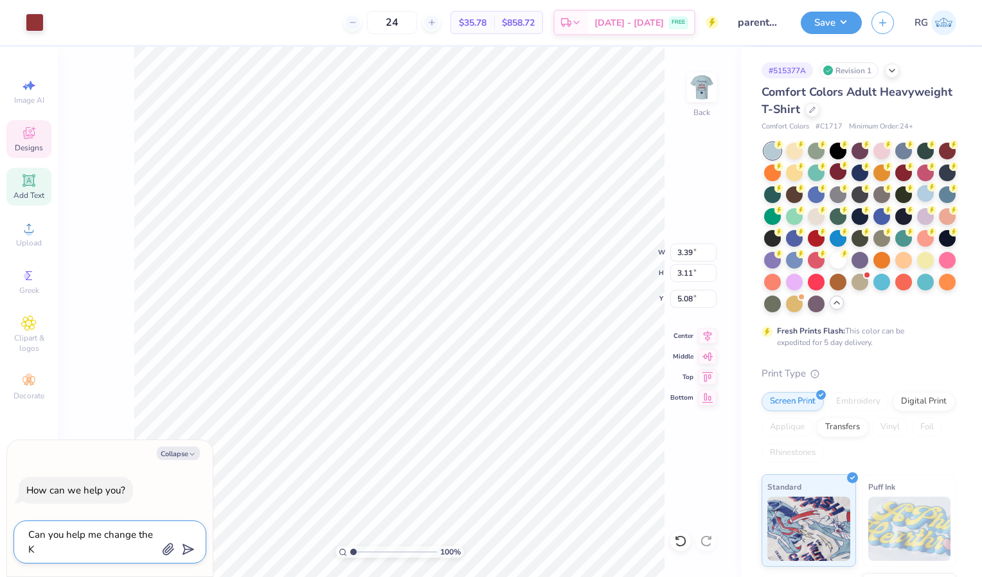
type textarea "Can you help me change the K i"
type textarea "x"
type textarea "Can you help me change the K in"
type textarea "x"
type textarea "Can you help me change the K in"
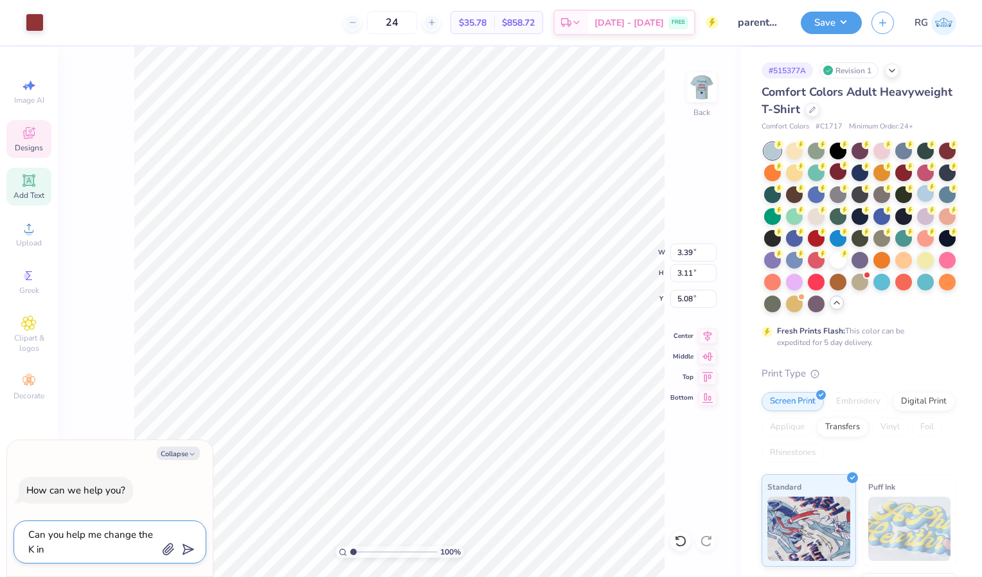
type textarea "x"
type textarea "Can you help me change the K in t"
type textarea "x"
type textarea "Can you help me change the K in th"
type textarea "x"
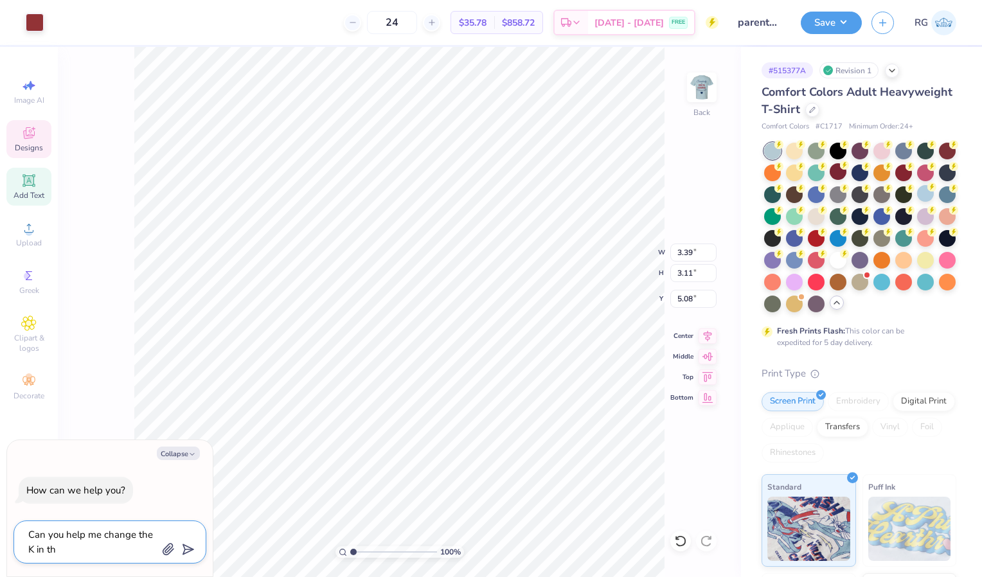
type textarea "Can you help me change the K in the"
type textarea "x"
type textarea "Can you help me change the K in the"
type textarea "x"
type textarea "Can you help me change the K in the f"
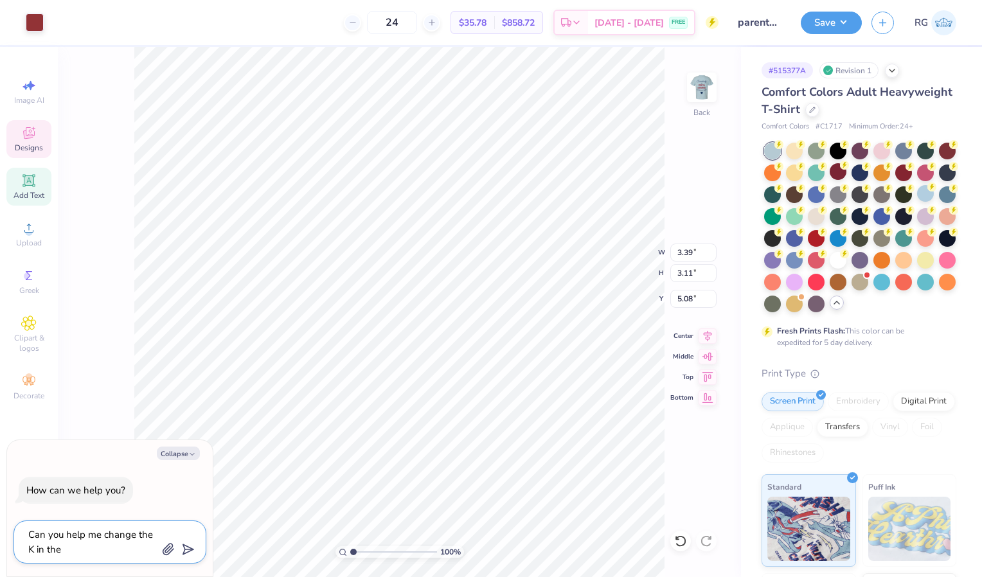
type textarea "x"
type textarea "Can you help me change the K in the fr"
type textarea "x"
type textarea "Can you help me change the K in the frn"
type textarea "x"
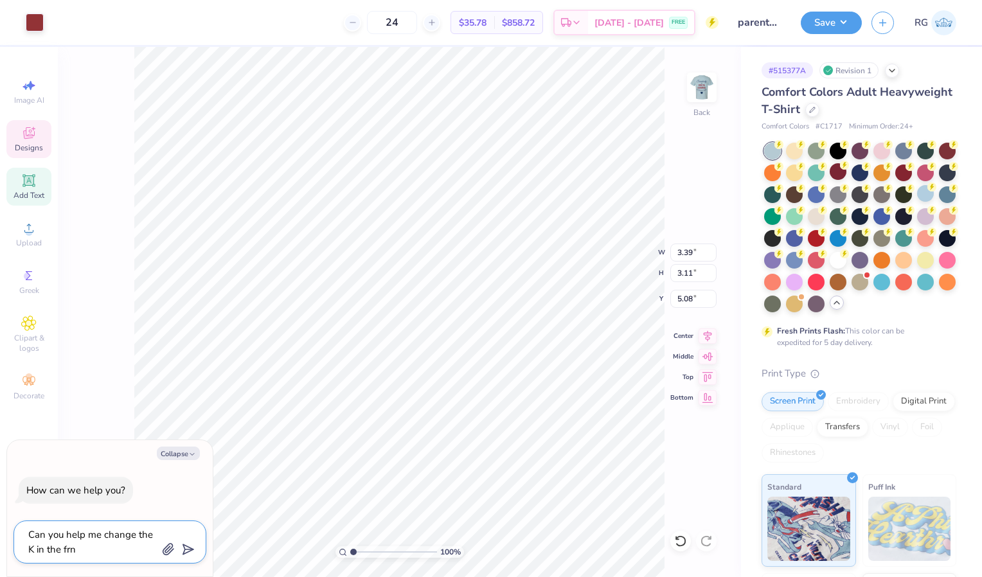
type textarea "Can you help me change the K in the fr"
type textarea "x"
type textarea "Can you help me change the K in the fro"
type textarea "x"
type textarea "Can you help me change the K in the fron"
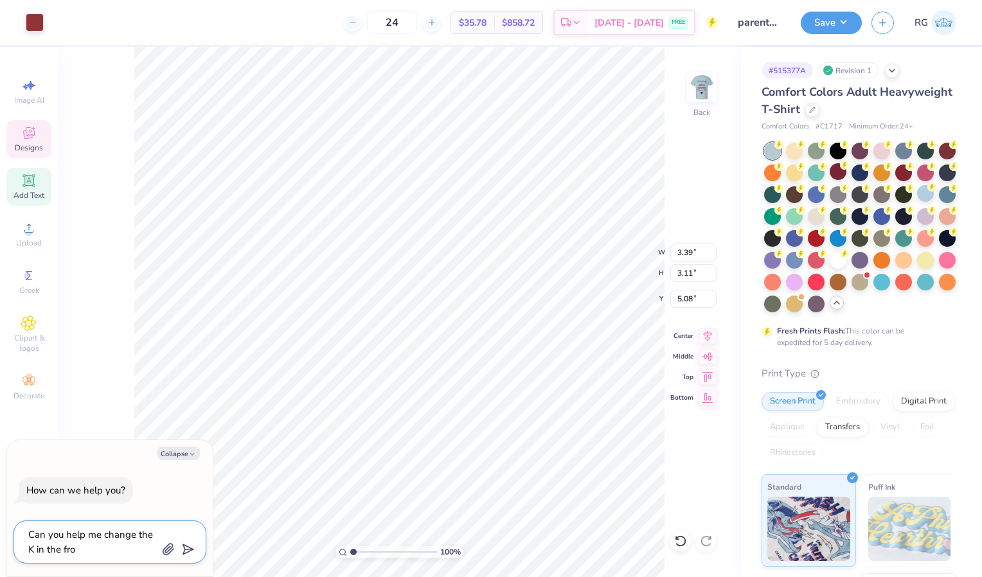
type textarea "x"
type textarea "Can you help me change the K in the front"
type textarea "x"
type textarea "Can you help me change the K in the front"
type textarea "x"
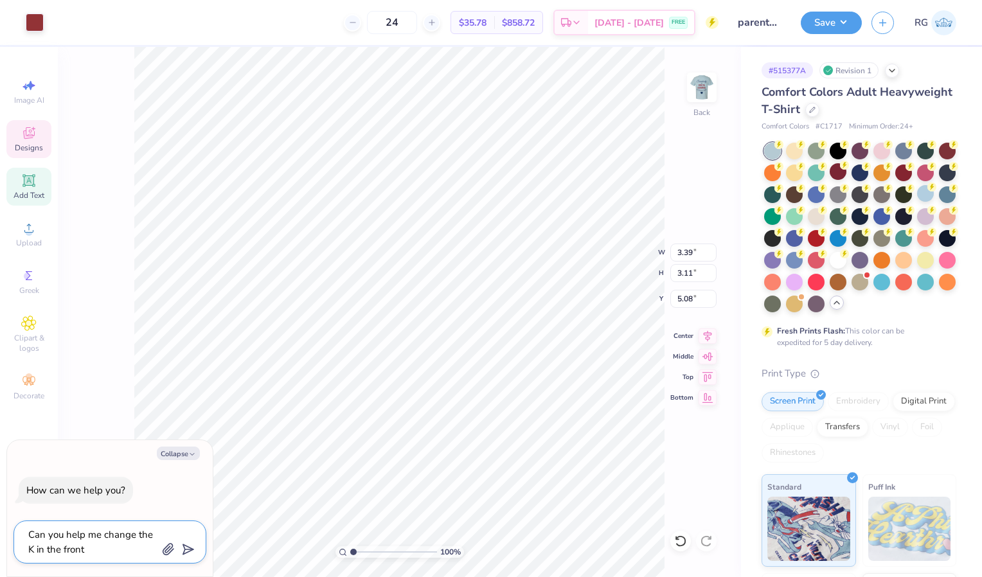
type textarea "Can you help me change the K in the front t"
type textarea "x"
type textarea "Can you help me change the K in the front to"
type textarea "x"
type textarea "Can you help me change the K in the front to"
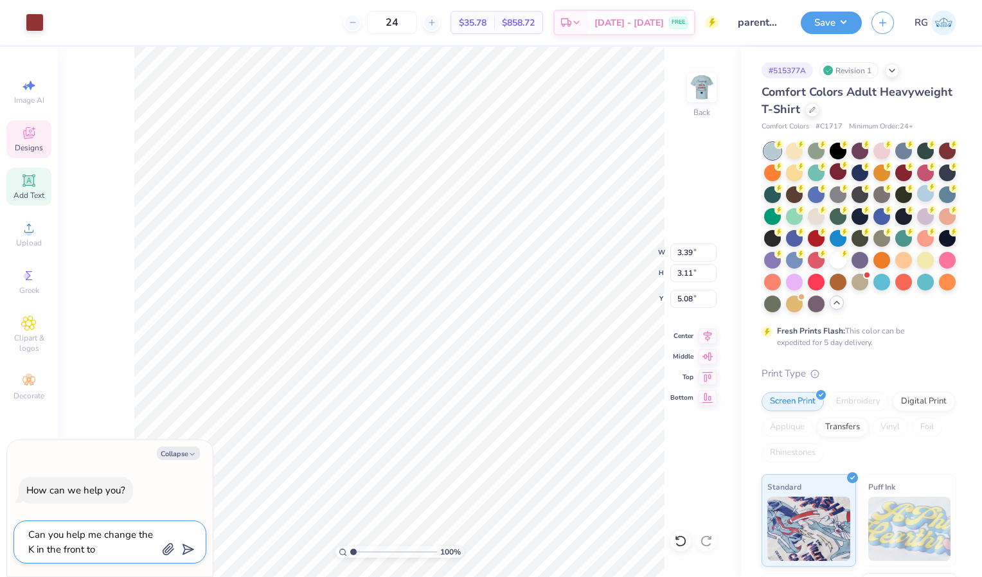
type textarea "x"
type textarea "Can you help me change the K in the front to a"
type textarea "x"
type textarea "Can you help me change the K in the front to a"
type textarea "x"
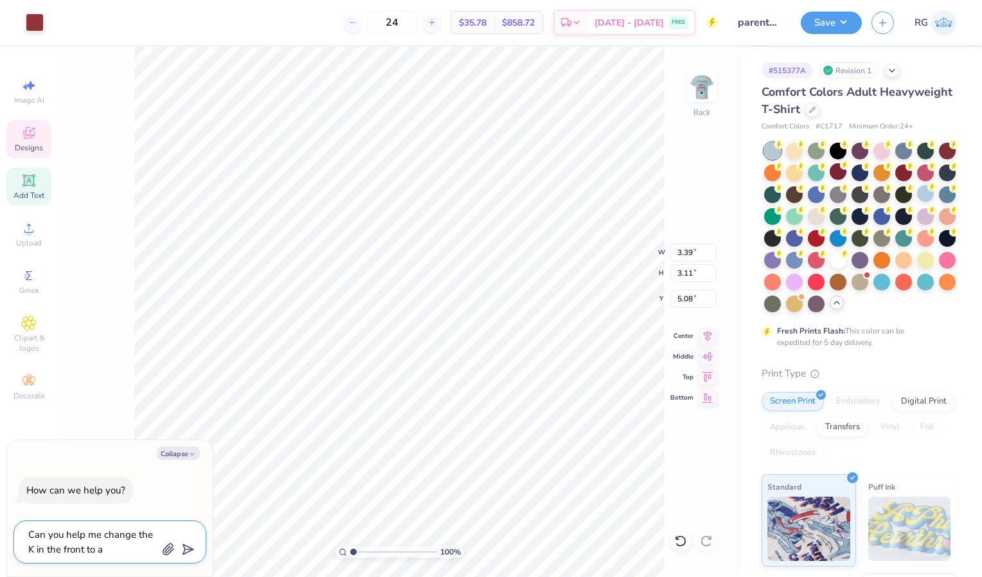
type textarea "Can you help me change the K in the front to a D"
type textarea "x"
type textarea "Can you help me change the K in the front to a"
type textarea "x"
type textarea "Can you help me change the K in the front to a D"
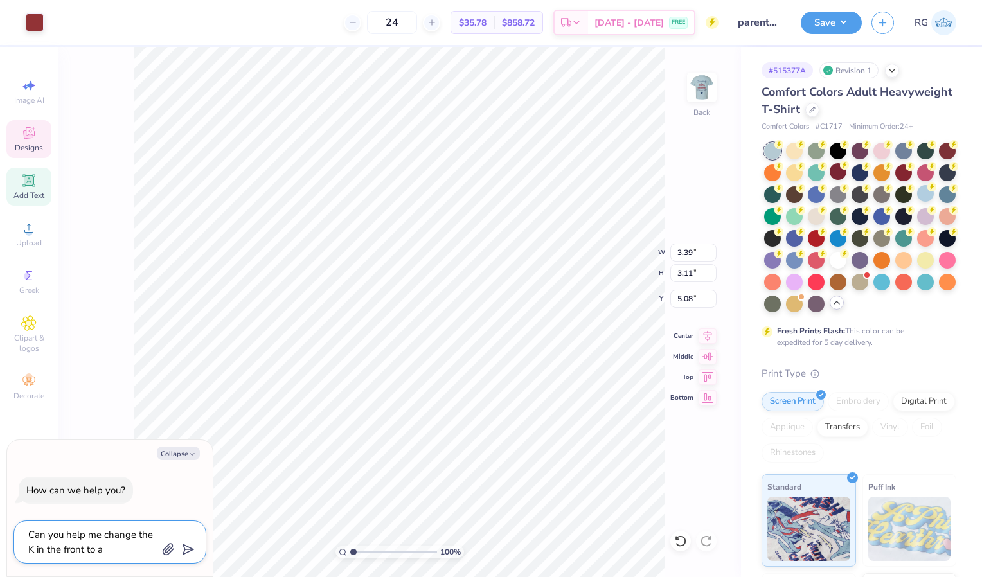
type textarea "x"
type textarea "Can you help me change the K in the front to a D"
type textarea "x"
type textarea "Can you help me change the K in the front to a D a"
type textarea "x"
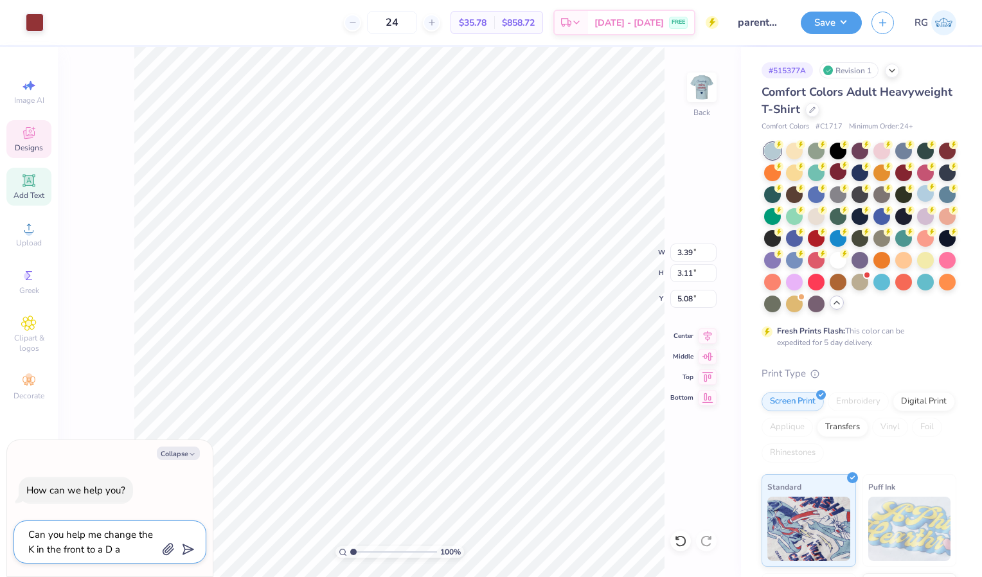
type textarea "Can you help me change the K in the front to a D an"
type textarea "x"
type textarea "Can you help me change the K in the front to a D and"
type textarea "x"
type textarea "Can you help me change the K in the front to a D and"
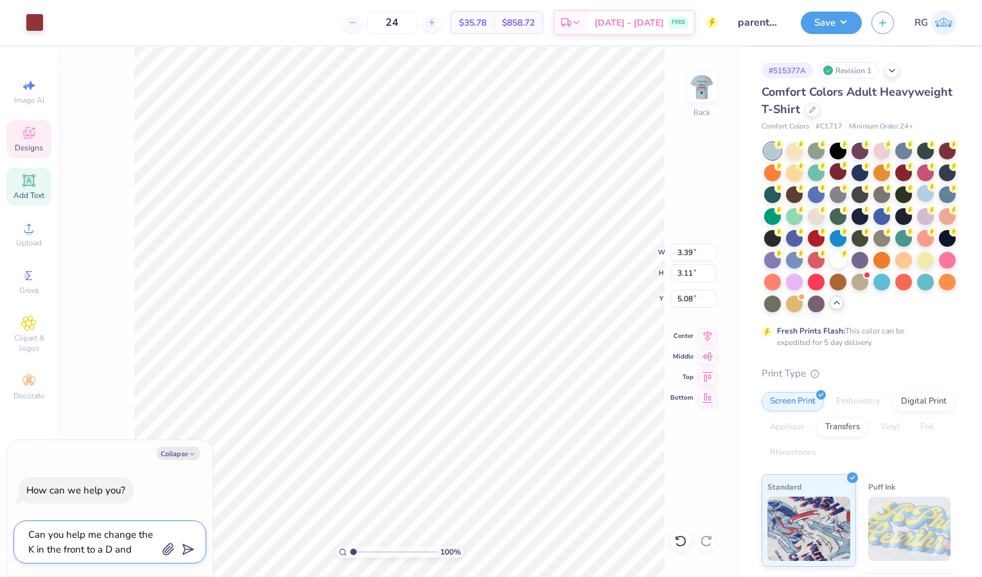
type textarea "x"
type textarea "Can you help me change the K in the front to a D and t"
type textarea "x"
type textarea "Can you help me change the K in the front to a D and th"
type textarea "x"
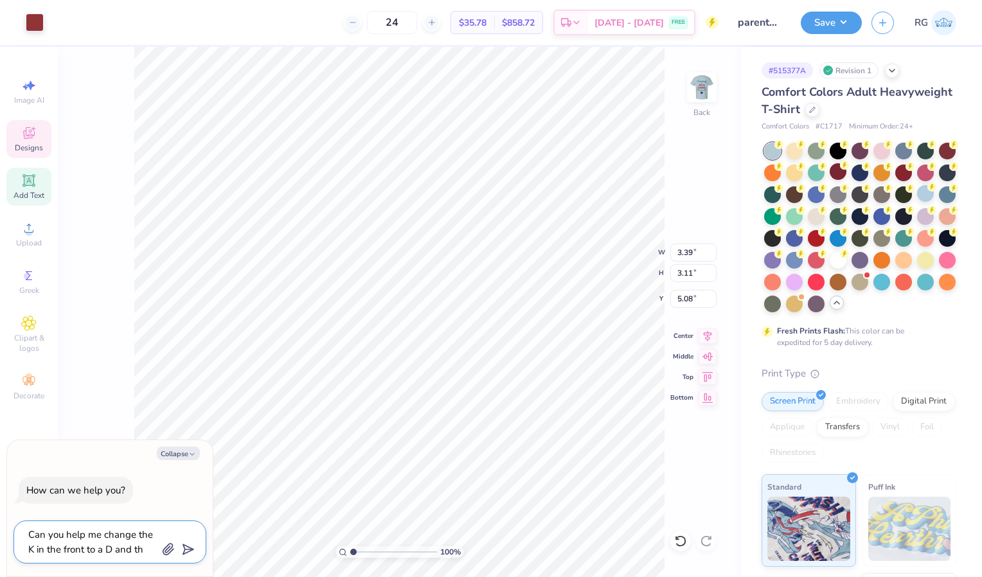
type textarea "Can you help me change the K in the front to a D and the"
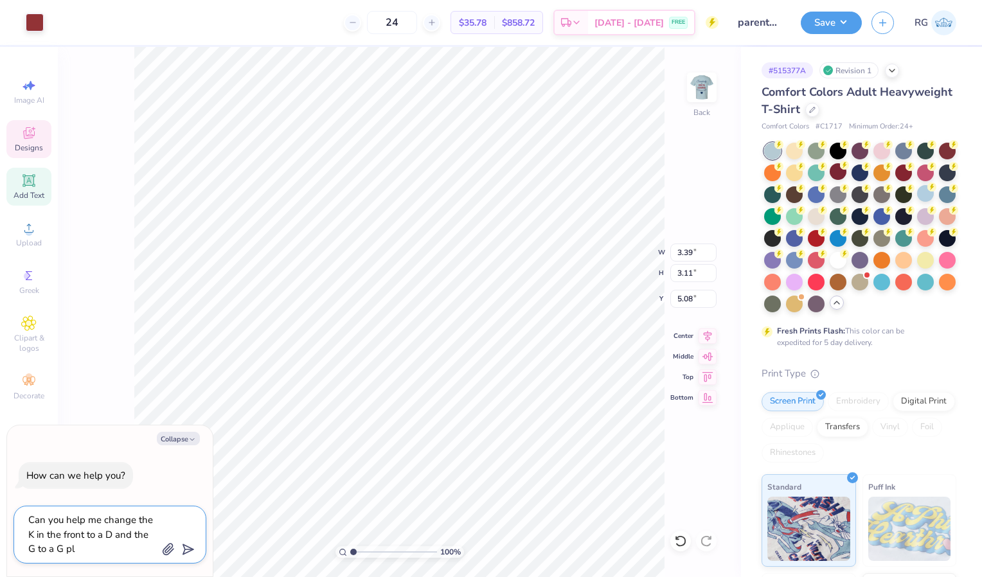
click at [39, 552] on textarea "Can you help me change the K in the front to a D and the G to a G pl" at bounding box center [92, 535] width 130 height 46
click at [103, 549] on textarea "Can you help me change the K in the front to a D and the D to a G pl" at bounding box center [92, 535] width 130 height 46
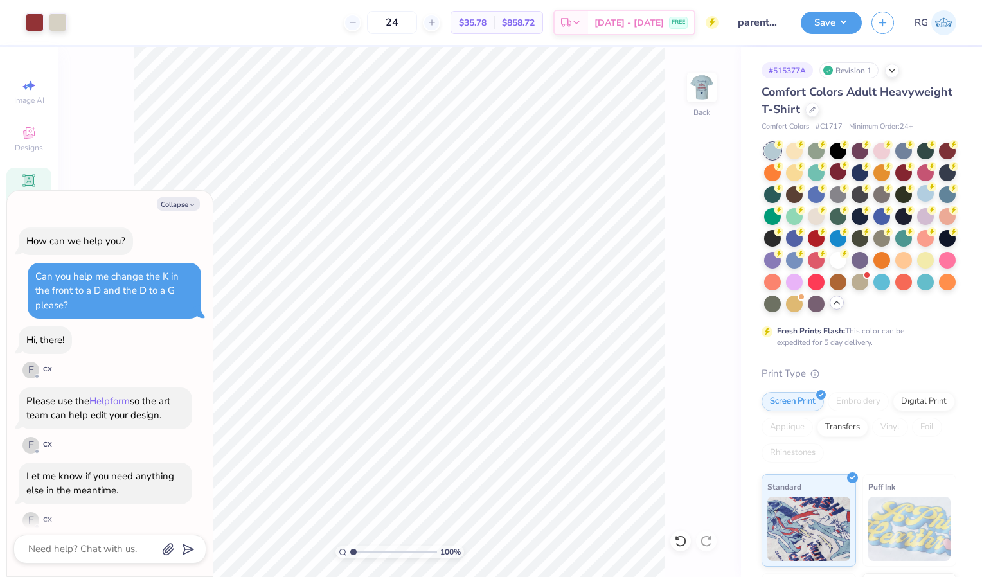
scroll to position [58, 0]
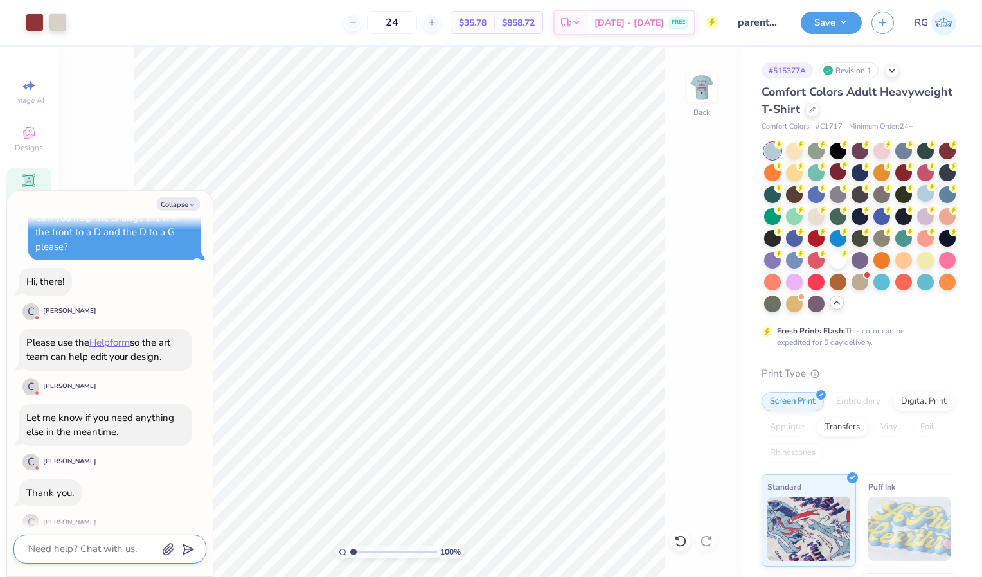
click at [74, 543] on textarea at bounding box center [92, 548] width 130 height 17
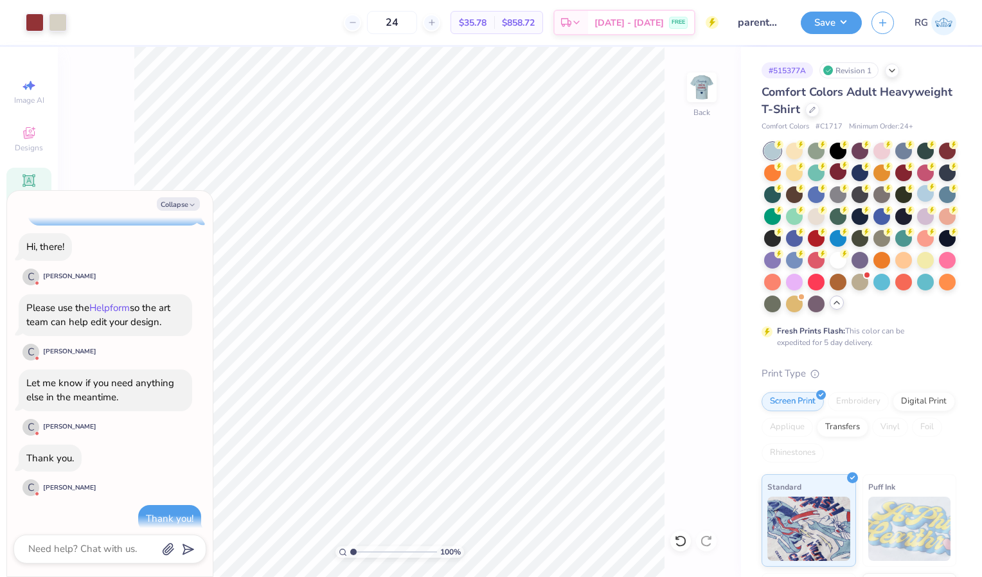
click at [123, 301] on link "Helpform" at bounding box center [109, 307] width 40 height 13
click at [837, 13] on button "Save" at bounding box center [831, 21] width 61 height 22
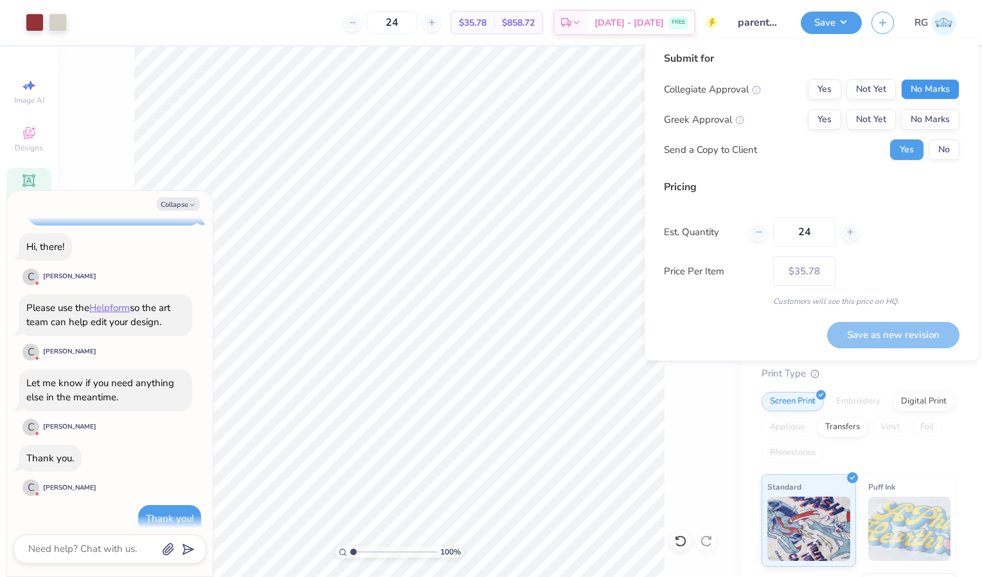
click at [913, 90] on button "No Marks" at bounding box center [930, 89] width 58 height 21
click at [817, 118] on button "Yes" at bounding box center [824, 119] width 33 height 21
click at [916, 331] on button "Save as new revision" at bounding box center [893, 335] width 132 height 26
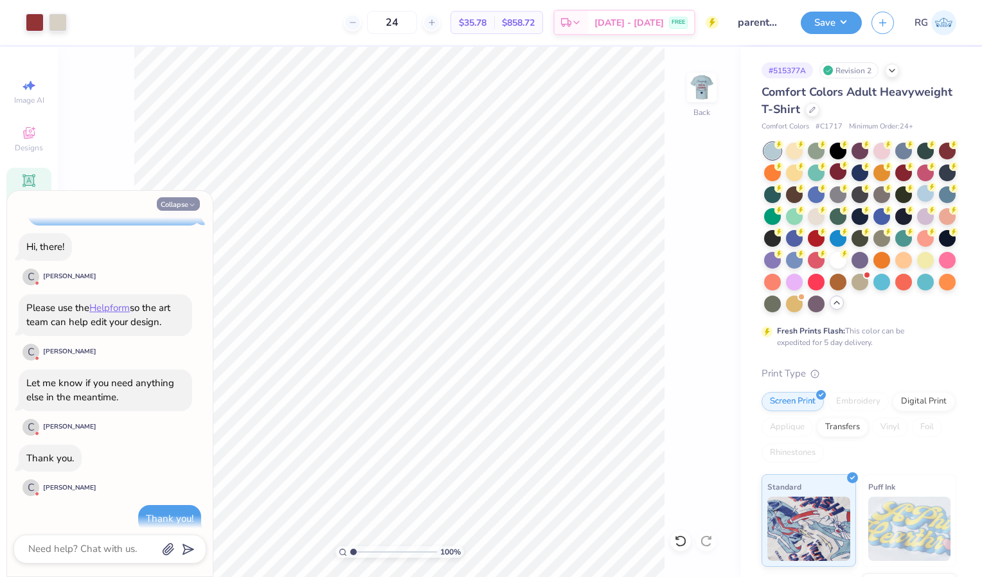
click at [166, 207] on button "Collapse" at bounding box center [178, 203] width 43 height 13
